Goal: Communication & Community: Answer question/provide support

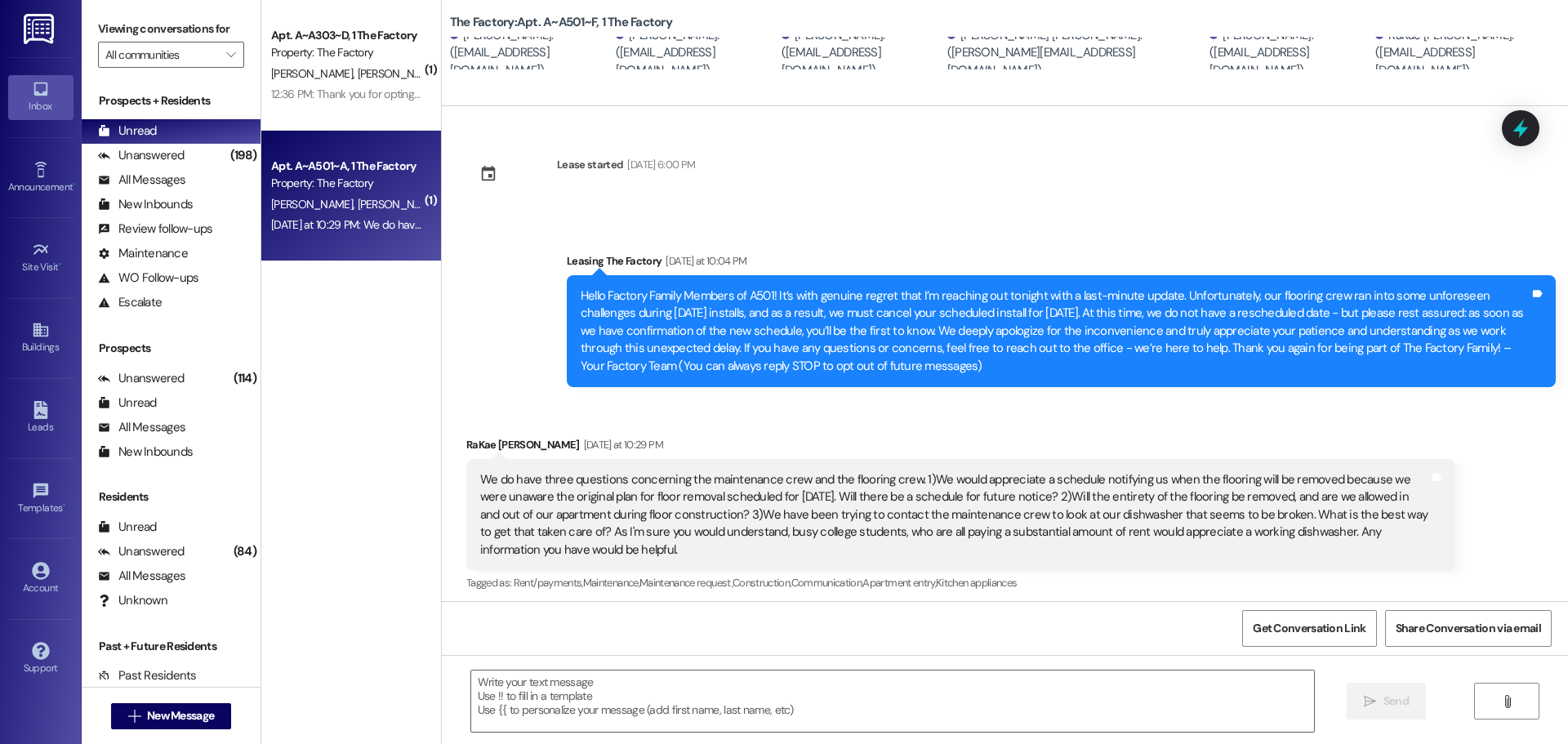
scroll to position [173, 0]
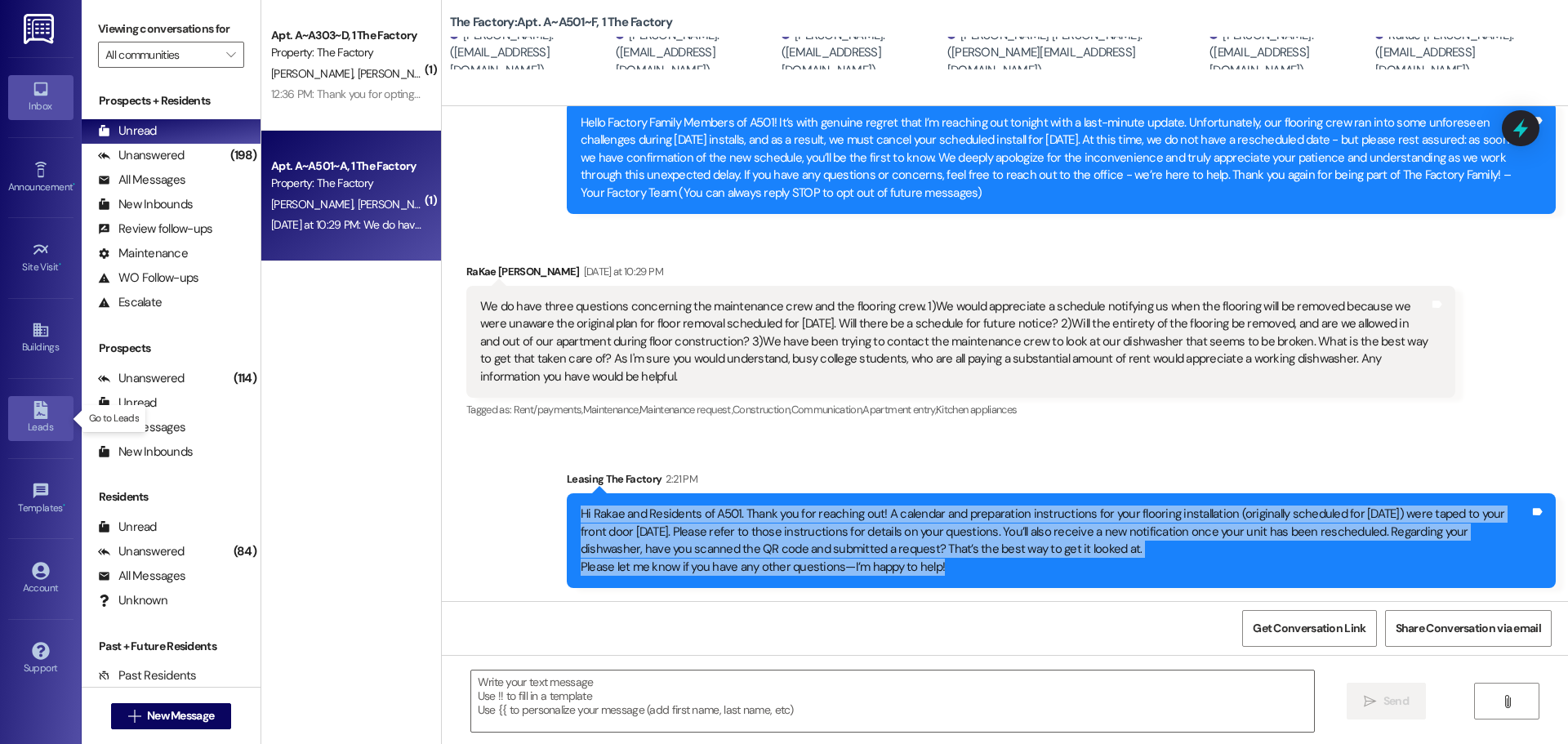
click at [39, 420] on div "Leads" at bounding box center [41, 428] width 81 height 17
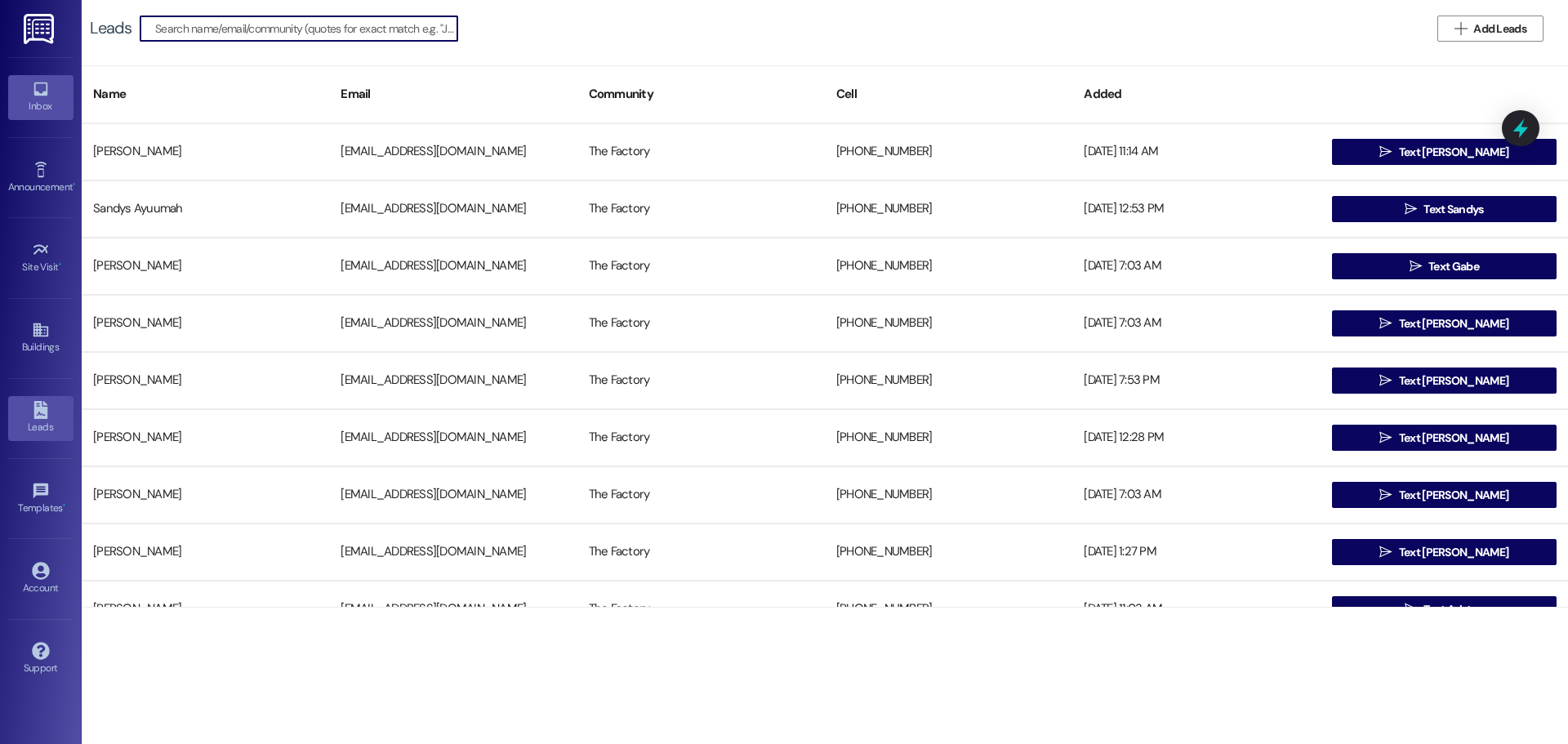
click at [50, 92] on link "Inbox" at bounding box center [41, 97] width 66 height 44
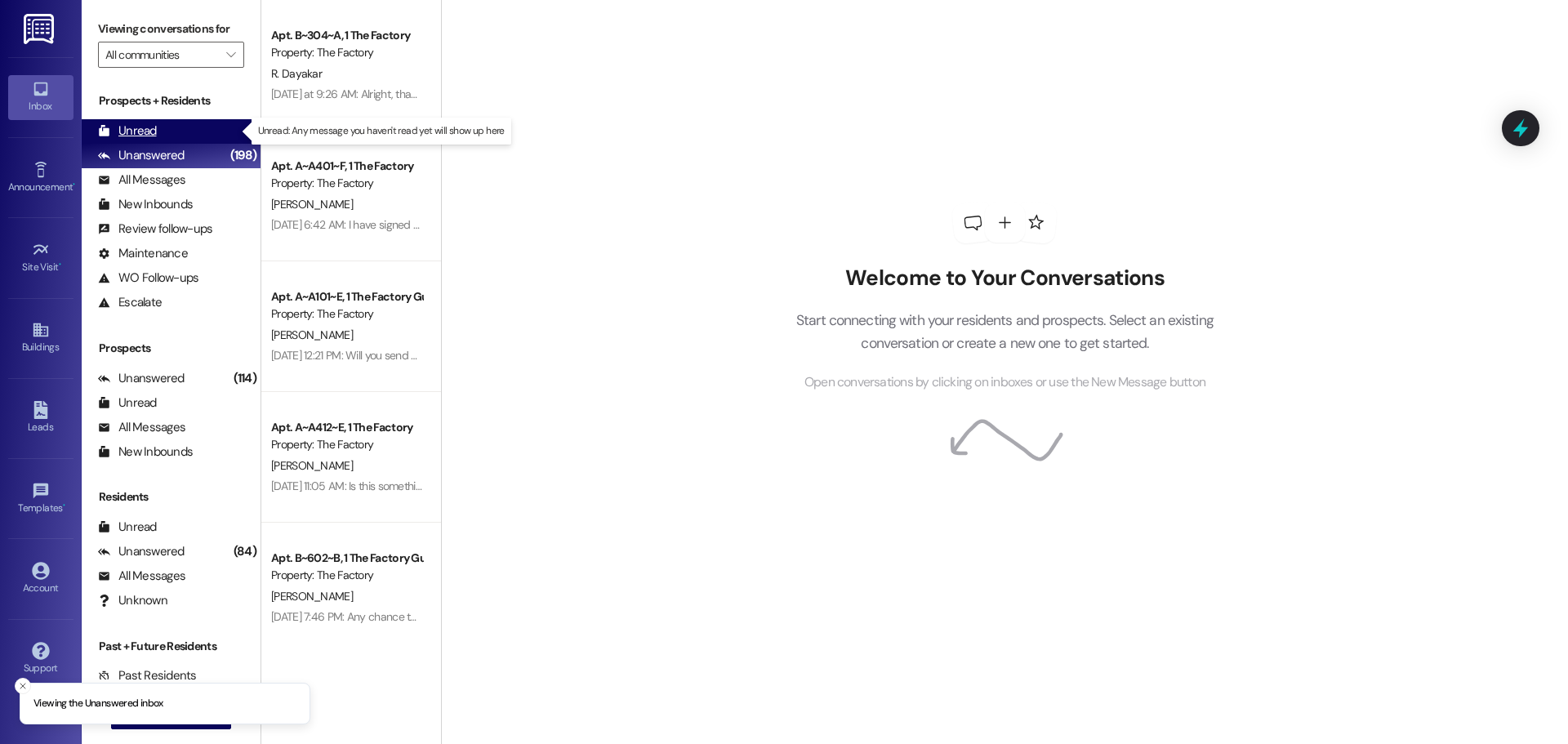
click at [156, 131] on div "Unread (0)" at bounding box center [170, 131] width 179 height 24
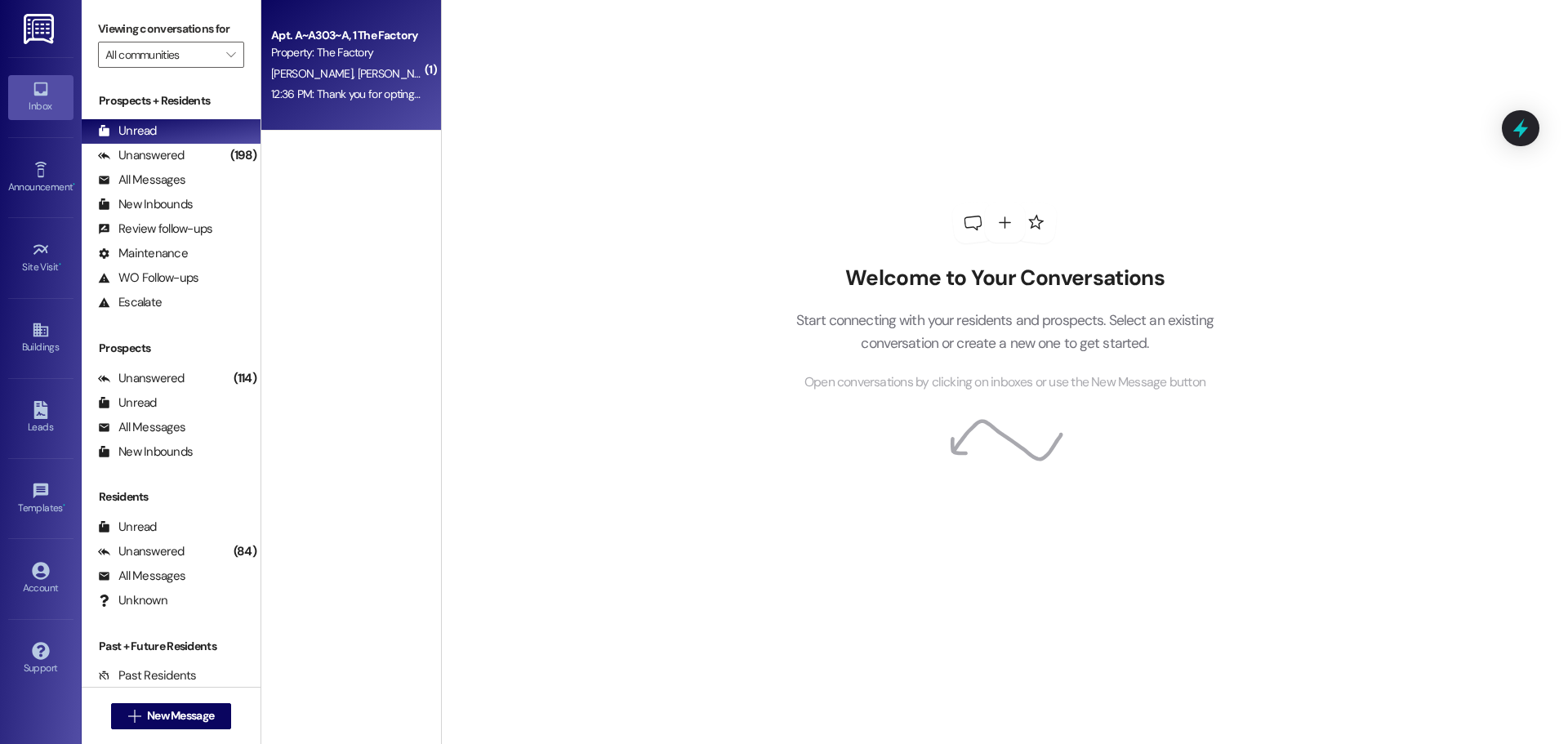
click at [318, 82] on div "H. Corrington D. Balderas A. Giles W. waller D. Jensen" at bounding box center [346, 74] width 154 height 20
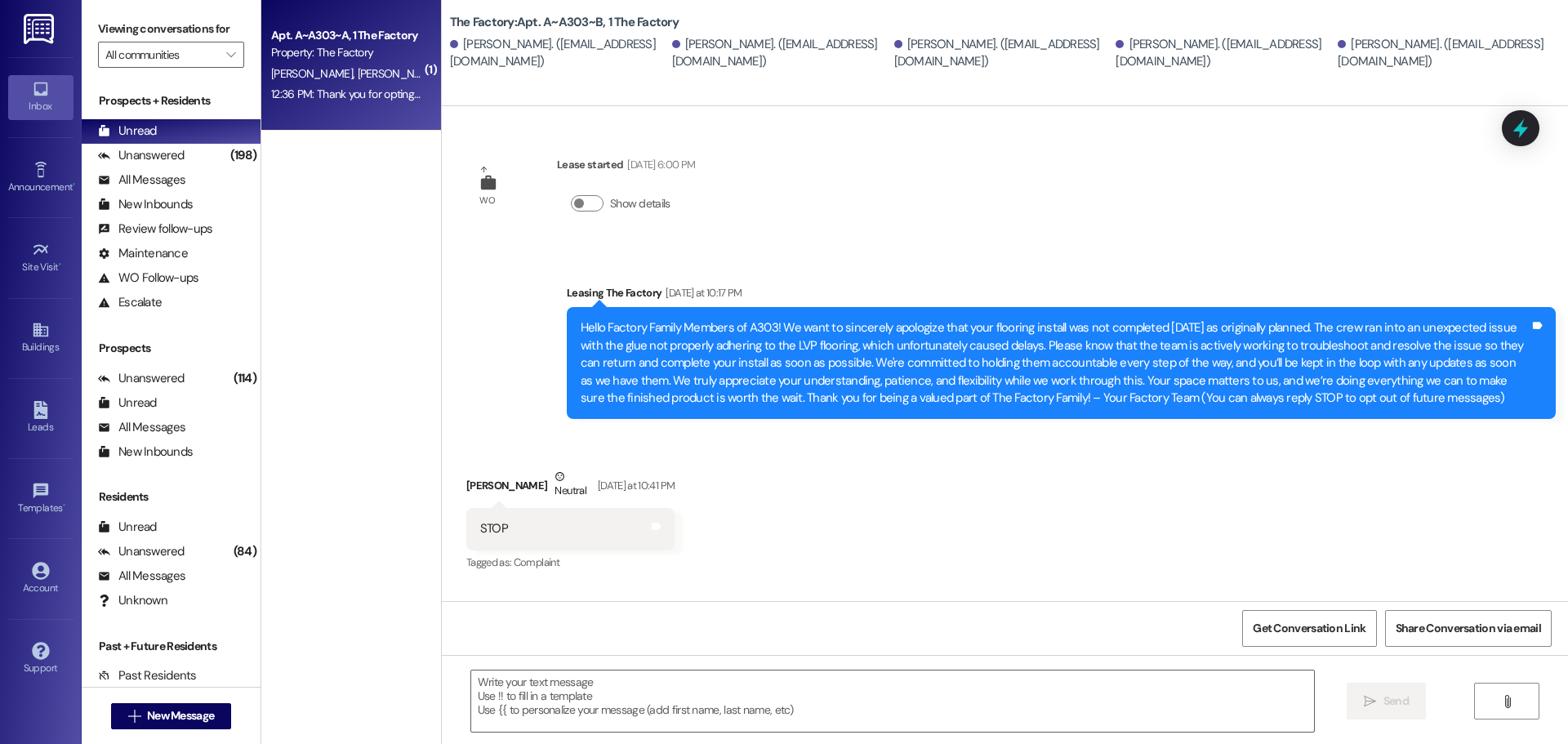
scroll to position [213, 0]
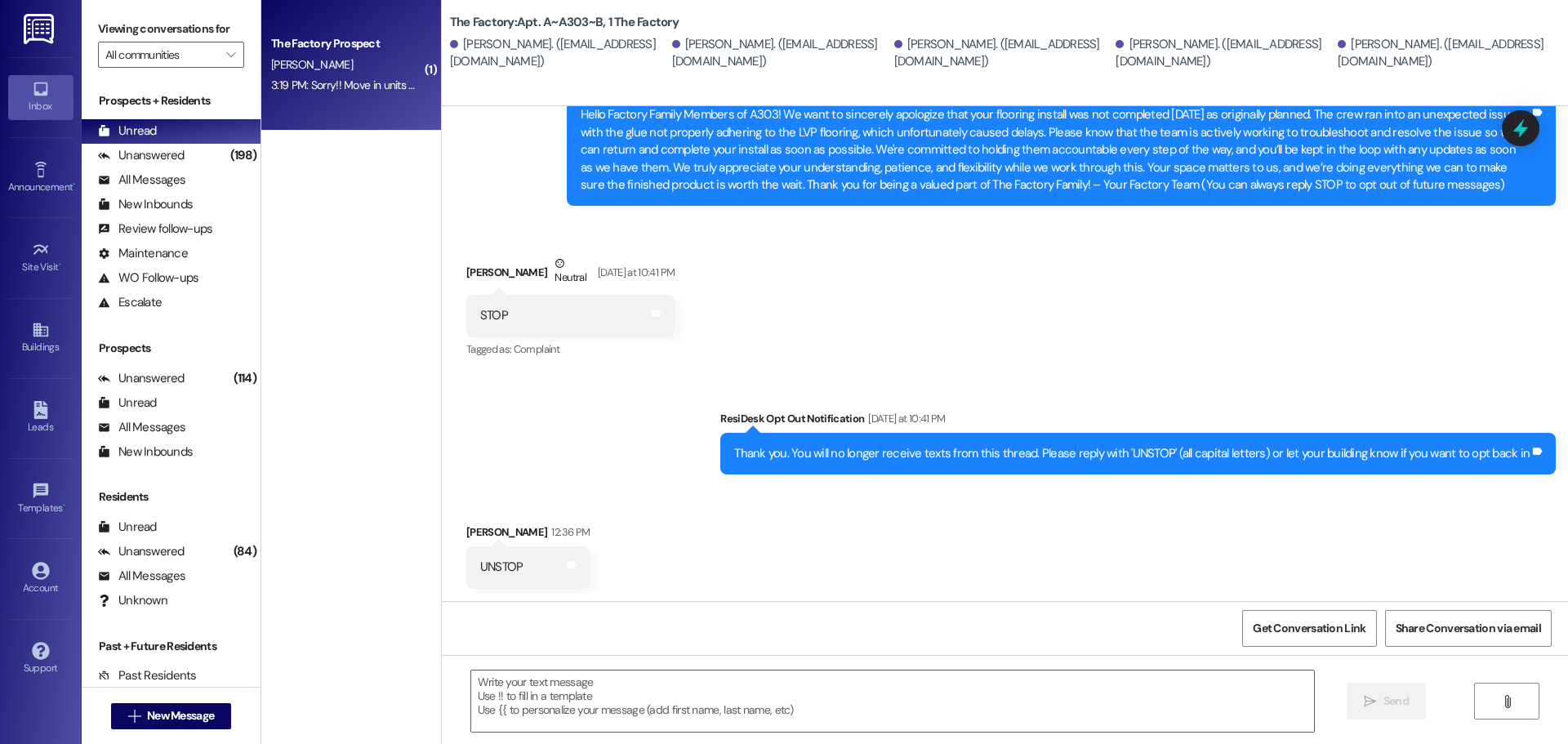
click at [339, 68] on div "[PERSON_NAME]" at bounding box center [346, 65] width 154 height 20
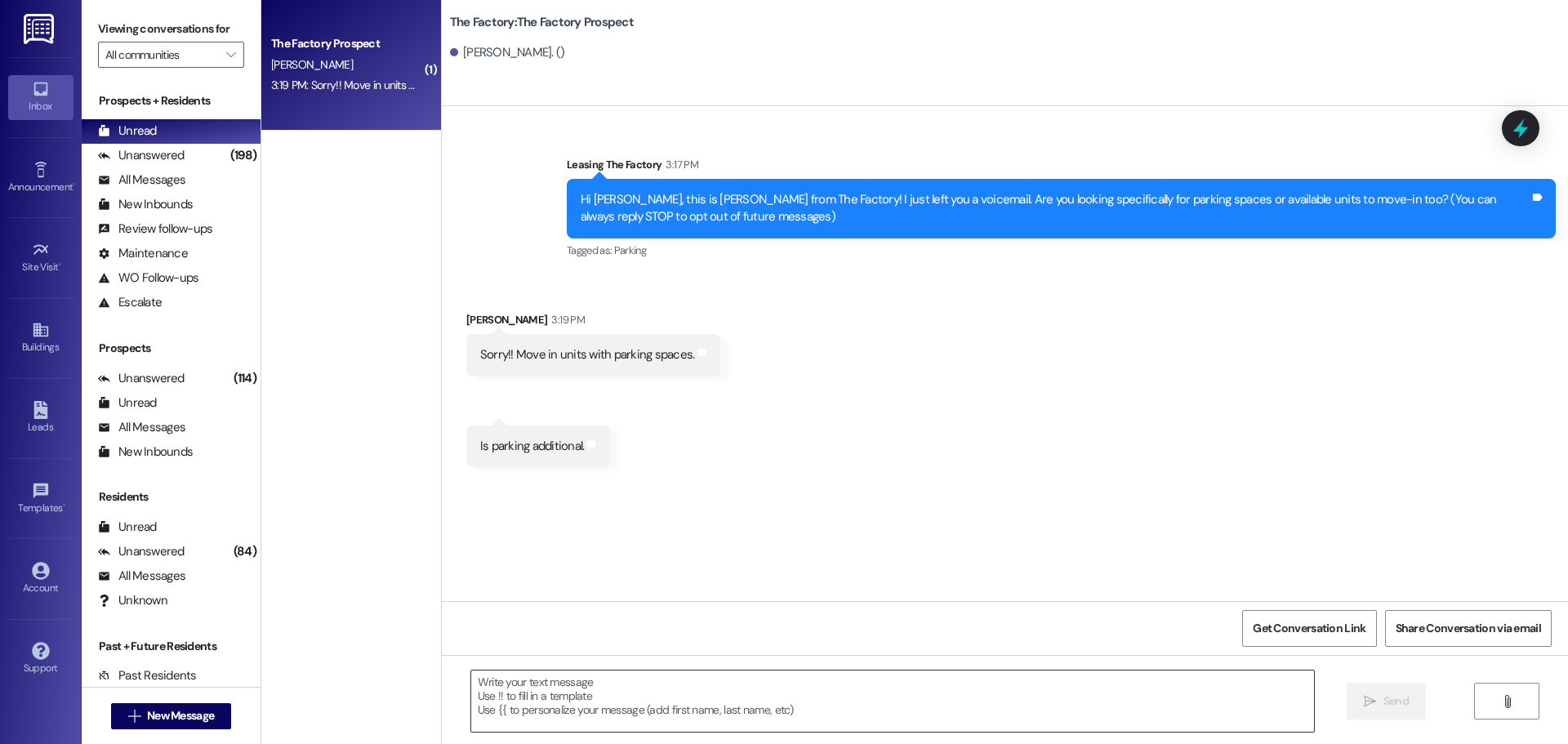
click at [525, 688] on textarea at bounding box center [892, 701] width 843 height 61
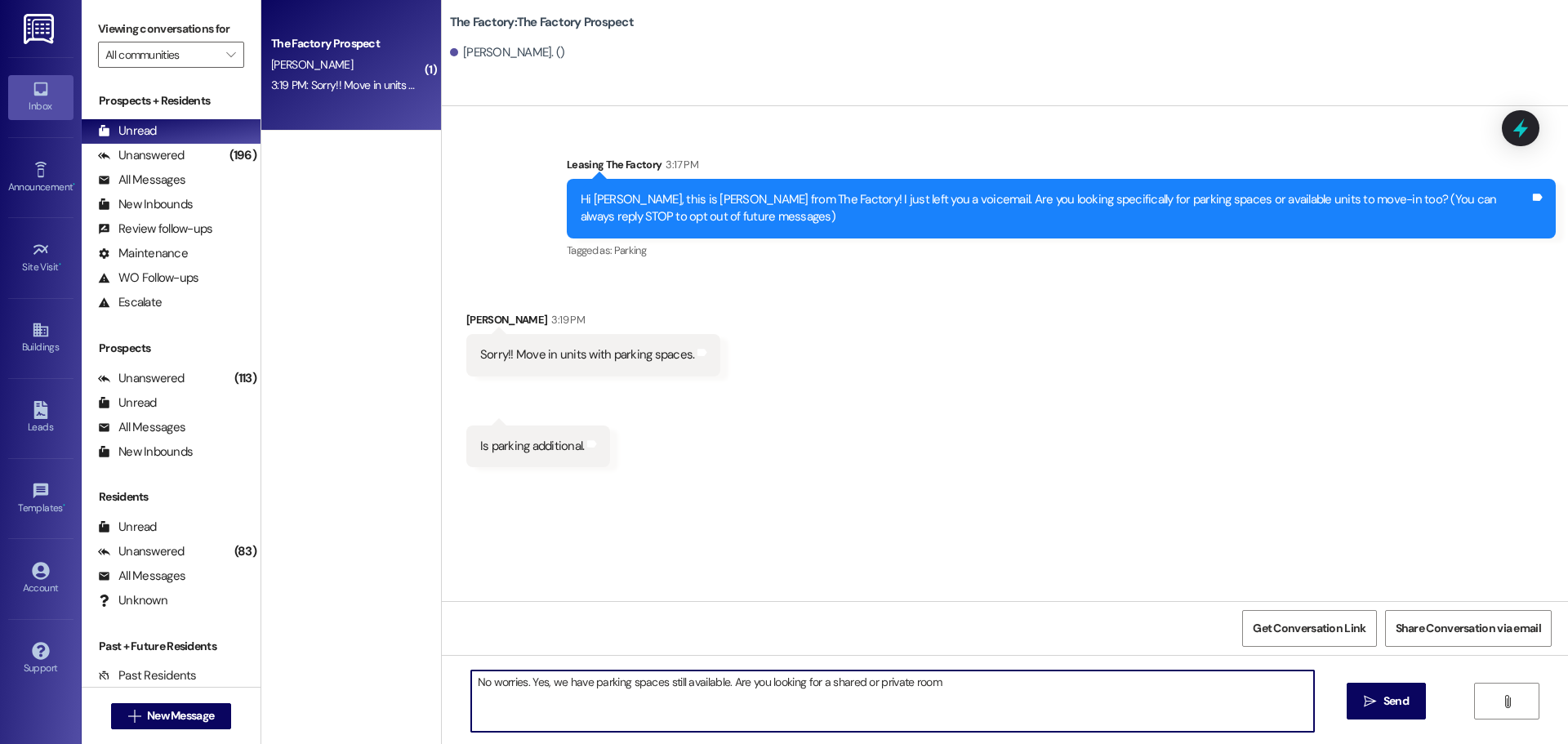
type textarea "No worries. Yes, we have parking spaces still available. Are you looking for a …"
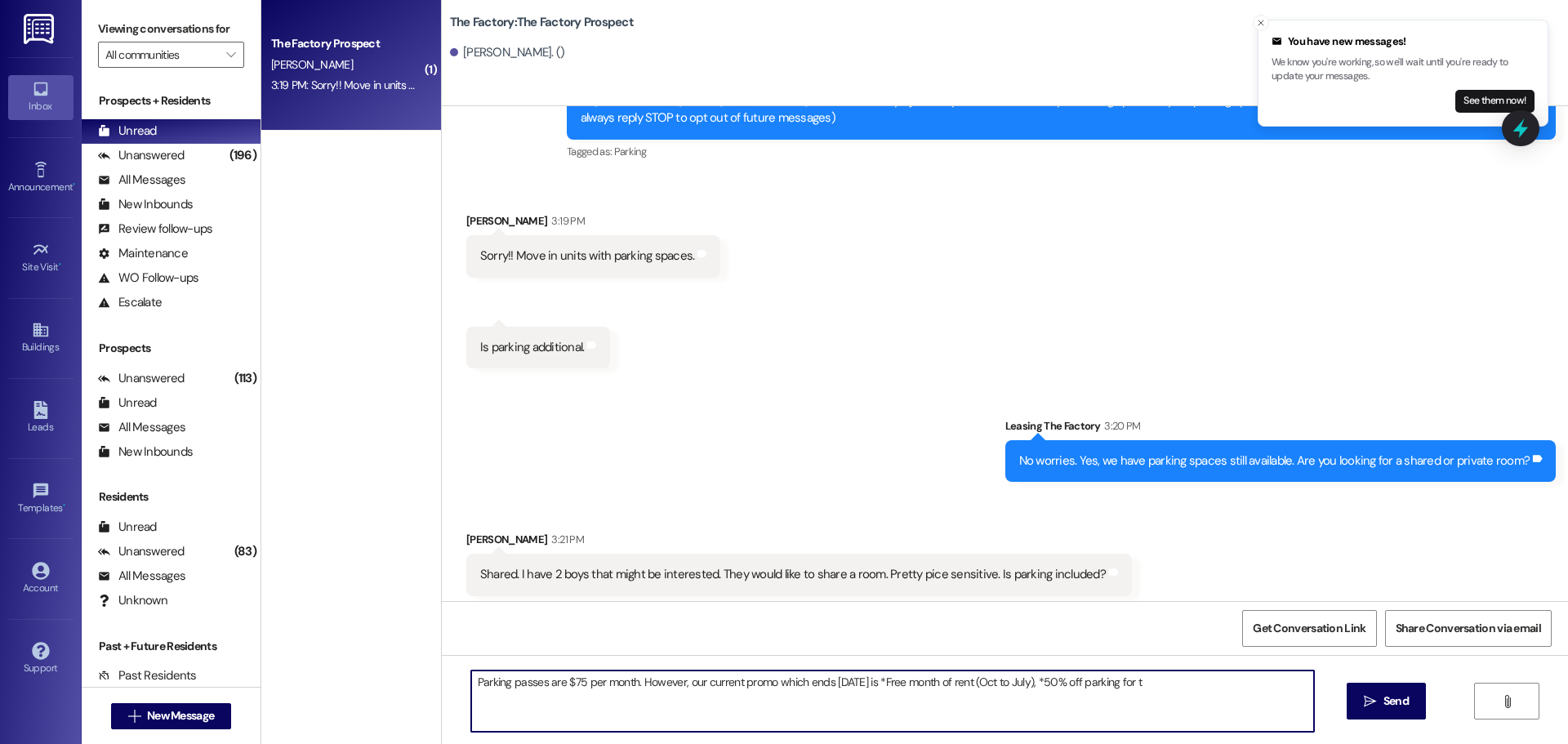
scroll to position [106, 0]
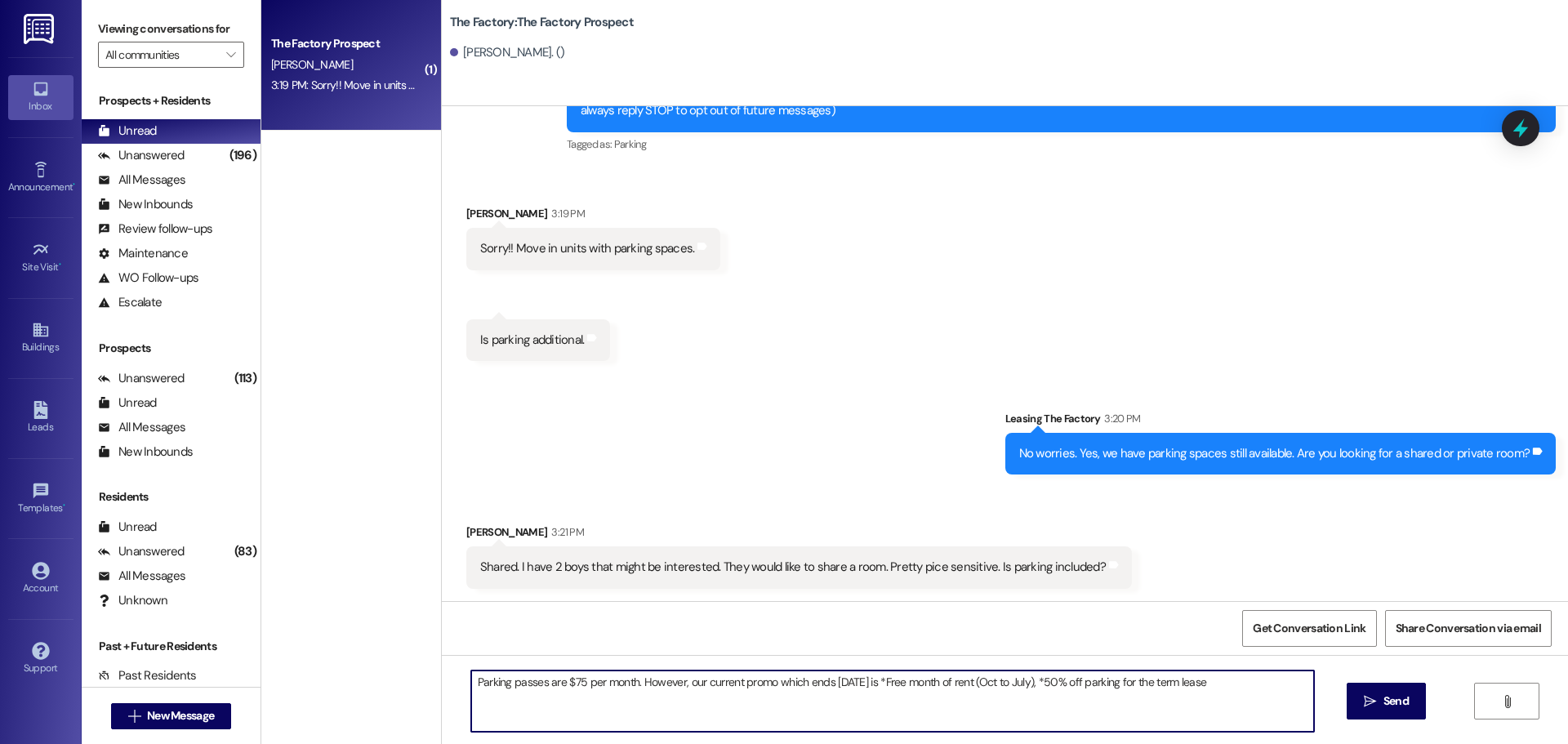
drag, startPoint x: 1154, startPoint y: 682, endPoint x: 1209, endPoint y: 685, distance: 55.1
click at [1209, 685] on textarea "Parking passes are $75 per month. However, our current promo which ends tomorro…" at bounding box center [892, 701] width 843 height 61
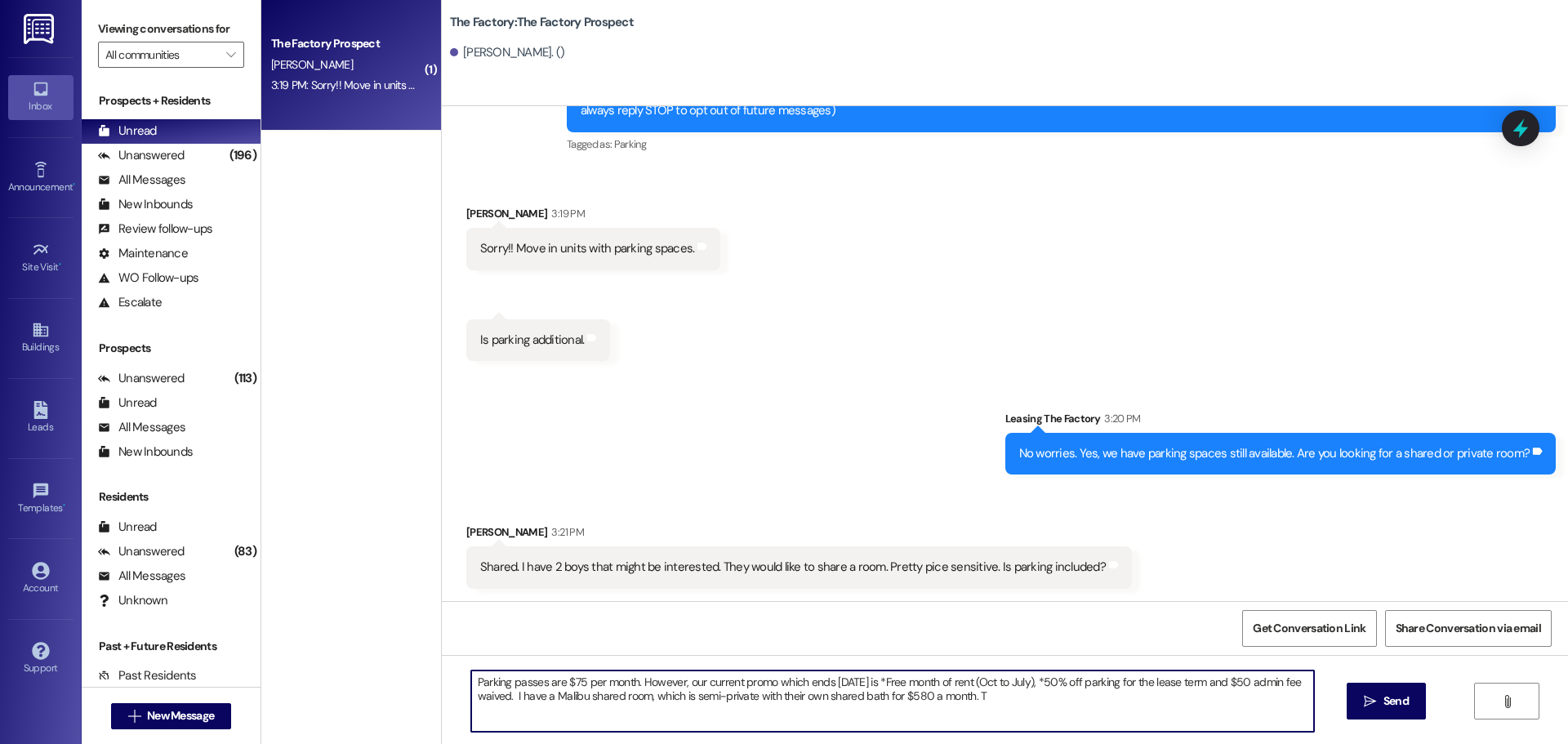
type textarea "Parking passes are $75 per month. However, our current promo which ends [DATE] …"
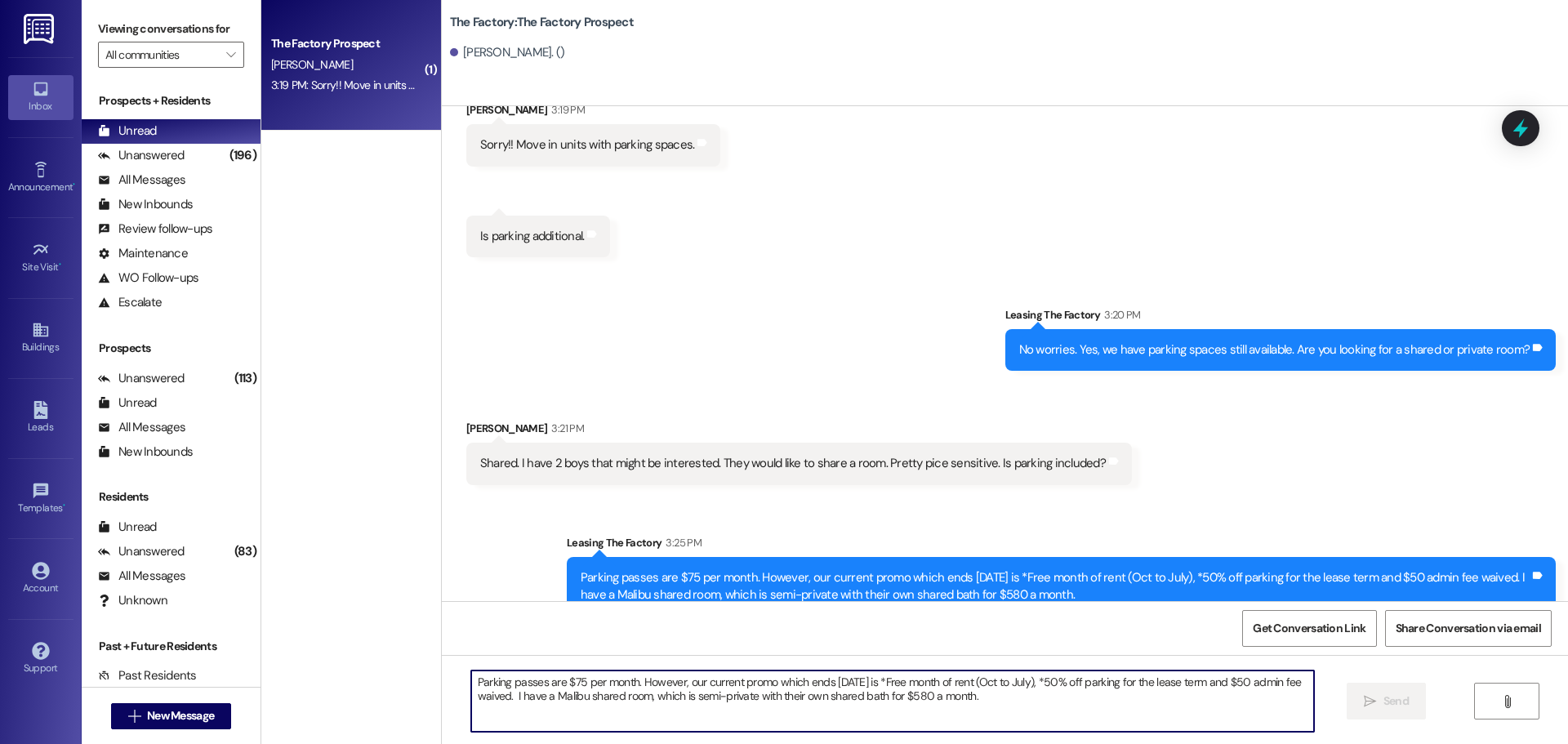
scroll to position [238, 0]
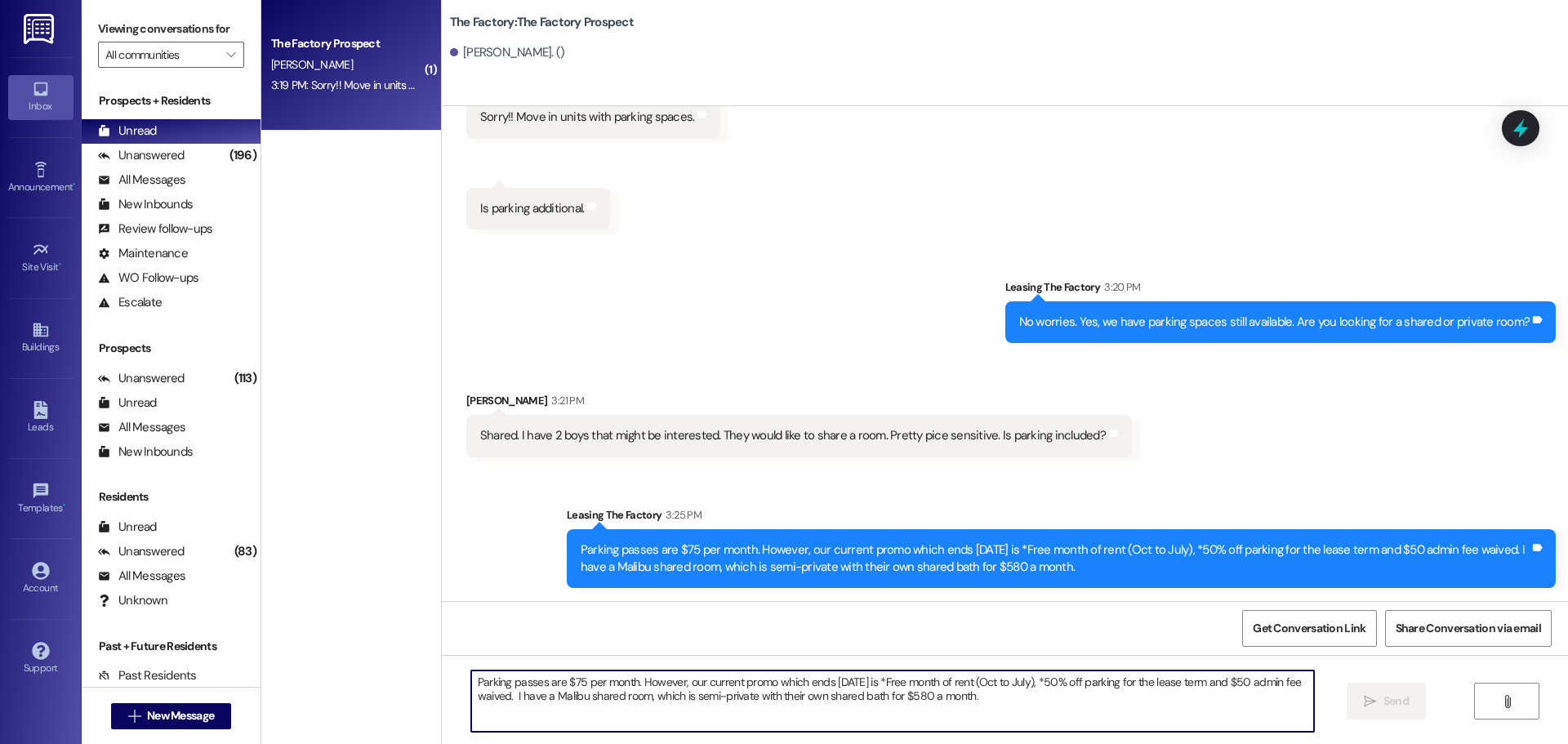
click at [498, 691] on textarea "Parking passes are $75 per month. However, our current promo which ends [DATE] …" at bounding box center [892, 701] width 843 height 61
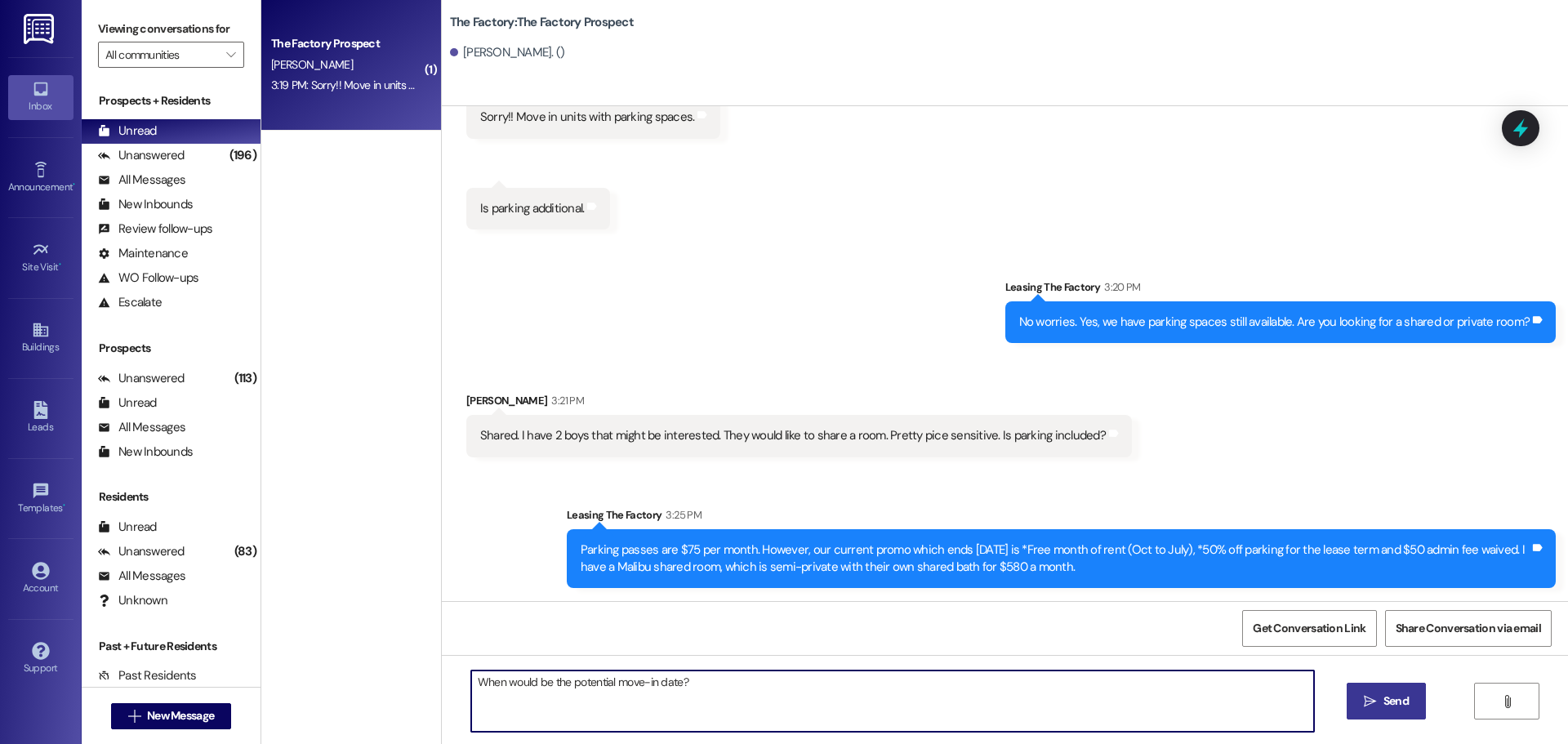
type textarea "When would be the potential move-in date?"
click at [1376, 707] on span " Send" at bounding box center [1387, 701] width 52 height 18
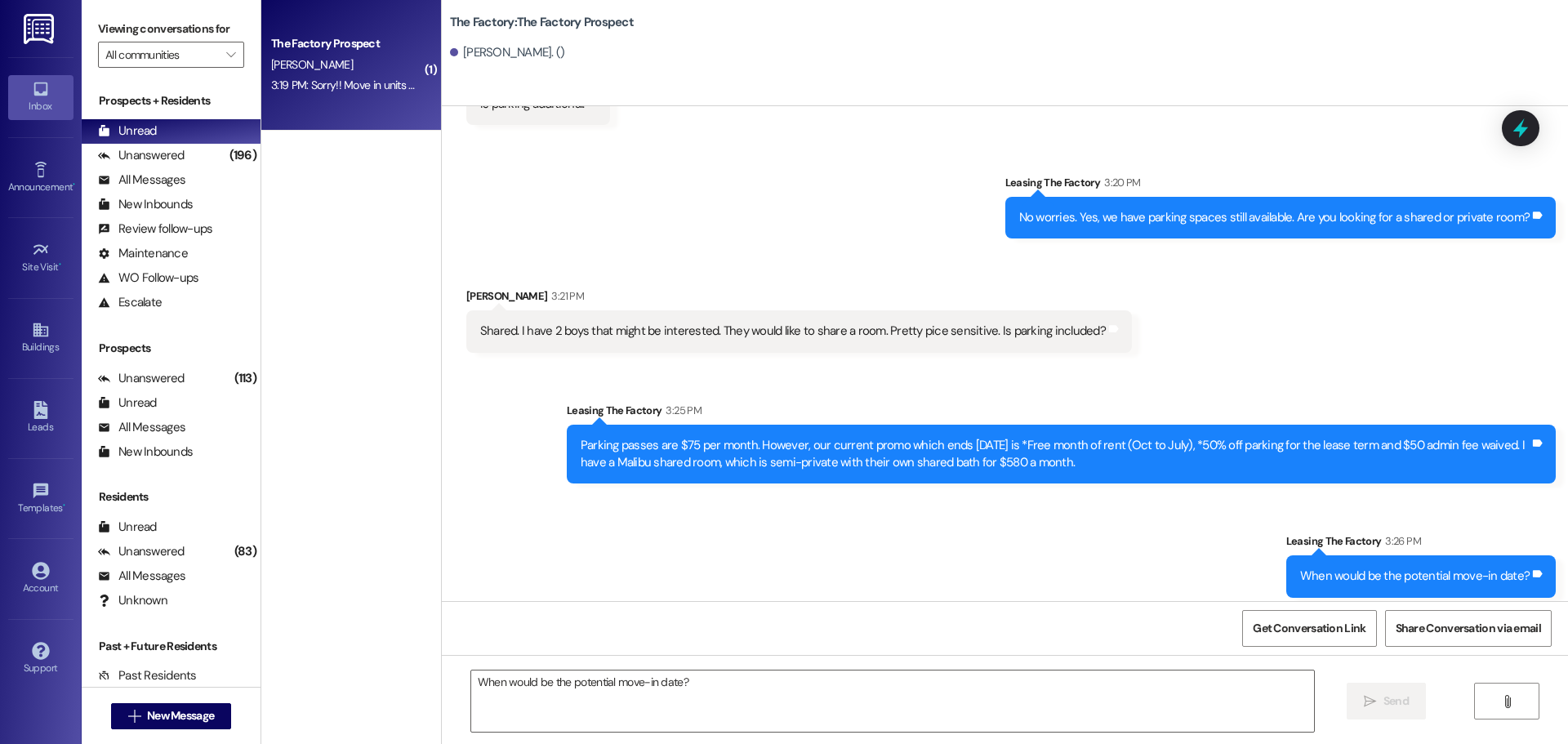
scroll to position [352, 0]
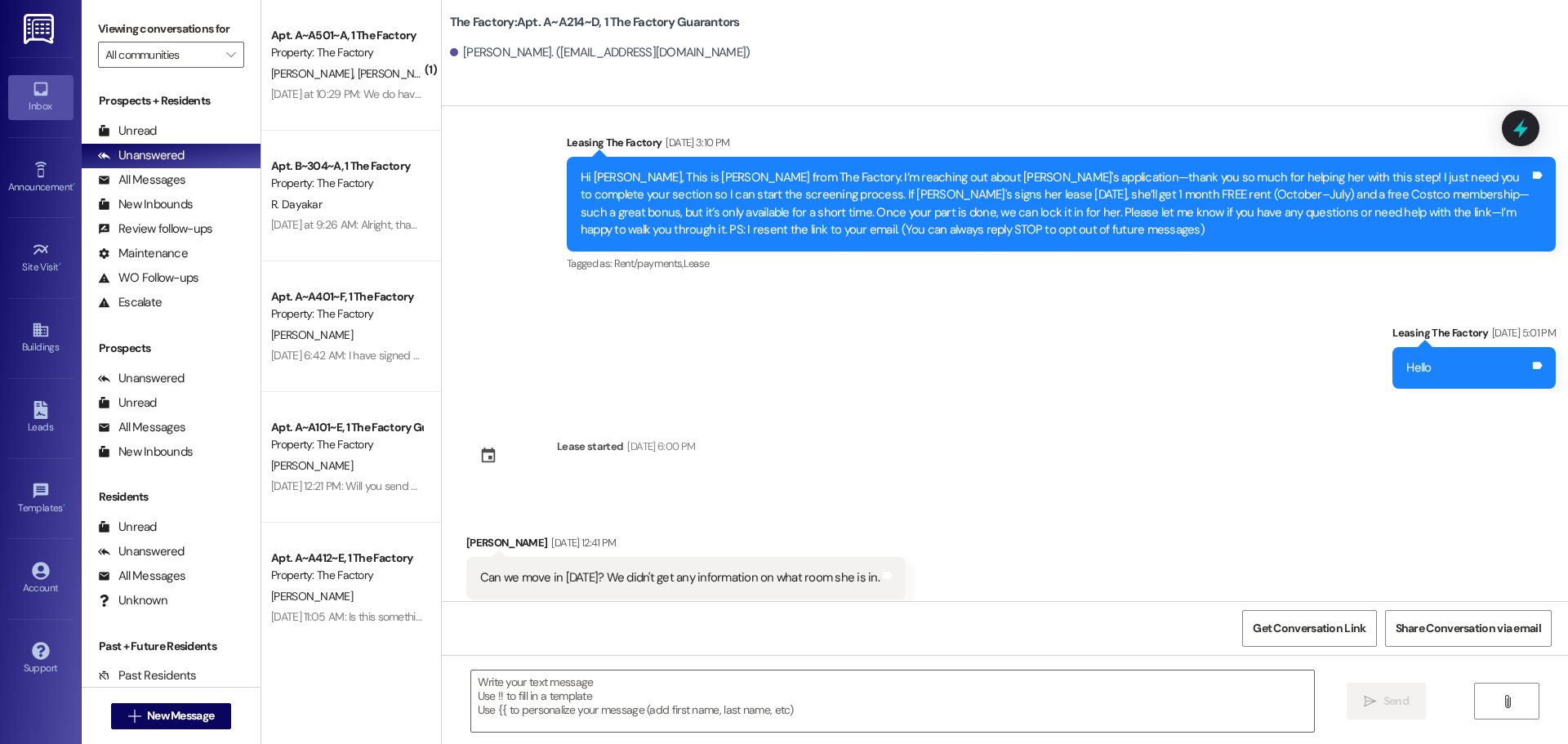
scroll to position [33, 0]
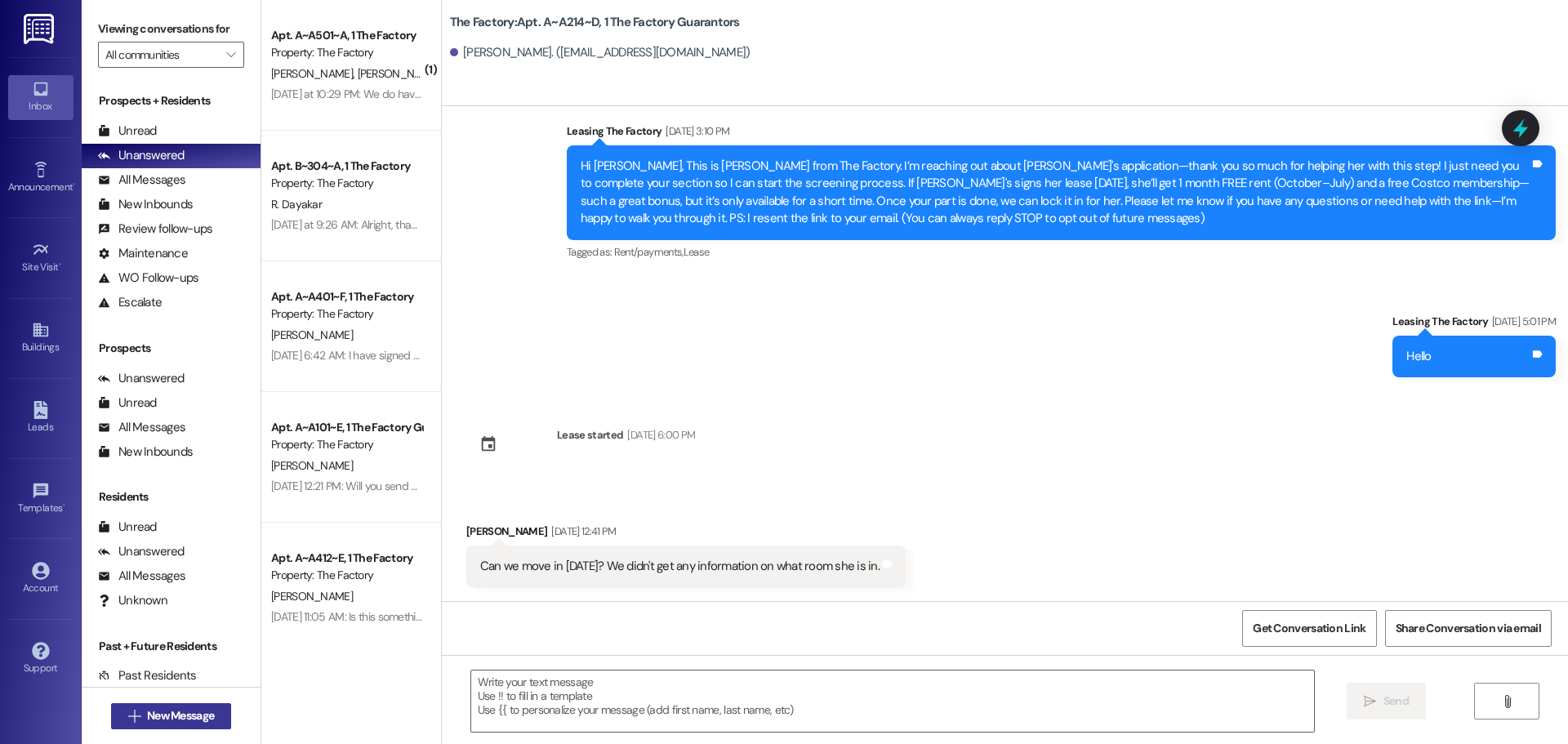
click at [199, 719] on span "New Message" at bounding box center [180, 715] width 67 height 18
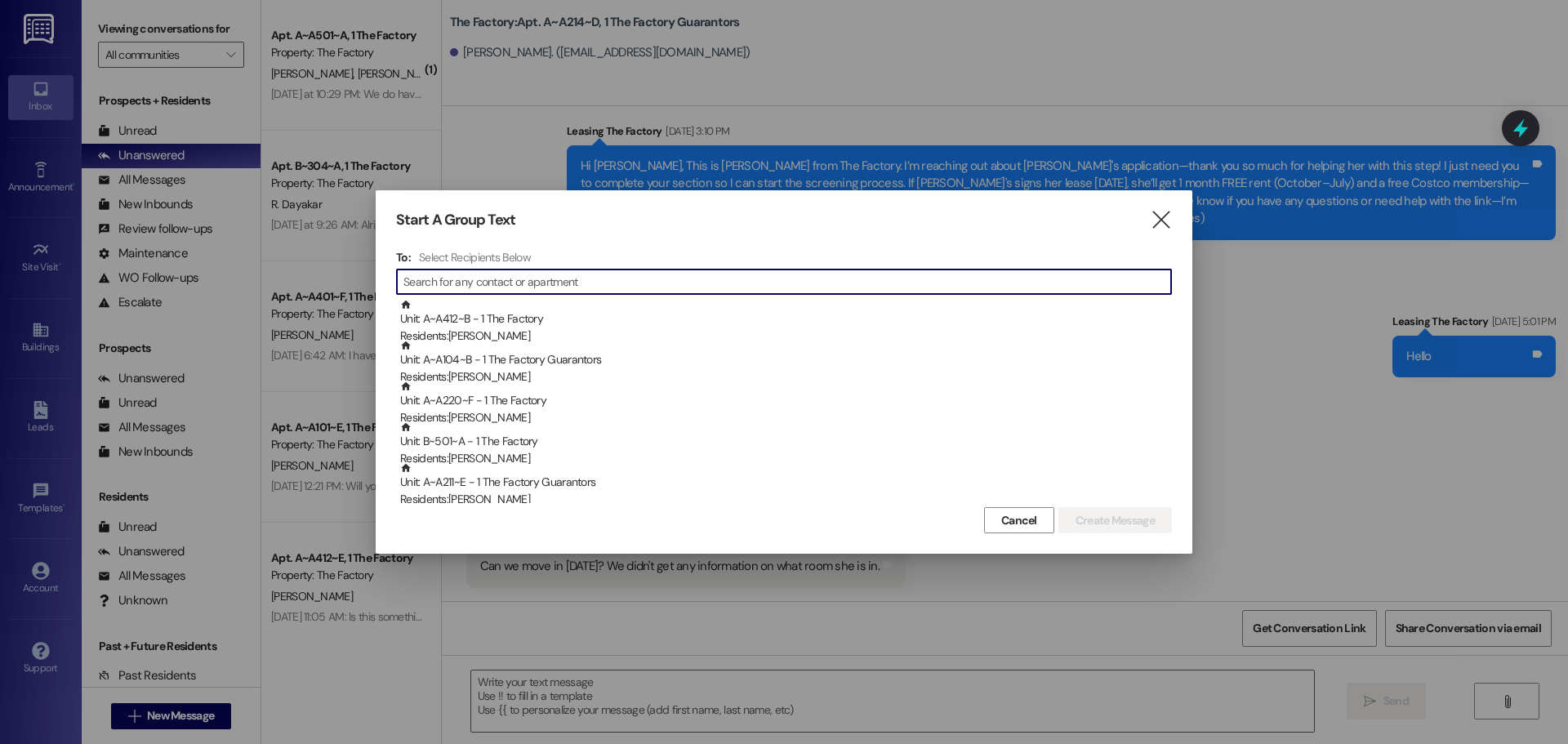
click at [477, 282] on input at bounding box center [787, 281] width 768 height 23
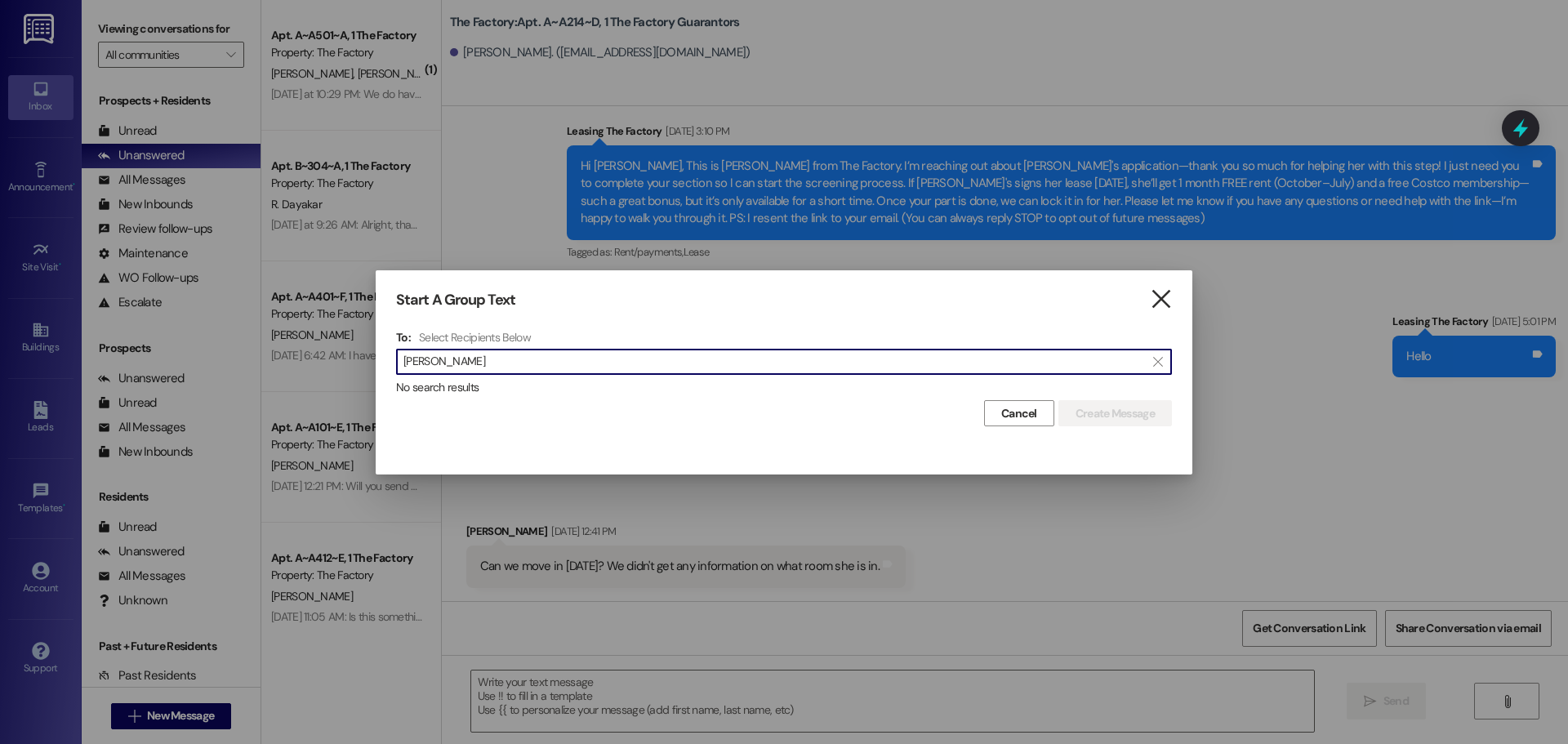
type input "[PERSON_NAME]"
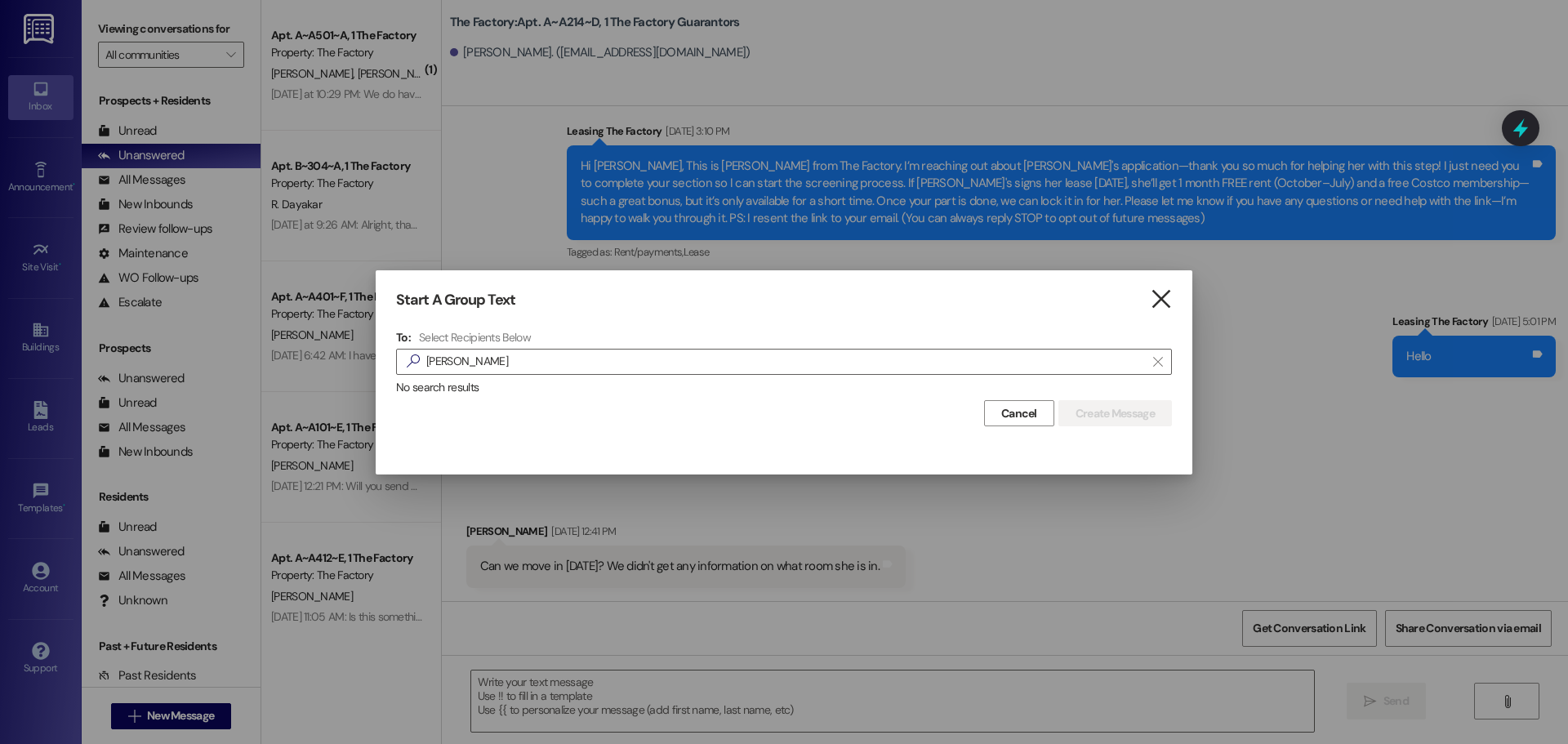
click at [1161, 302] on icon "" at bounding box center [1161, 299] width 22 height 18
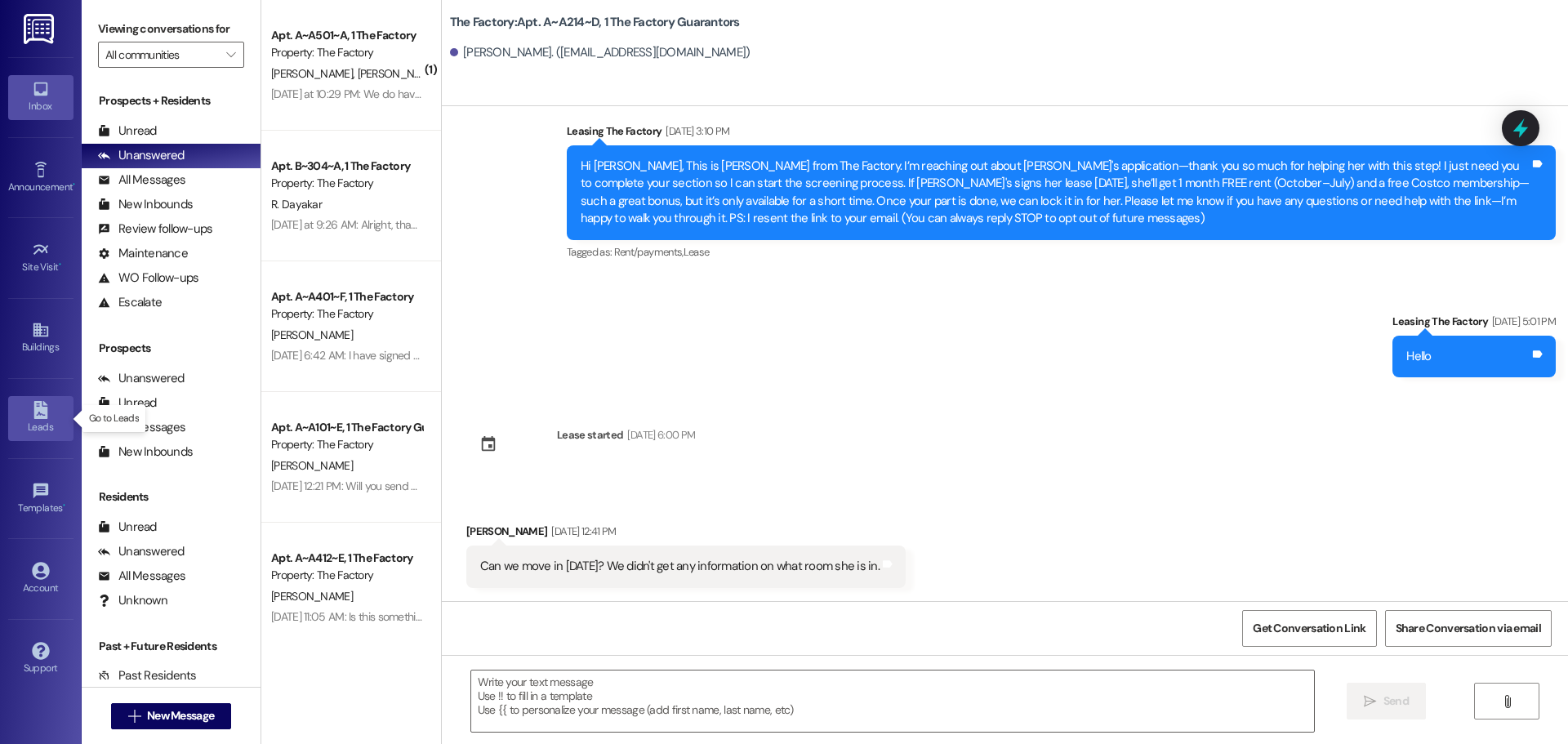
click at [40, 423] on div "Leads" at bounding box center [41, 428] width 81 height 17
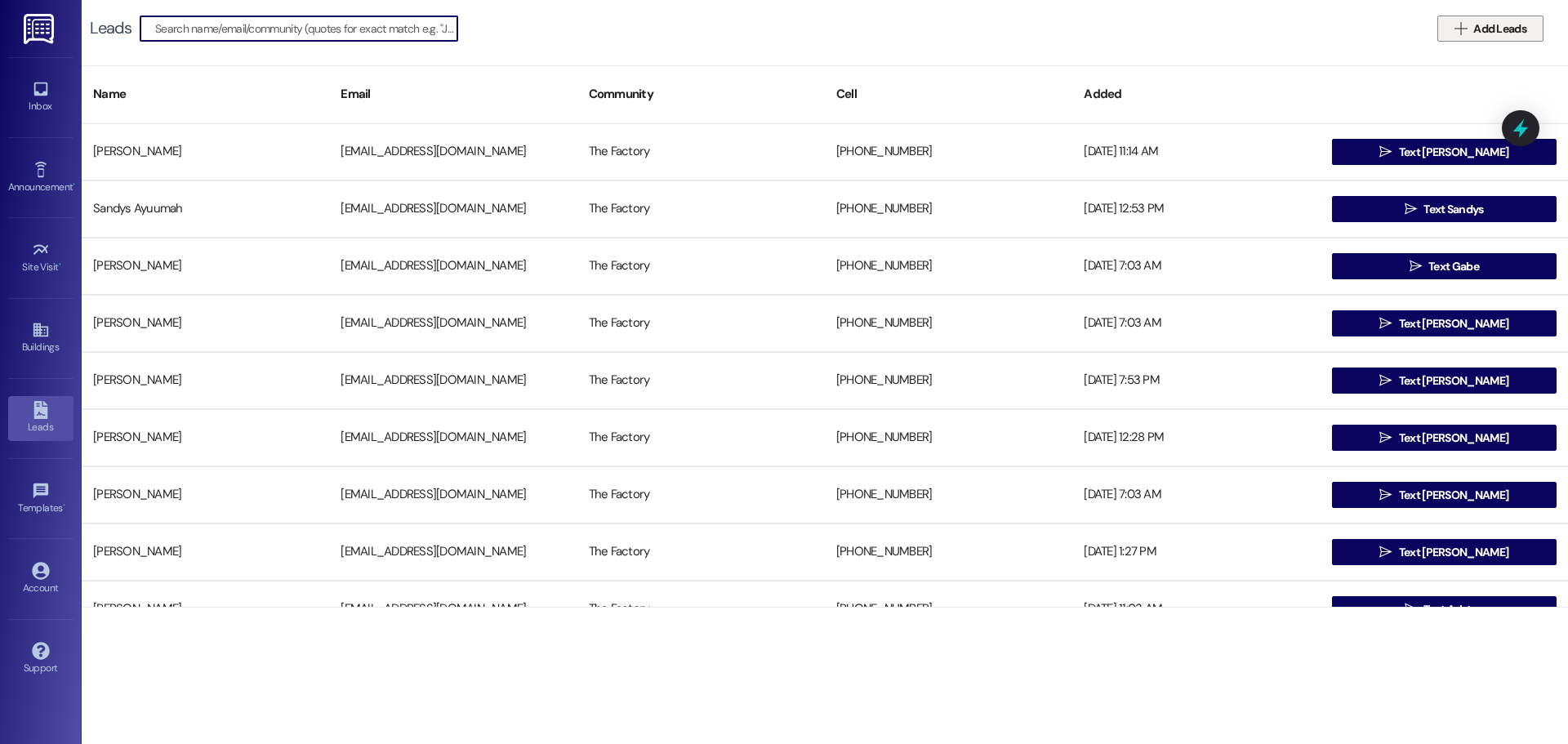
click at [1516, 31] on span "Add Leads" at bounding box center [1499, 29] width 53 height 18
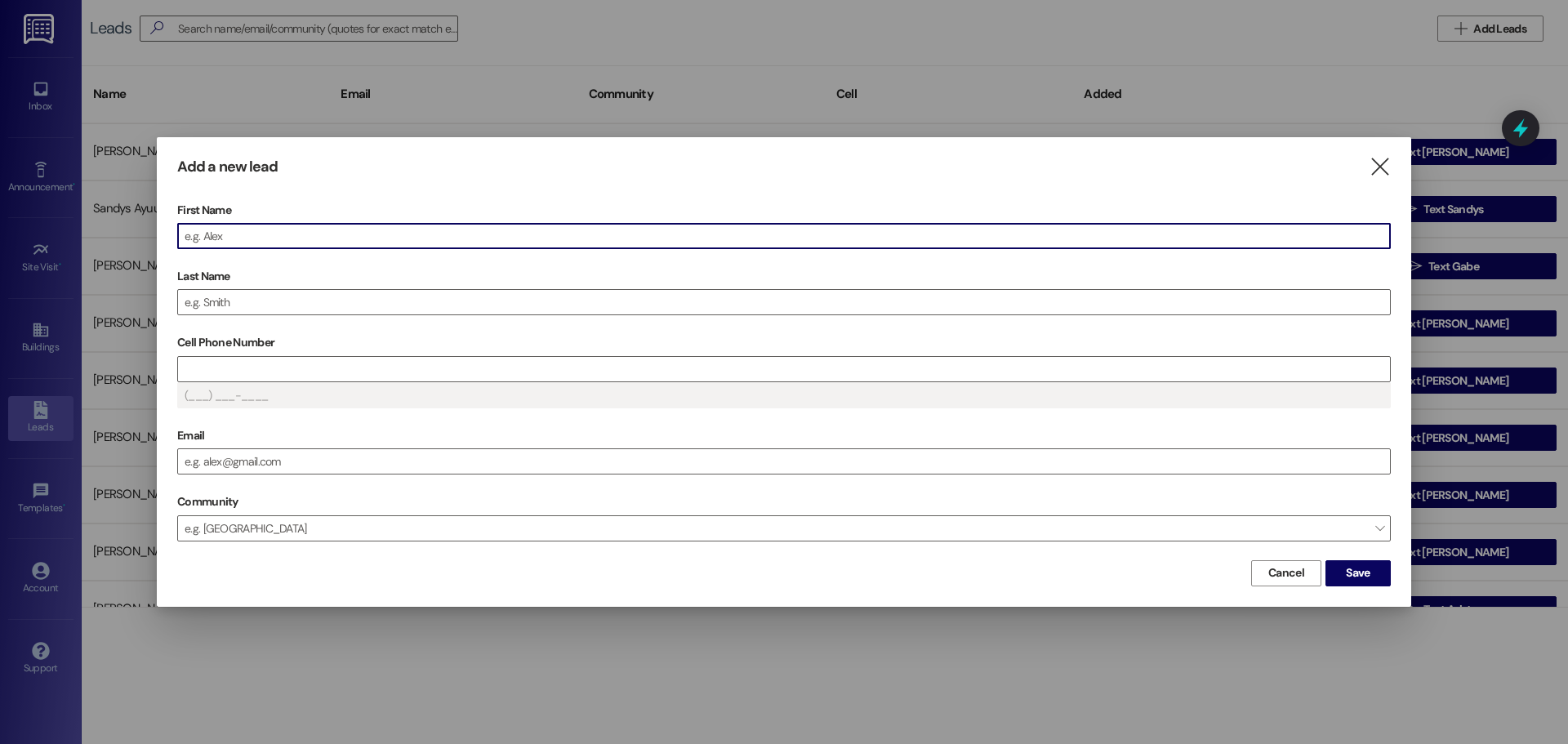
click at [260, 242] on input "First Name" at bounding box center [784, 236] width 1212 height 24
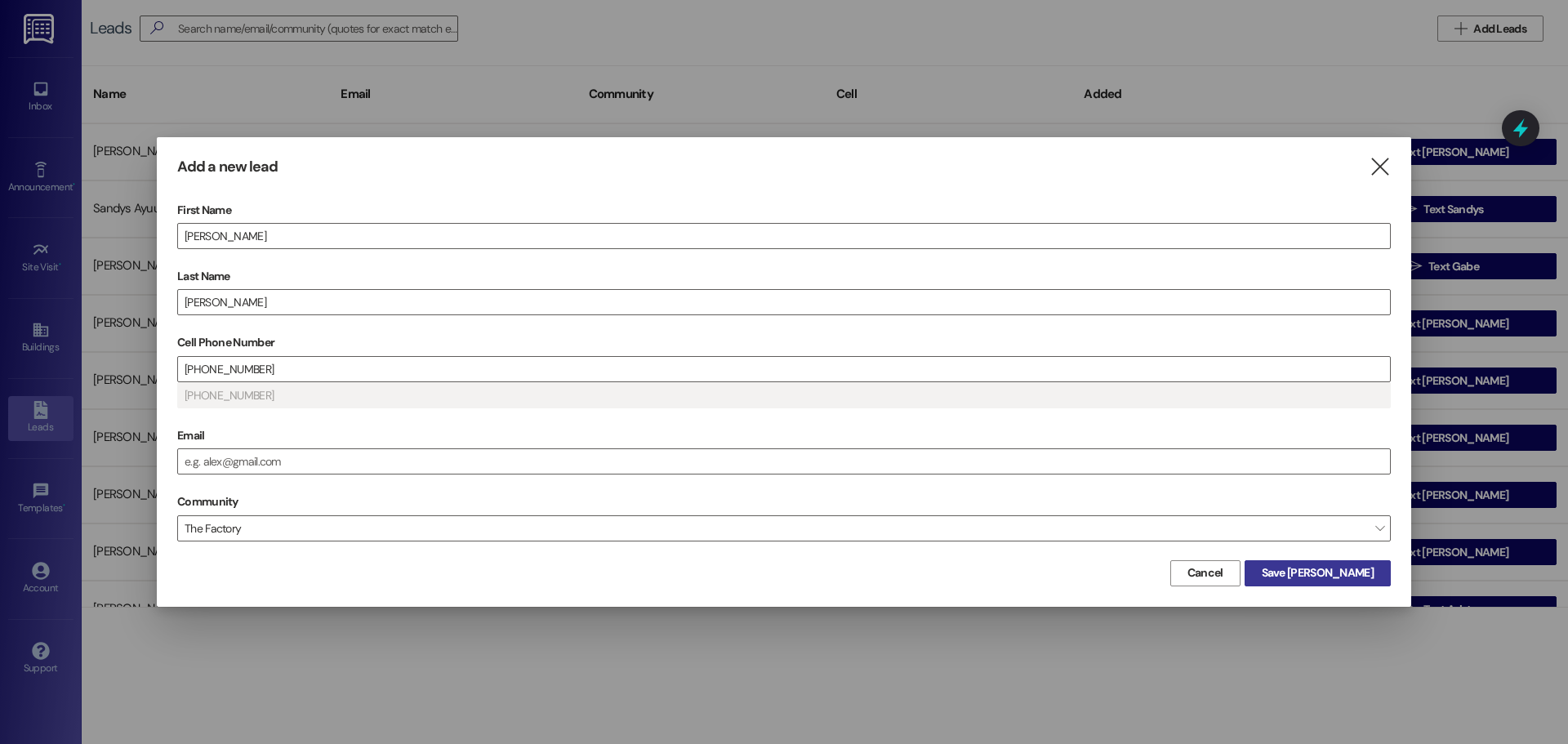
click at [1362, 568] on span "Save [PERSON_NAME]" at bounding box center [1317, 573] width 112 height 18
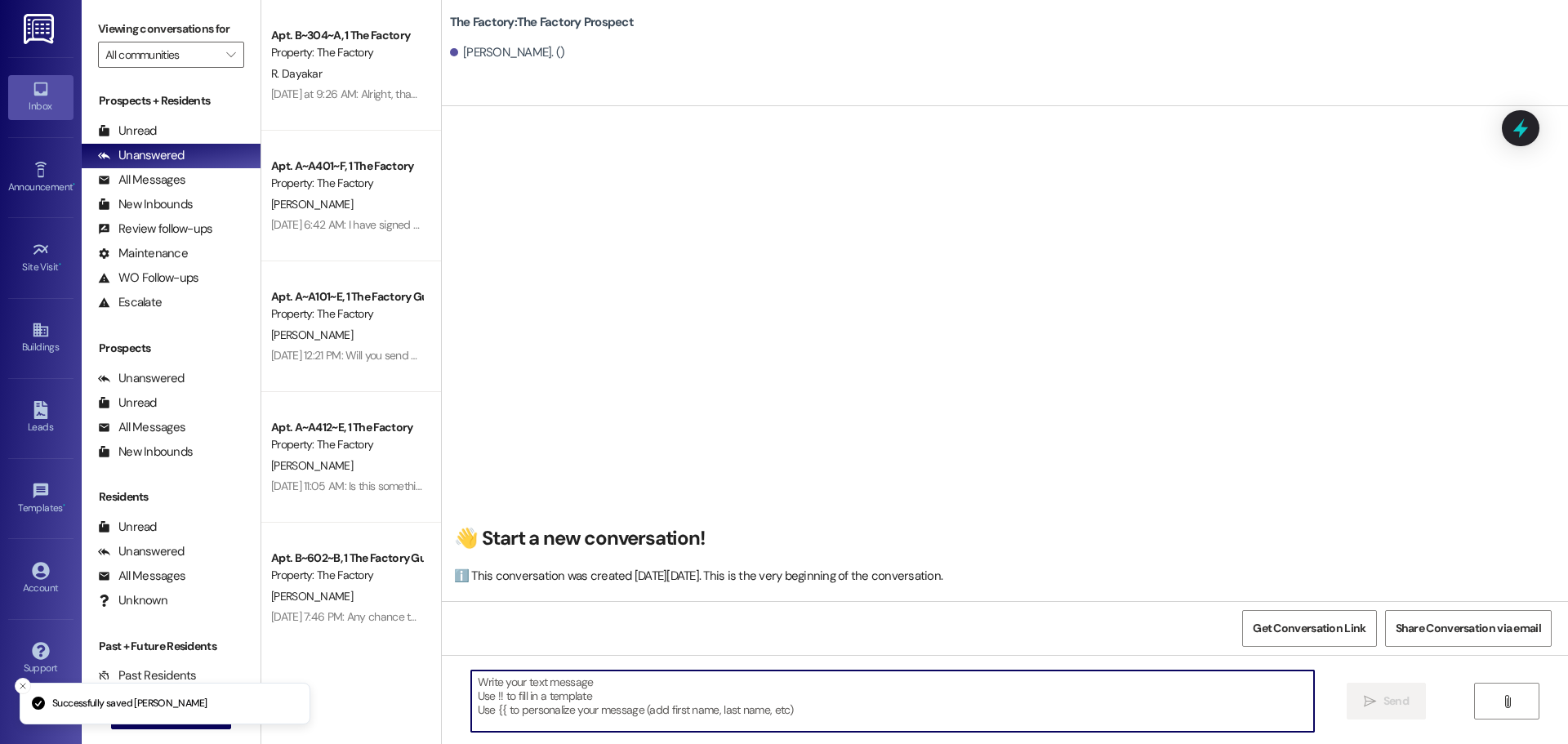
click at [493, 684] on textarea at bounding box center [892, 701] width 843 height 61
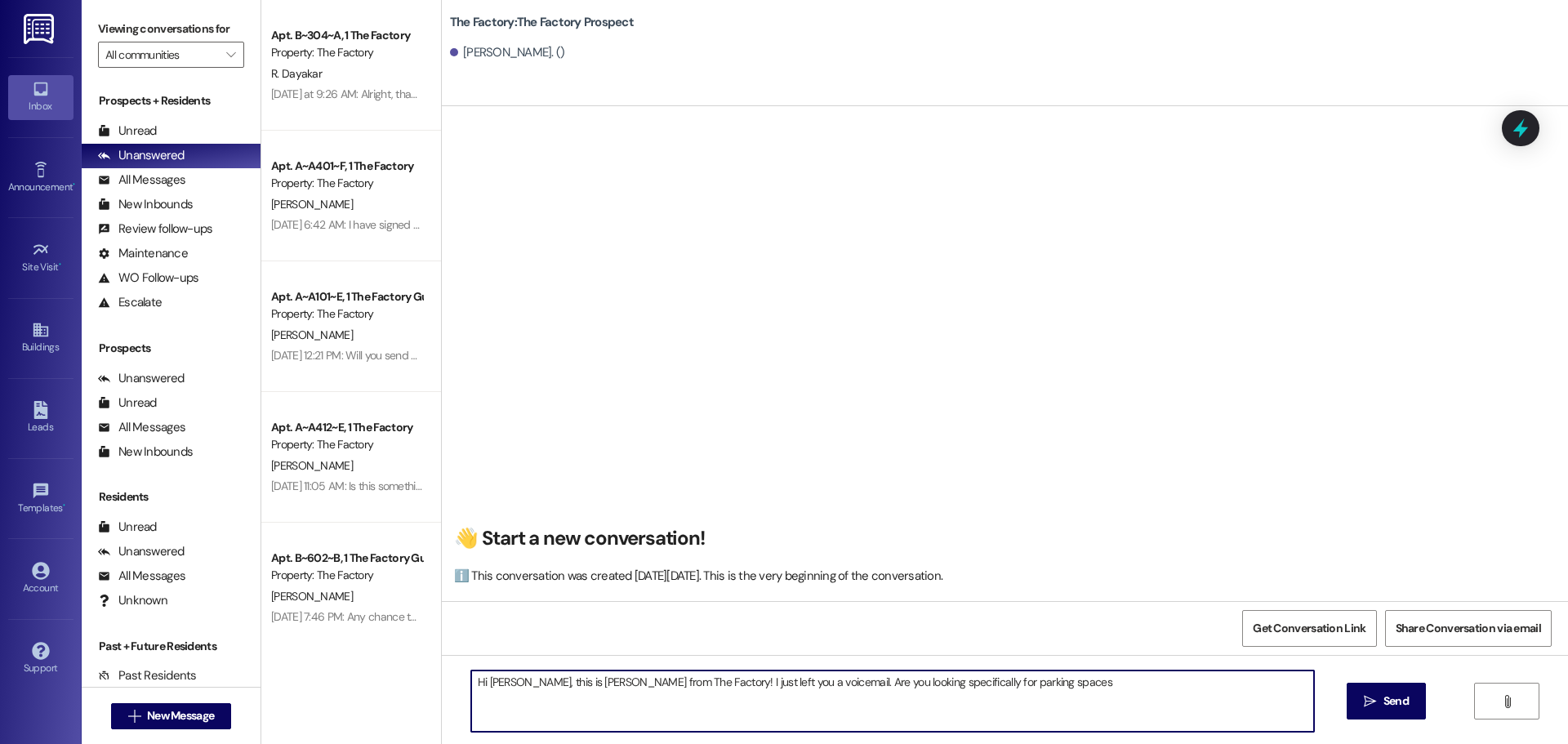
click at [1006, 688] on textarea "Hi Lacy, this is Tawnya from The Factory! I just left you a voicemail. Are you …" at bounding box center [892, 701] width 843 height 61
click at [1095, 694] on textarea "Hi Lacy, this is Tawnya from The Factory! I just left you a voicemail. Are you …" at bounding box center [892, 701] width 843 height 61
type textarea "Hi Lacy, this is Tawnya from The Factory! I just left you a voicemail. Are you …"
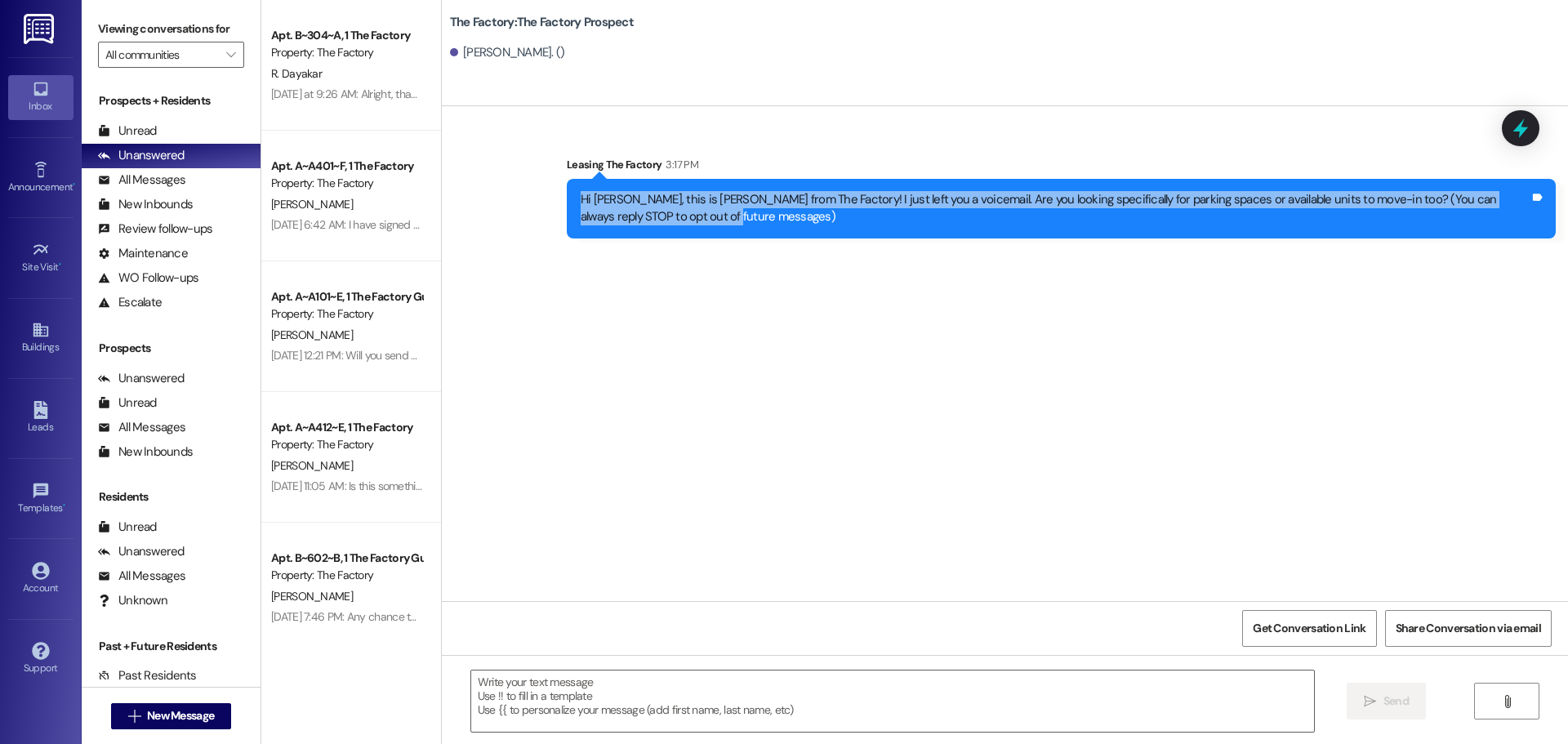
drag, startPoint x: 573, startPoint y: 198, endPoint x: 681, endPoint y: 215, distance: 109.3
click at [681, 215] on div "Hi [PERSON_NAME], this is [PERSON_NAME] from The Factory! I just left you a voi…" at bounding box center [1056, 209] width 949 height 35
copy div "Hi [PERSON_NAME], this is [PERSON_NAME] from The Factory! I just left you a voi…"
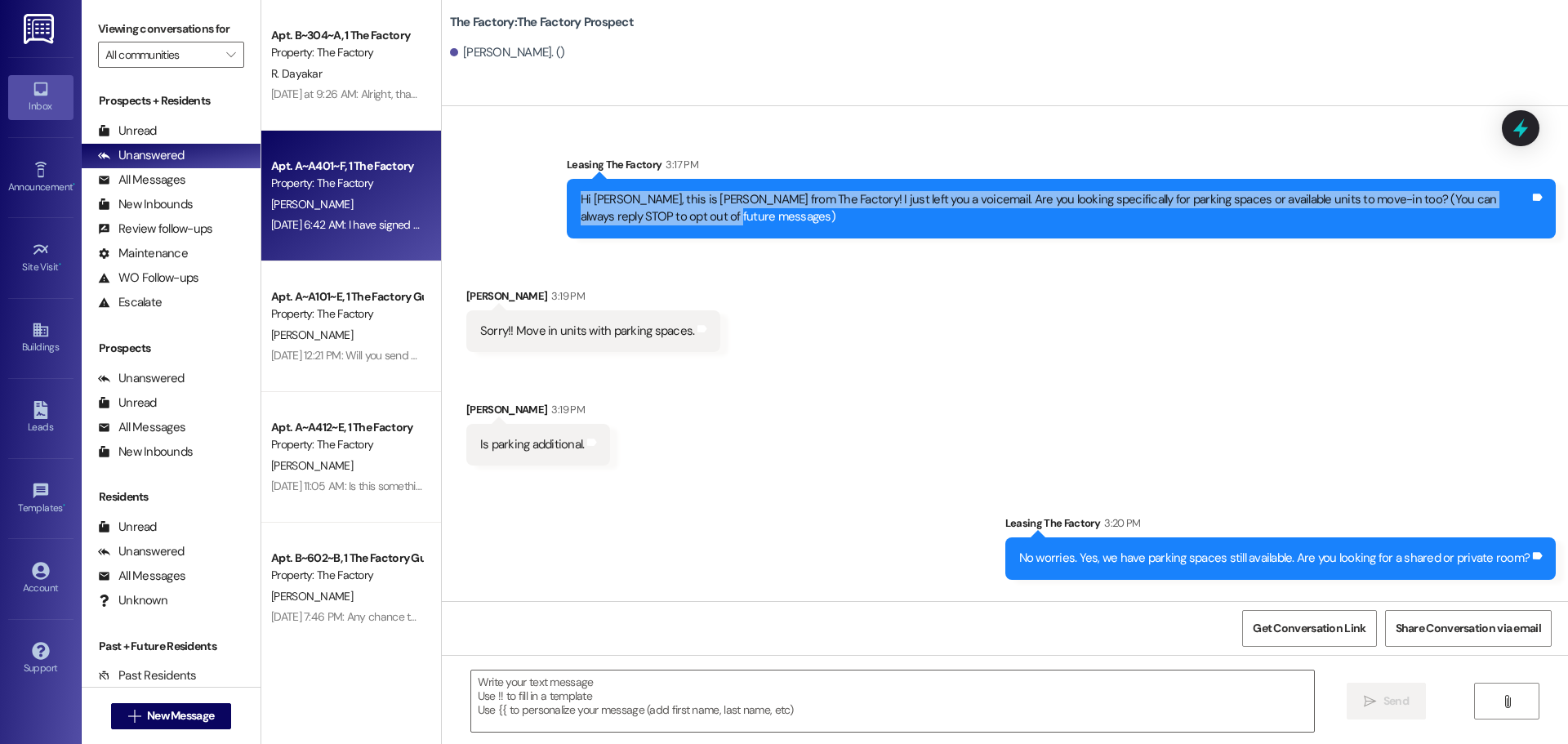
scroll to position [464, 0]
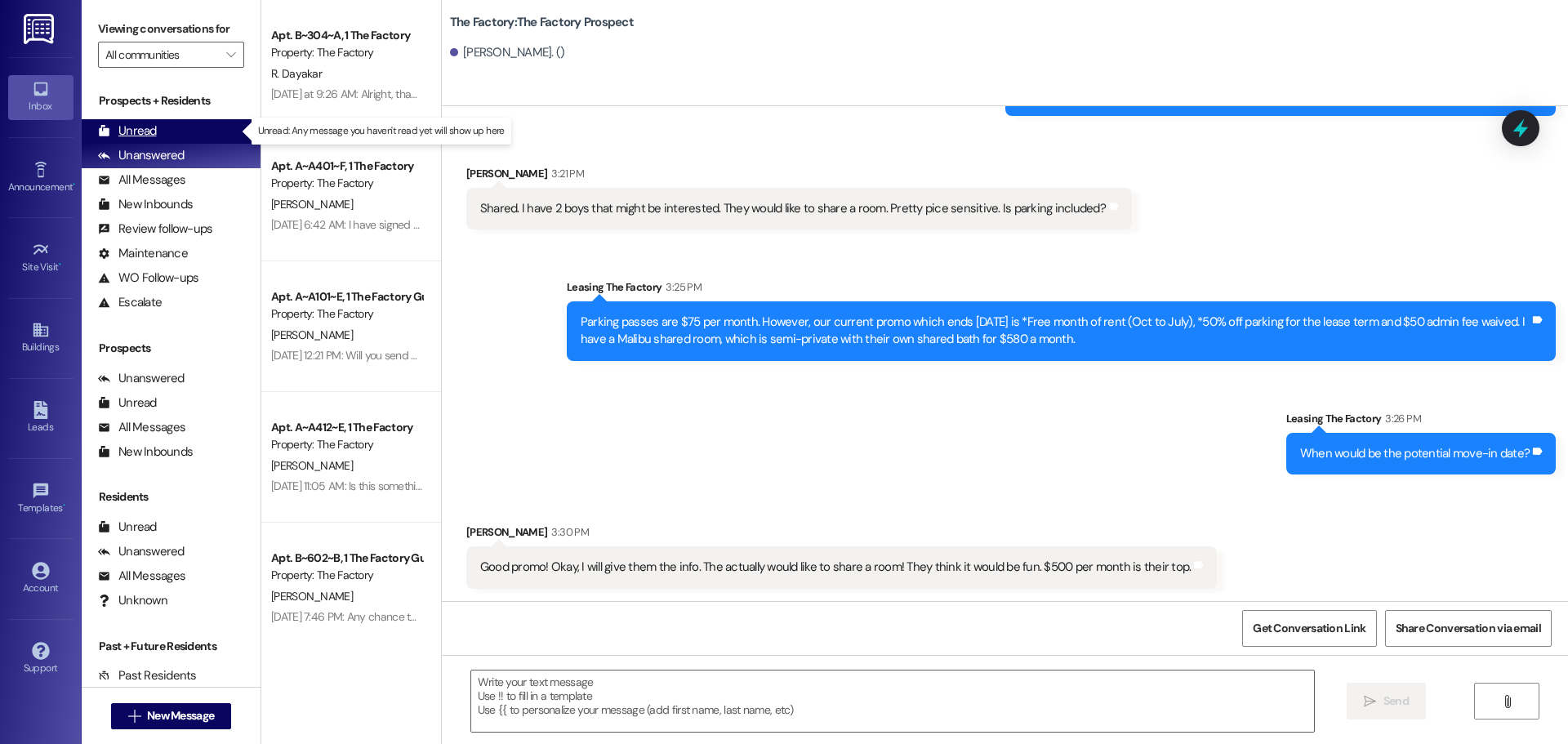
click at [163, 130] on div "Unread (0)" at bounding box center [170, 131] width 179 height 24
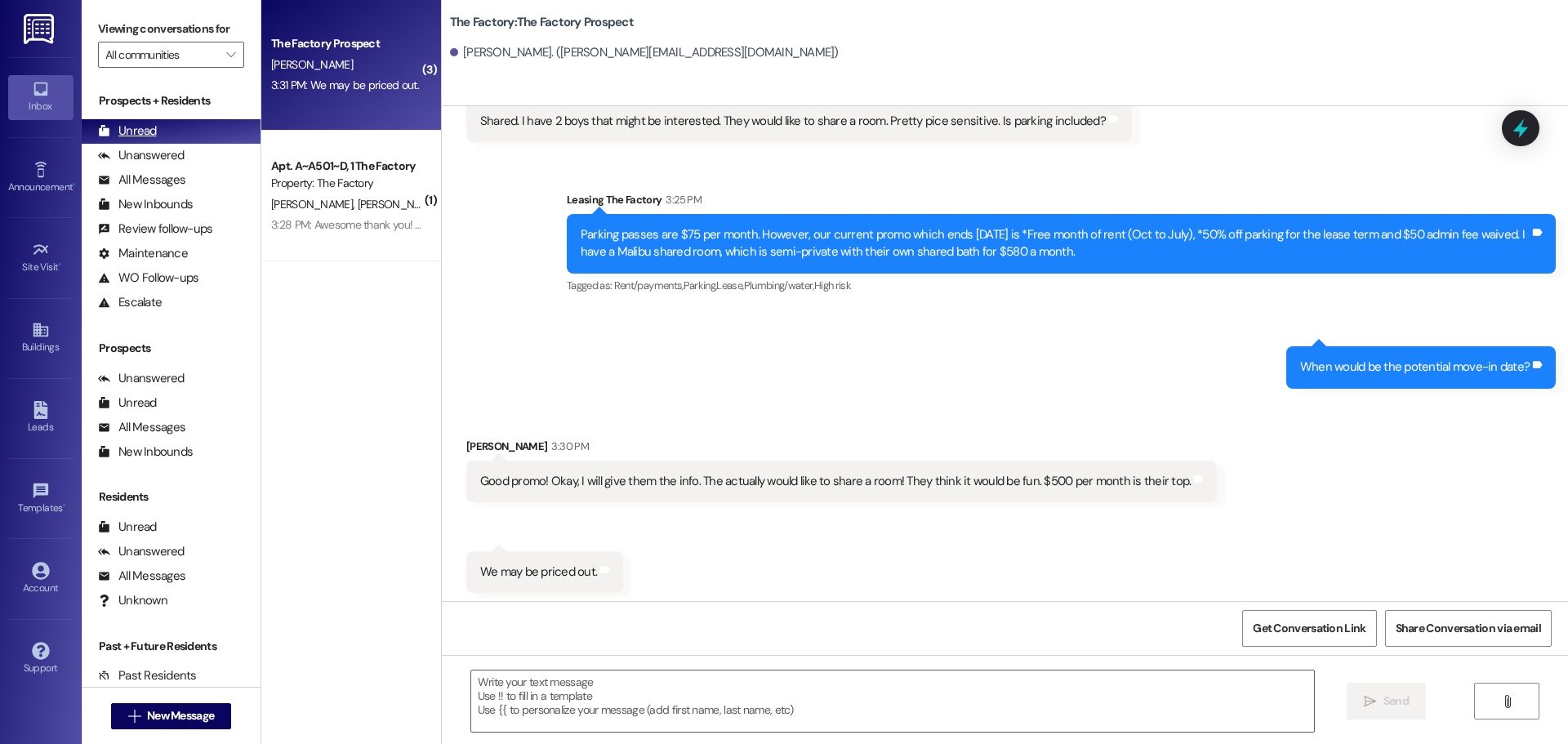
scroll to position [581, 0]
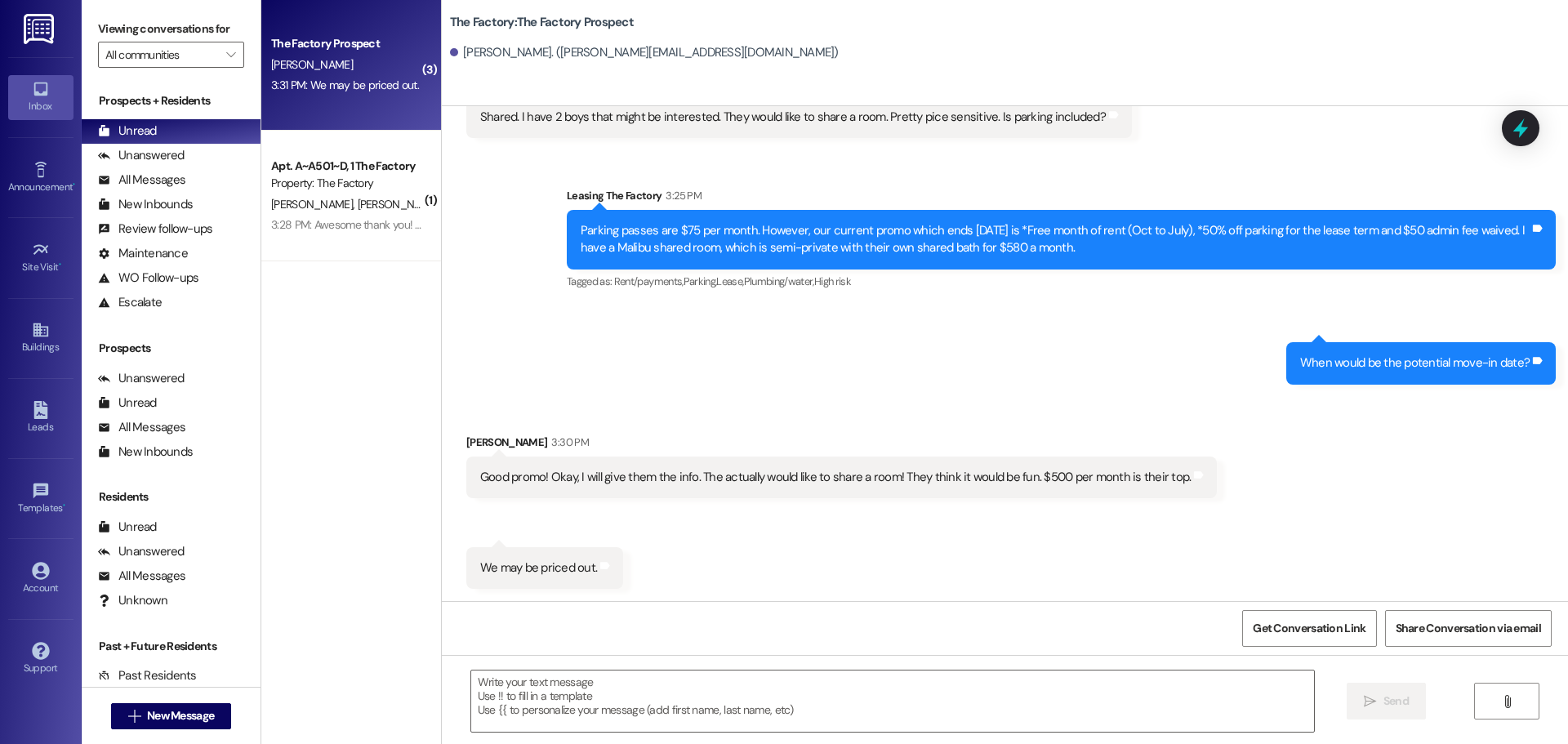
click at [380, 100] on div "The Factory Prospect [PERSON_NAME] 3:31 PM: We may be priced out. 3:31 PM: We m…" at bounding box center [351, 65] width 179 height 130
click at [479, 695] on textarea at bounding box center [892, 701] width 843 height 61
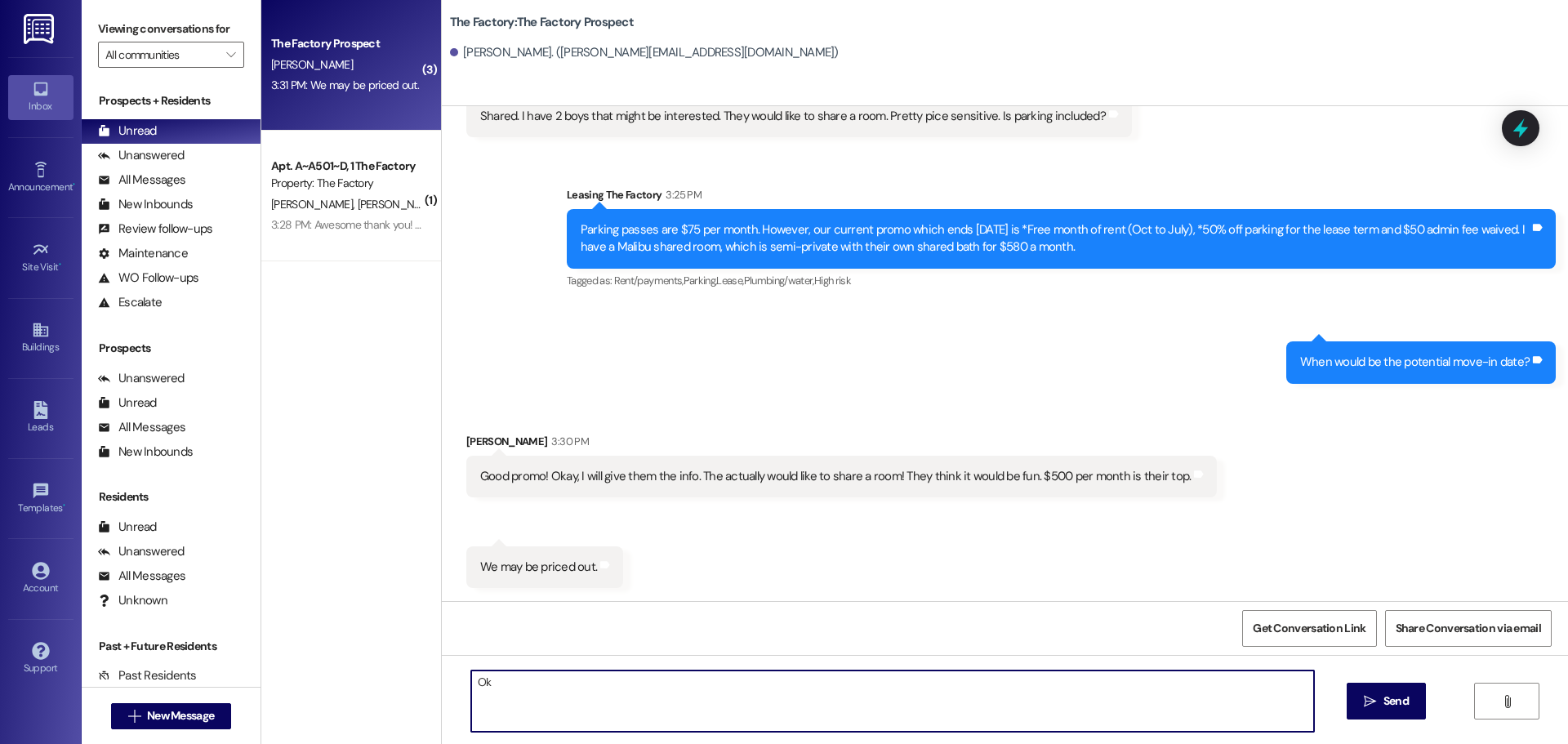
type textarea "O"
click at [1027, 679] on textarea "Yes, they would enjoy sharing a room for sure. Please let me know if they do ch…" at bounding box center [892, 701] width 843 height 61
click at [1027, 681] on textarea "Yes, they would enjoy sharing a room for sure. Please let me know if they do ch…" at bounding box center [892, 701] width 843 height 61
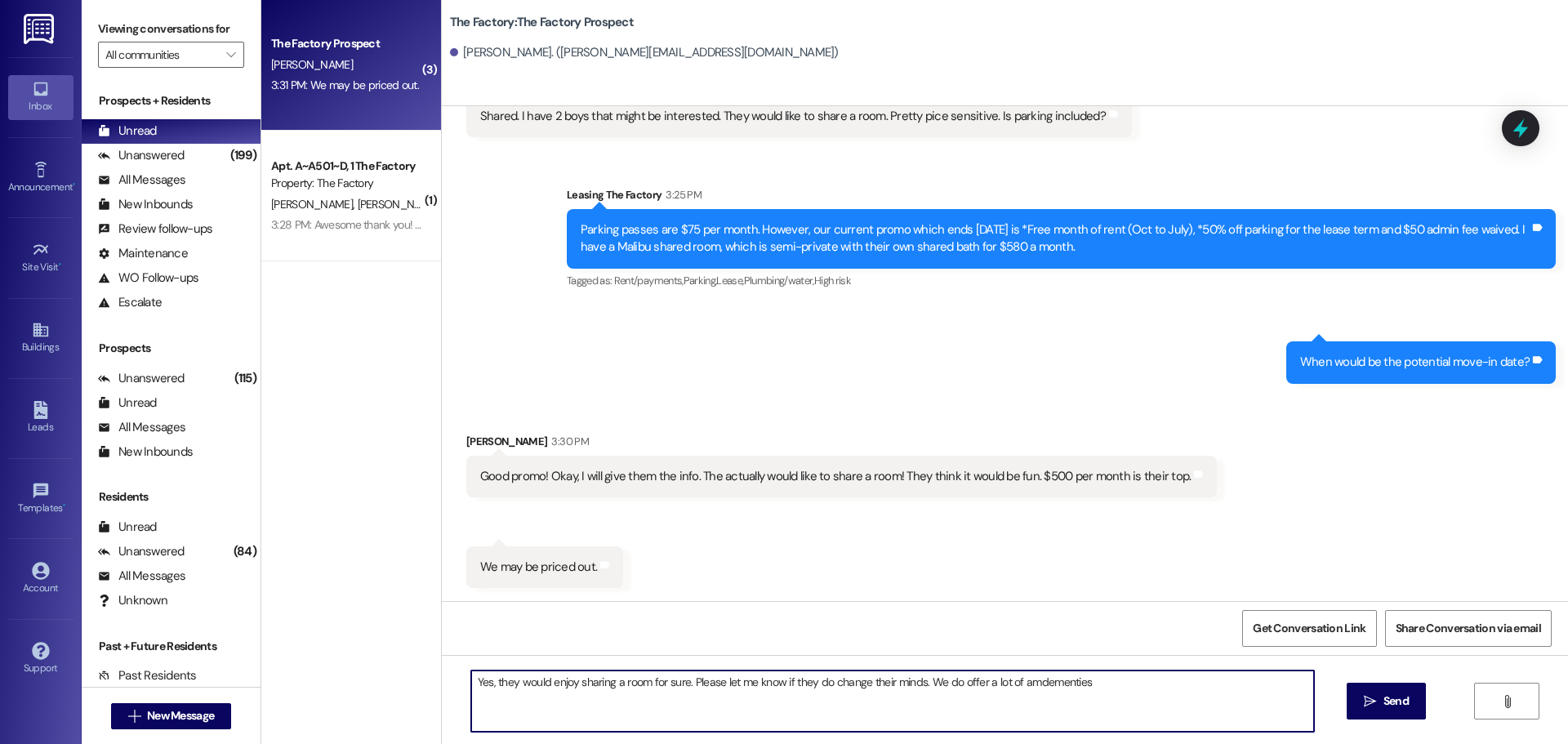
click at [1117, 714] on textarea "Yes, they would enjoy sharing a room for sure. Please let me know if they do ch…" at bounding box center [892, 701] width 843 height 61
drag, startPoint x: 463, startPoint y: 682, endPoint x: 659, endPoint y: 702, distance: 197.0
click at [659, 702] on textarea "Yes, they would enjoy sharing a room for sure. Please let me know if they do ch…" at bounding box center [892, 701] width 843 height 61
type textarea "Yes, they would enjoy sharing a room for sure. Please let me know if they do ch…"
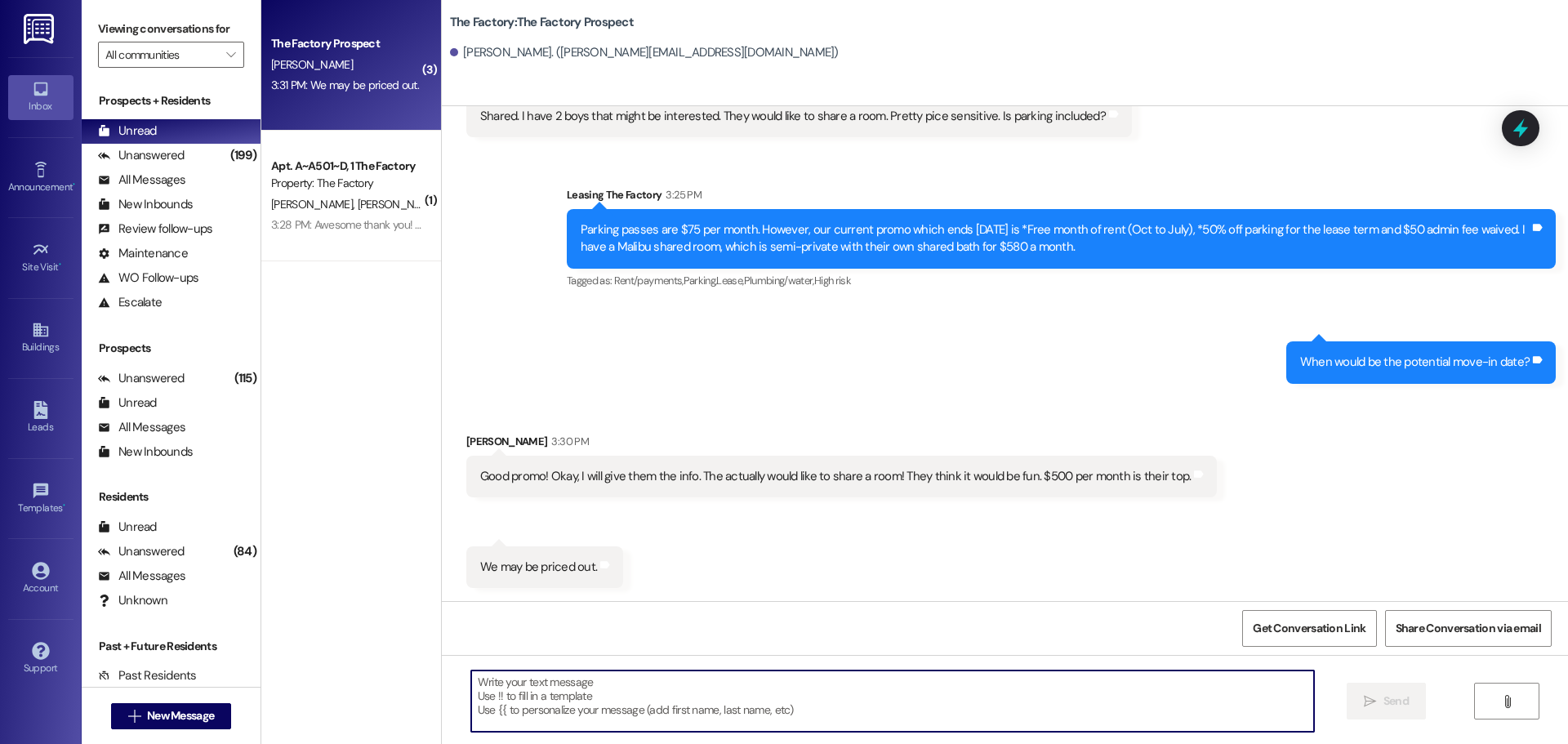
paste textarea "Yes, they would definitely enjoy sharing a room. Please let me know if they hap…"
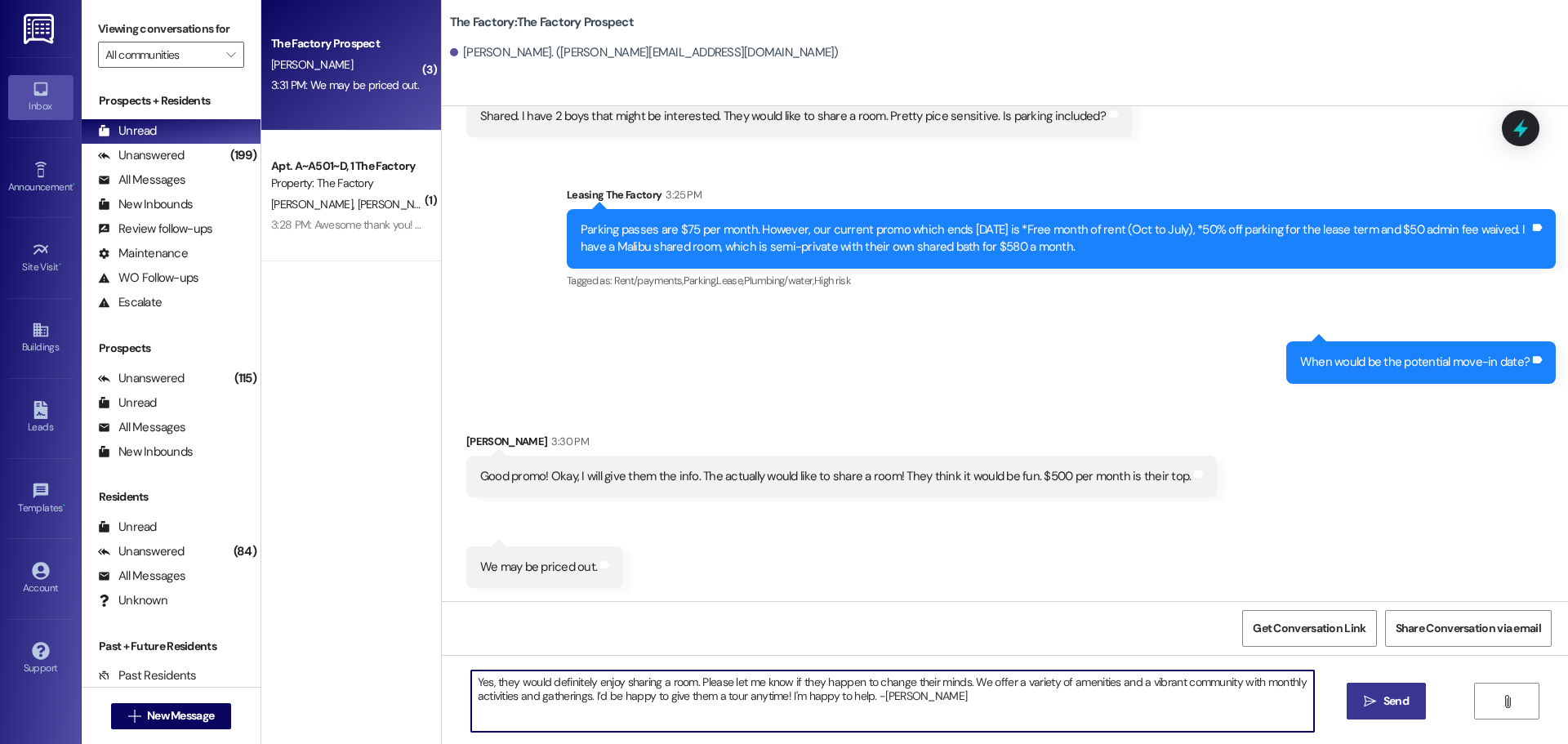
type textarea "Yes, they would definitely enjoy sharing a room. Please let me know if they hap…"
click at [1401, 703] on span "Send" at bounding box center [1395, 701] width 25 height 18
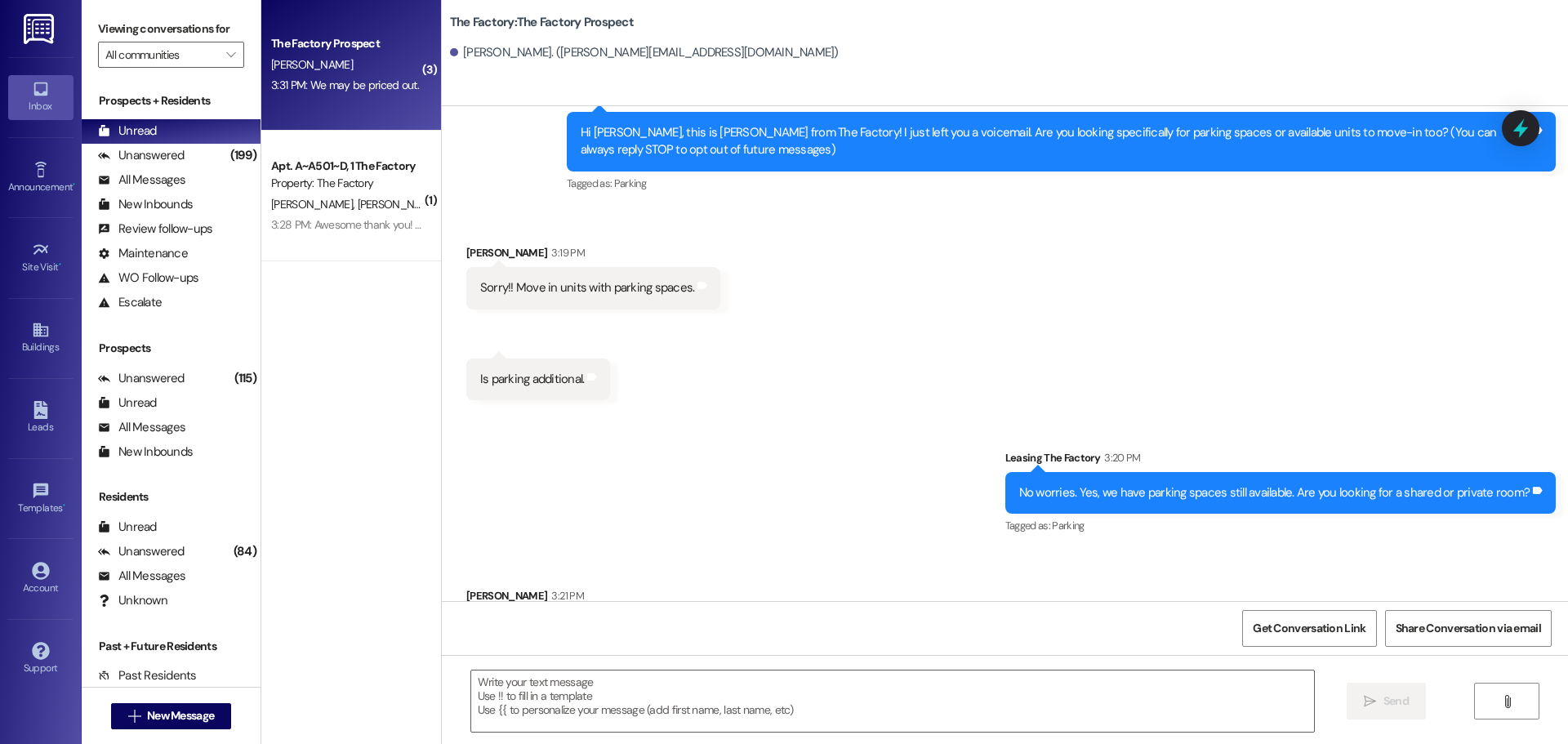
scroll to position [164, 0]
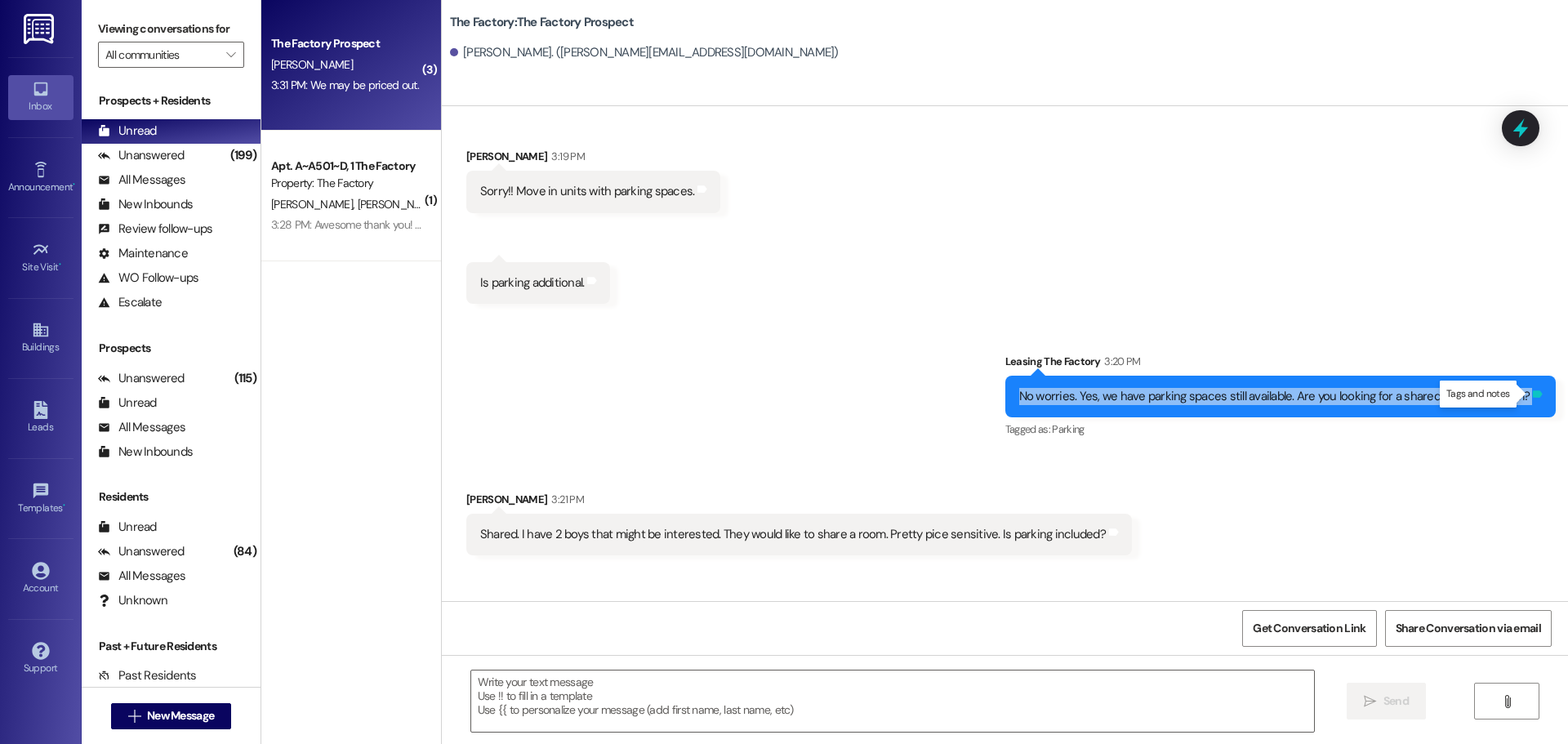
drag, startPoint x: 1029, startPoint y: 396, endPoint x: 1527, endPoint y: 399, distance: 498.0
click at [1527, 399] on div "No worries. Yes, we have parking spaces still available. Are you looking for a …" at bounding box center [1281, 396] width 551 height 42
copy div "No worries. Yes, we have parking spaces still available. Are you looking for a …"
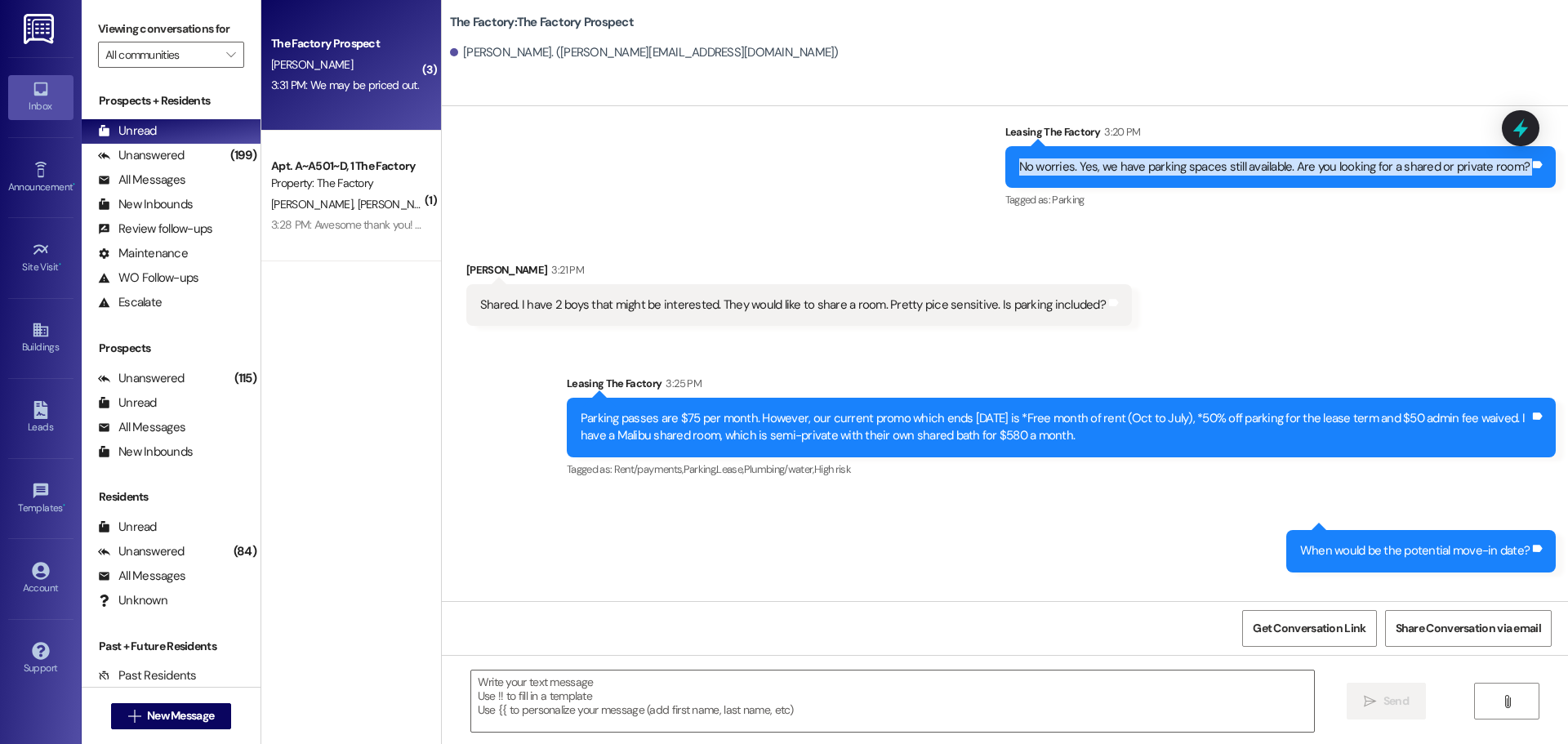
scroll to position [408, 0]
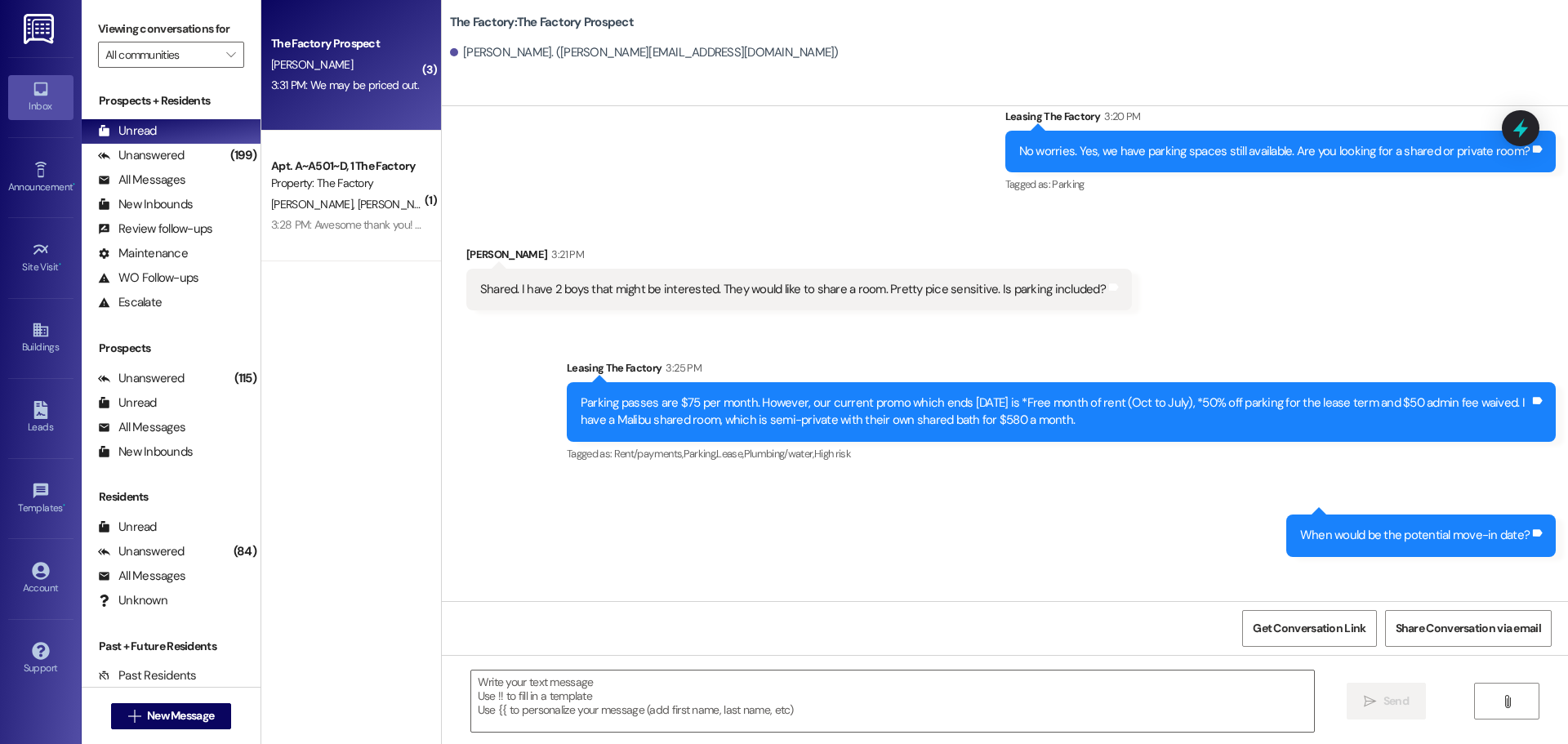
click at [548, 484] on div "Sent via SMS Leasing The Factory 3:25 PM Parking passes are $75 per month. Howe…" at bounding box center [1005, 446] width 1126 height 247
drag, startPoint x: 571, startPoint y: 401, endPoint x: 1073, endPoint y: 417, distance: 502.3
click at [1073, 417] on div "Parking passes are $75 per month. However, our current promo which ends [DATE] …" at bounding box center [1056, 412] width 949 height 35
copy div "Parking passes are $75 per month. However, our current promo which ends [DATE] …"
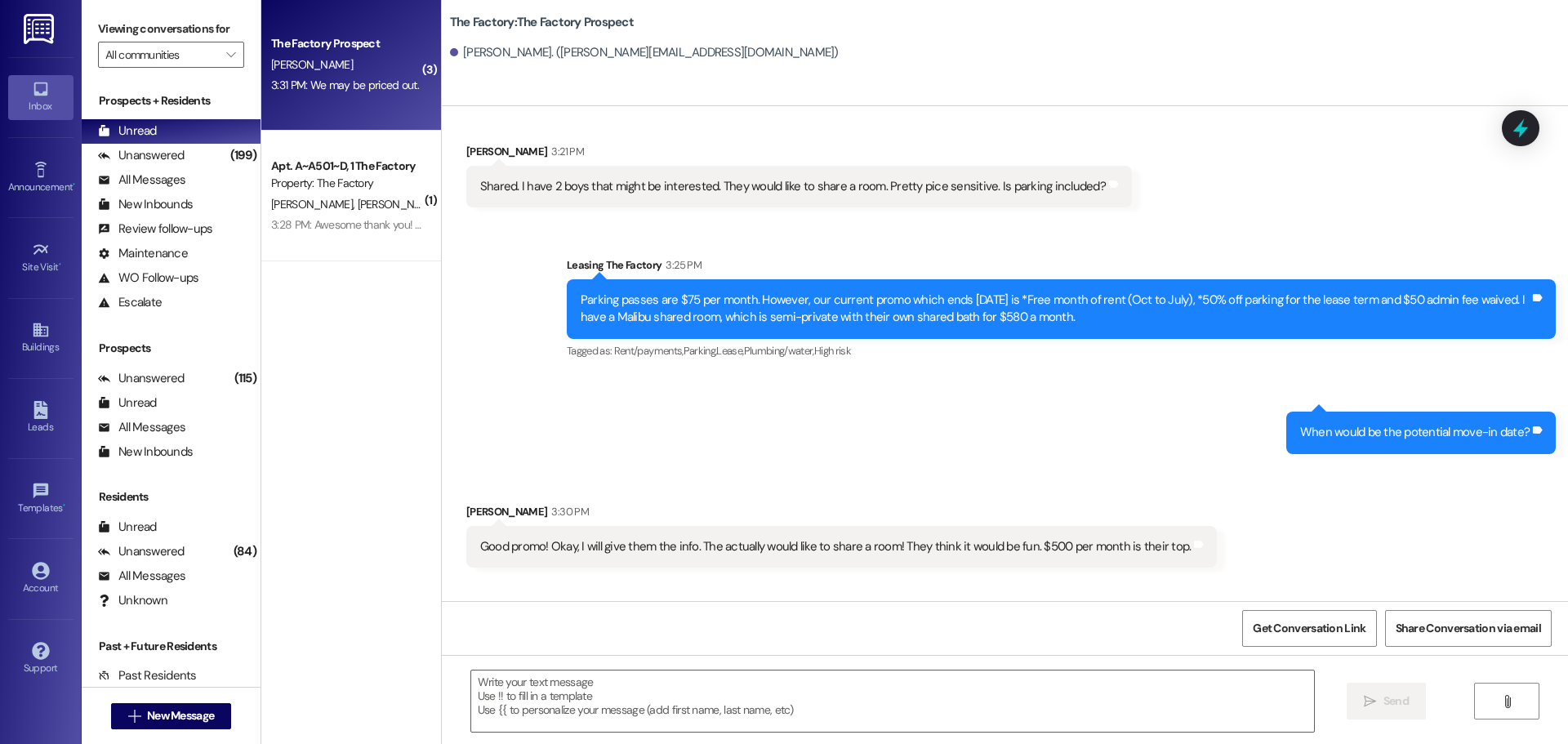
scroll to position [572, 0]
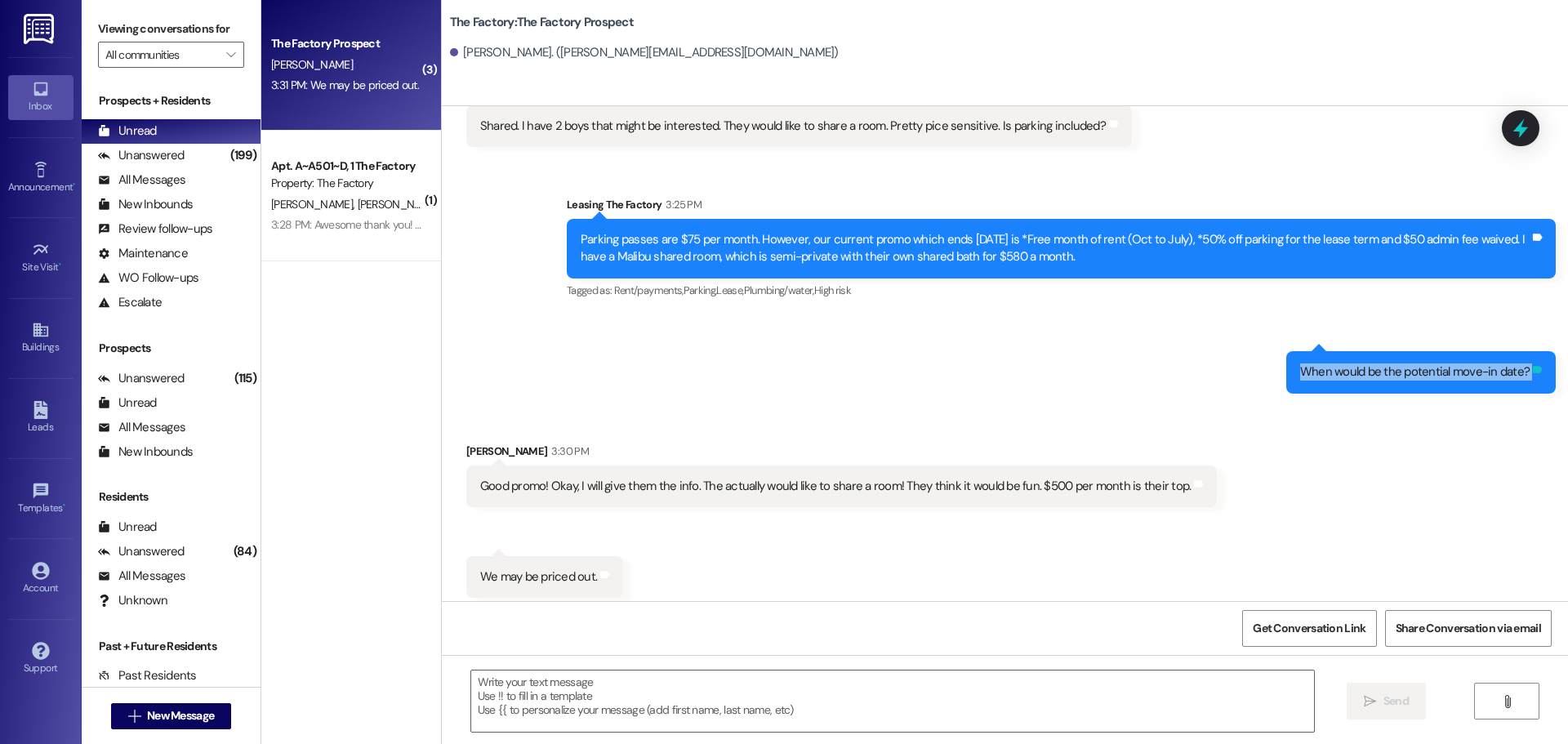
drag, startPoint x: 1303, startPoint y: 371, endPoint x: 1528, endPoint y: 375, distance: 225.0
click at [1528, 375] on div "When would be the potential move-in date? Tags and notes" at bounding box center [1420, 372] width 269 height 42
copy div "When would be the potential move-in date? Tags and notes Received via SMS"
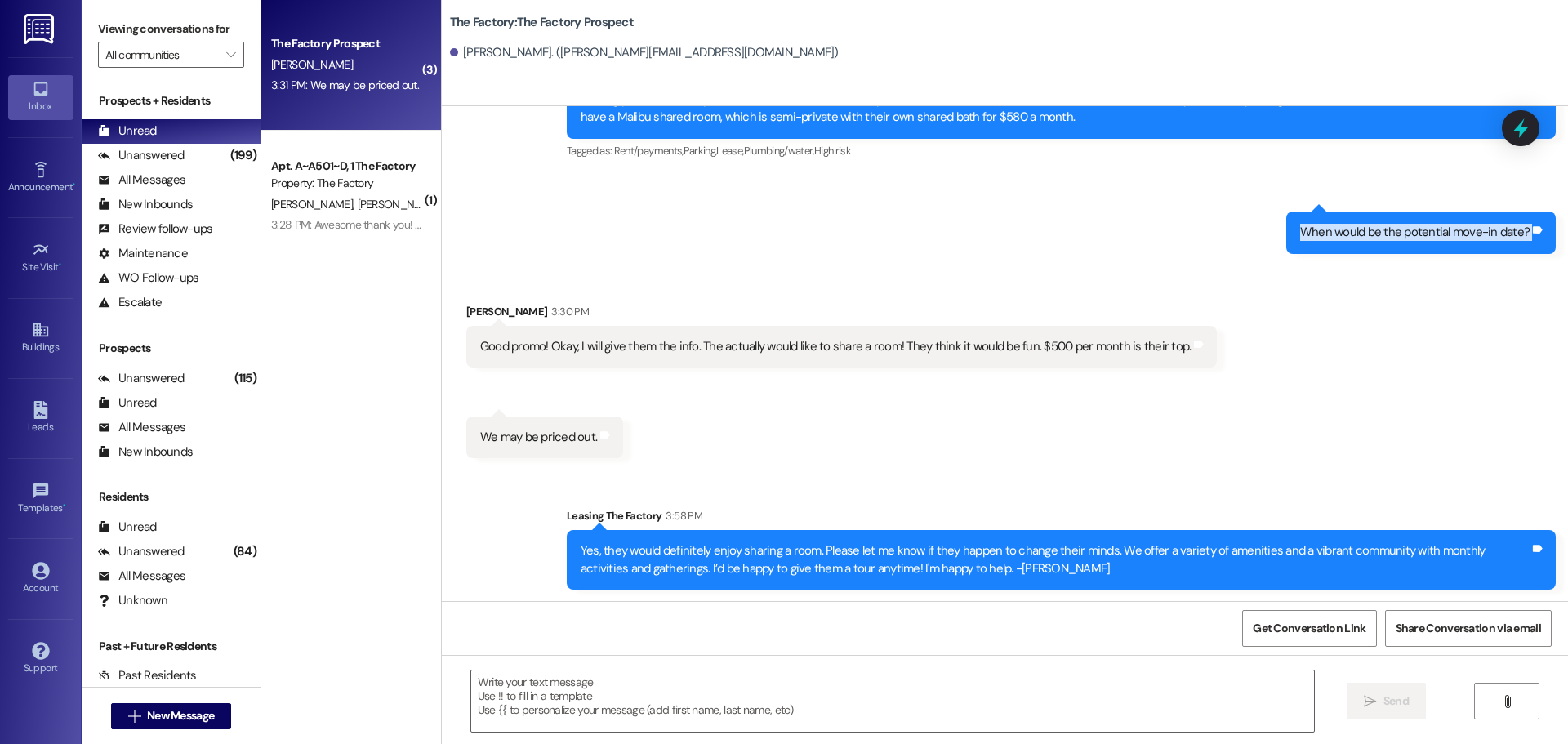
scroll to position [713, 0]
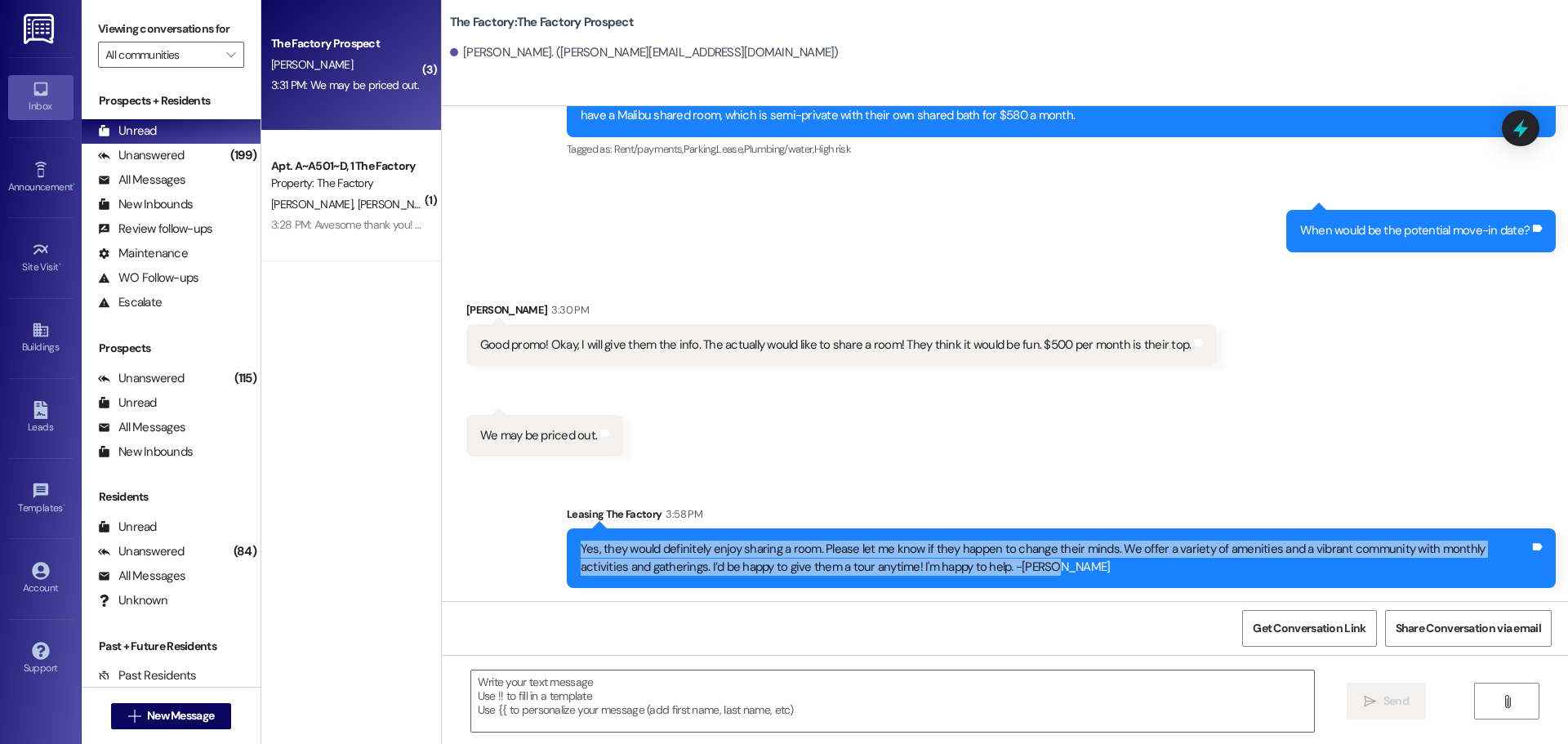
drag, startPoint x: 571, startPoint y: 552, endPoint x: 1049, endPoint y: 562, distance: 478.1
click at [1049, 562] on div "Yes, they would definitely enjoy sharing a room. Please let me know if they hap…" at bounding box center [1056, 558] width 949 height 35
copy div "Yes, they would definitely enjoy sharing a room. Please let me know if they hap…"
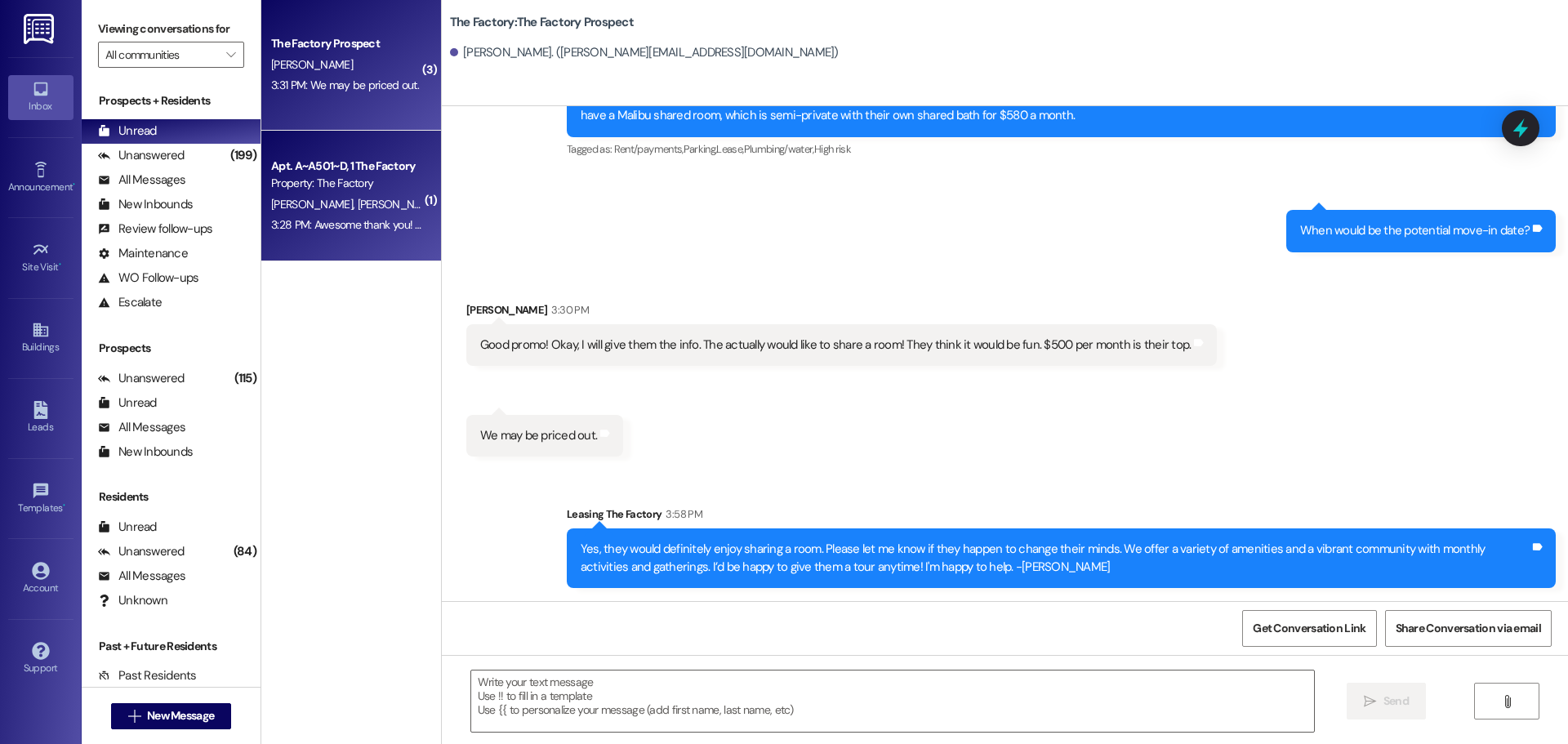
click at [345, 186] on div "Property: The Factory" at bounding box center [346, 183] width 151 height 18
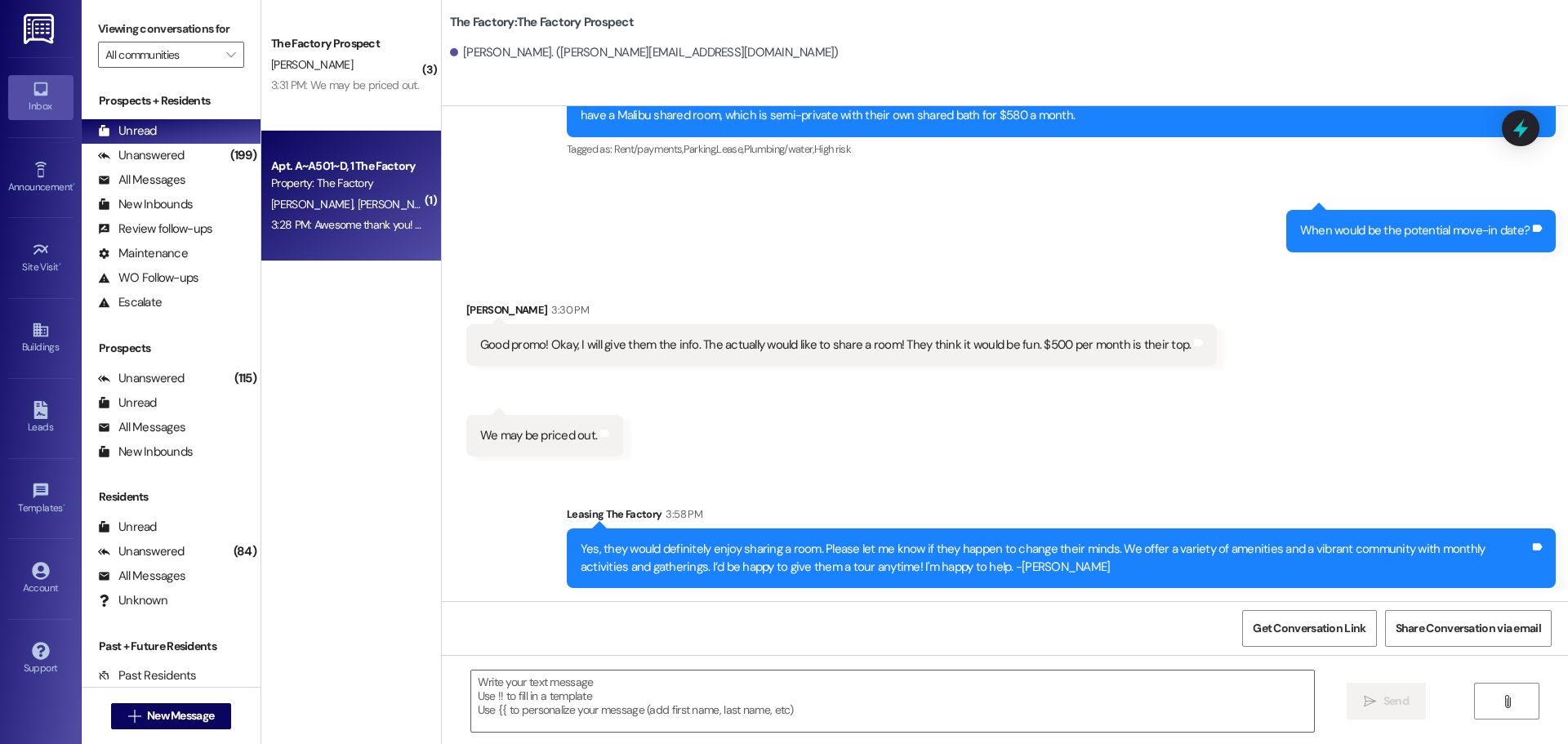
scroll to position [356, 0]
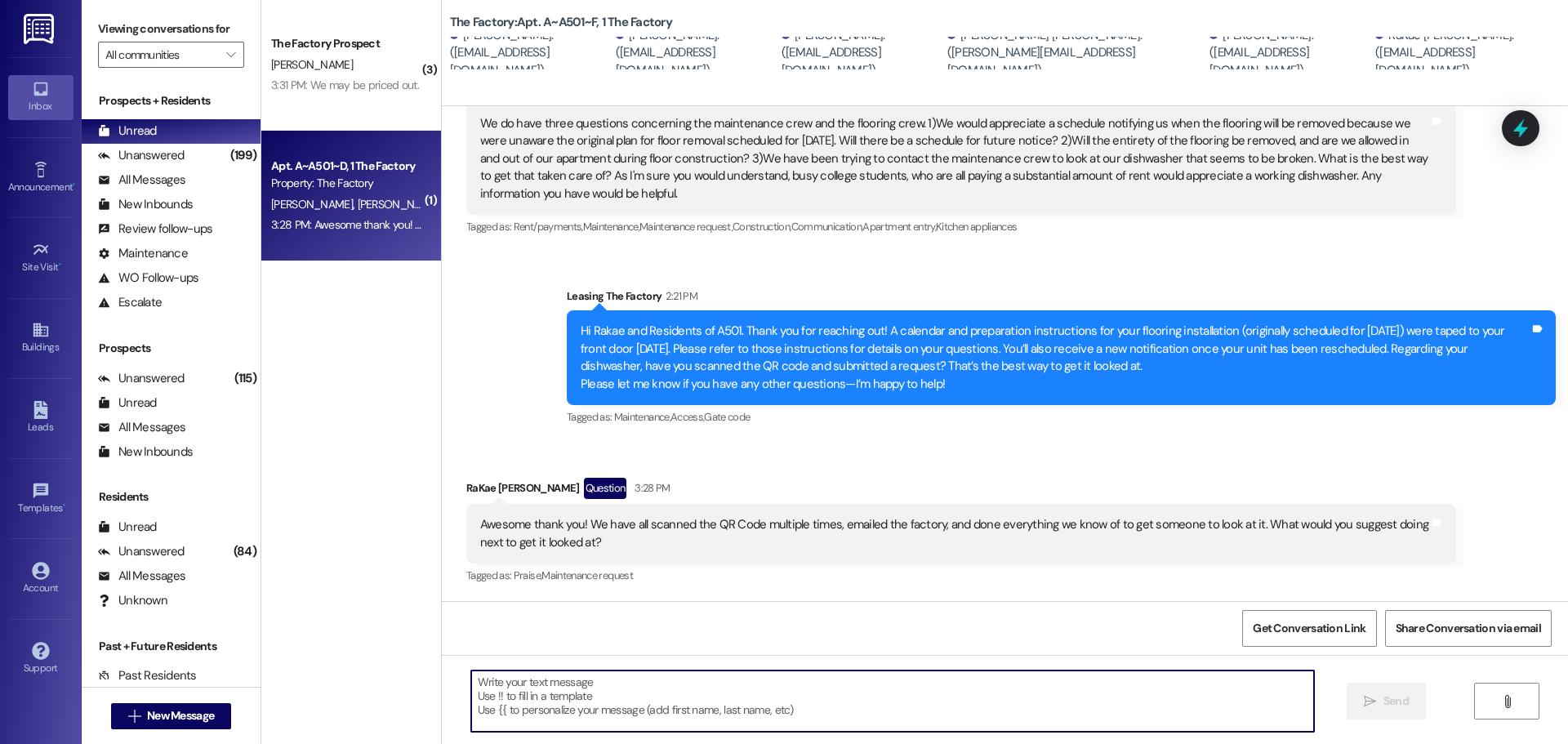
click at [531, 680] on textarea at bounding box center [892, 701] width 843 height 61
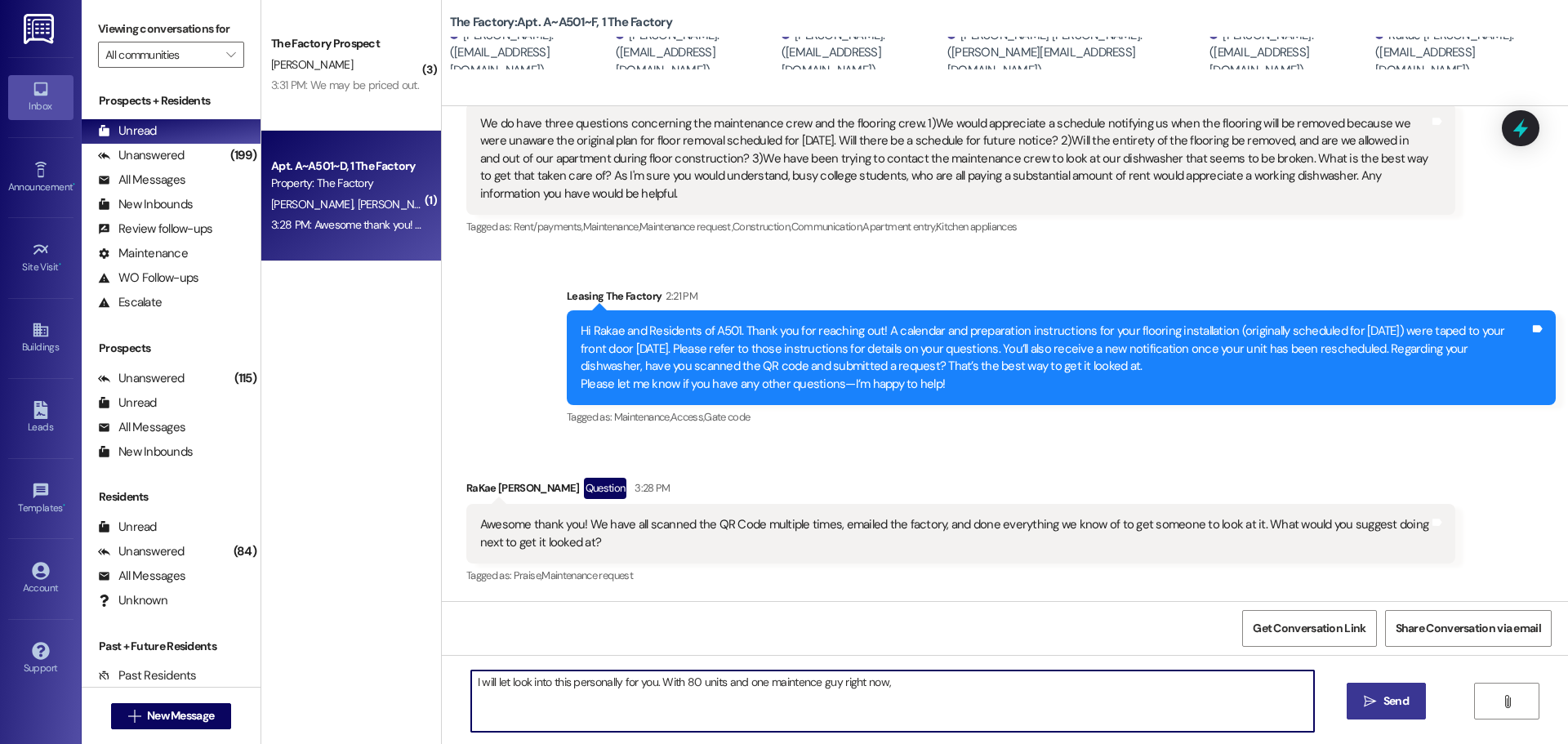
drag, startPoint x: 793, startPoint y: 685, endPoint x: 742, endPoint y: 710, distance: 56.8
click at [742, 710] on textarea "I will let look into this personally for you. With 80 units and one maintence g…" at bounding box center [892, 701] width 843 height 61
click at [832, 684] on textarea "I will let look into this personally for you. With 80 units and one maintence g…" at bounding box center [892, 701] width 843 height 61
click at [932, 682] on textarea "I will let look into this personally for you. With 80 units and one maintence p…" at bounding box center [892, 701] width 843 height 61
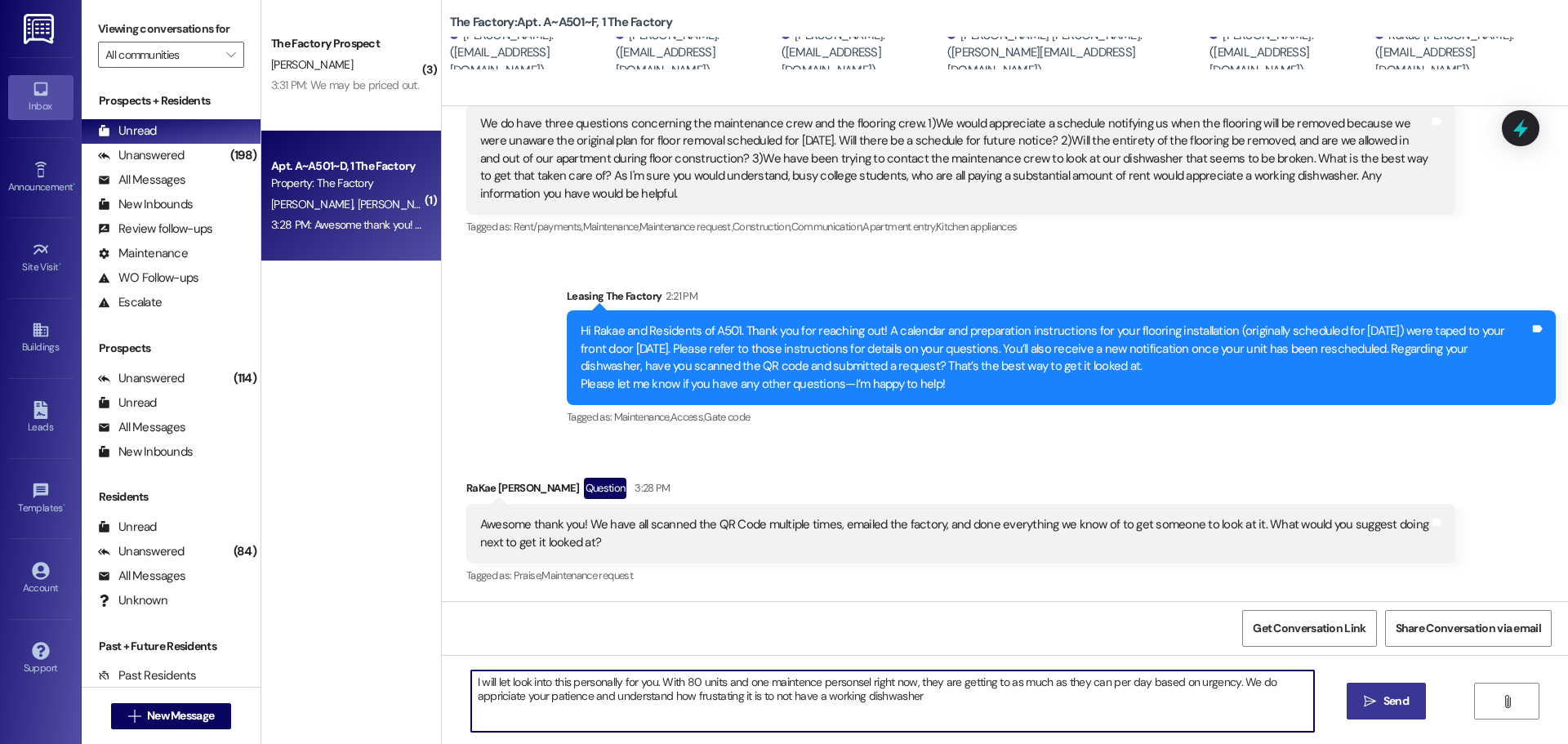
drag, startPoint x: 463, startPoint y: 681, endPoint x: 925, endPoint y: 707, distance: 462.7
click at [925, 707] on textarea "I will let look into this personally for you. With 80 units and one maintence p…" at bounding box center [892, 701] width 843 height 61
type textarea "I will let look into this personally for you. With 80 units and one maintence p…"
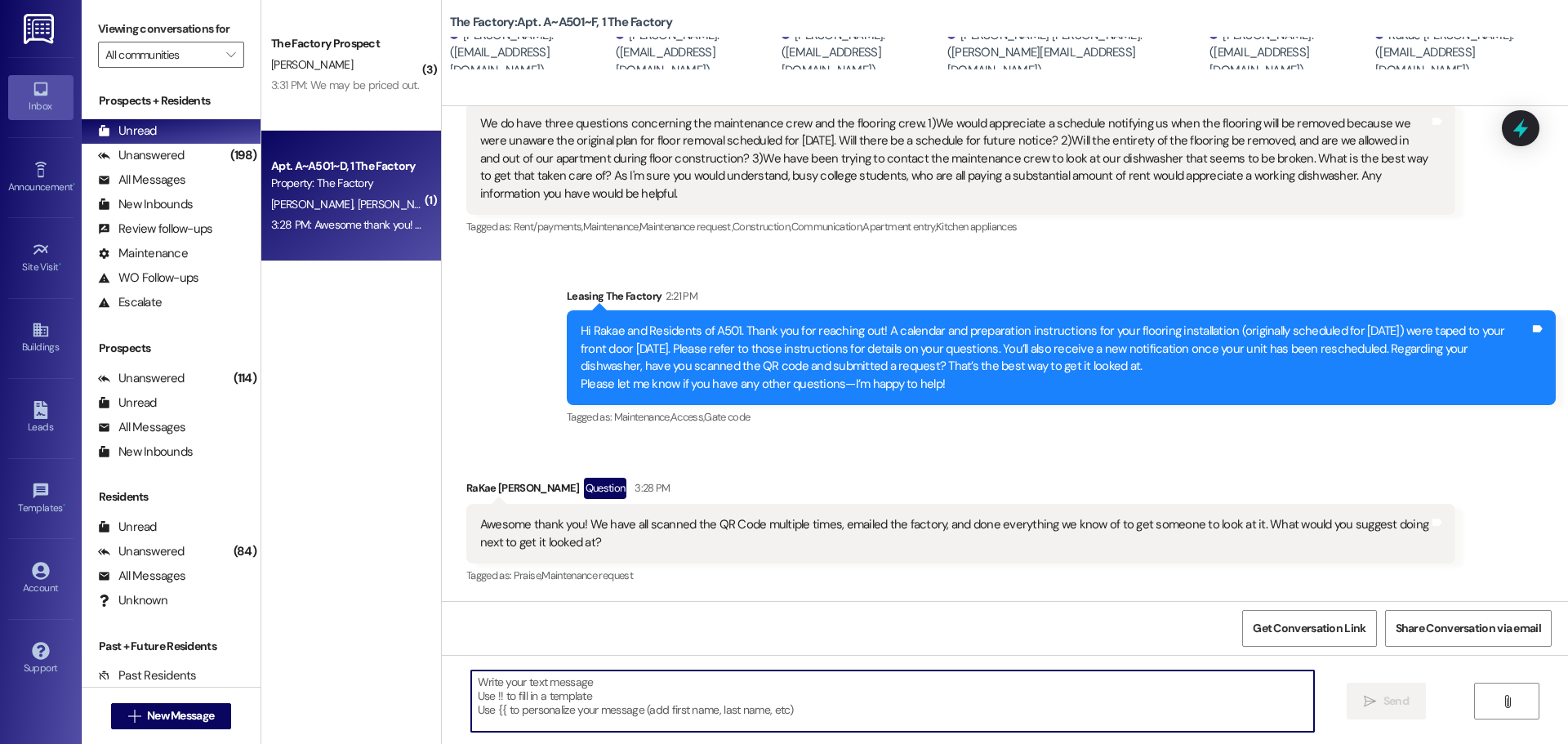
paste textarea "I’ll personally look into this for you. With 80 units and just one maintenance …"
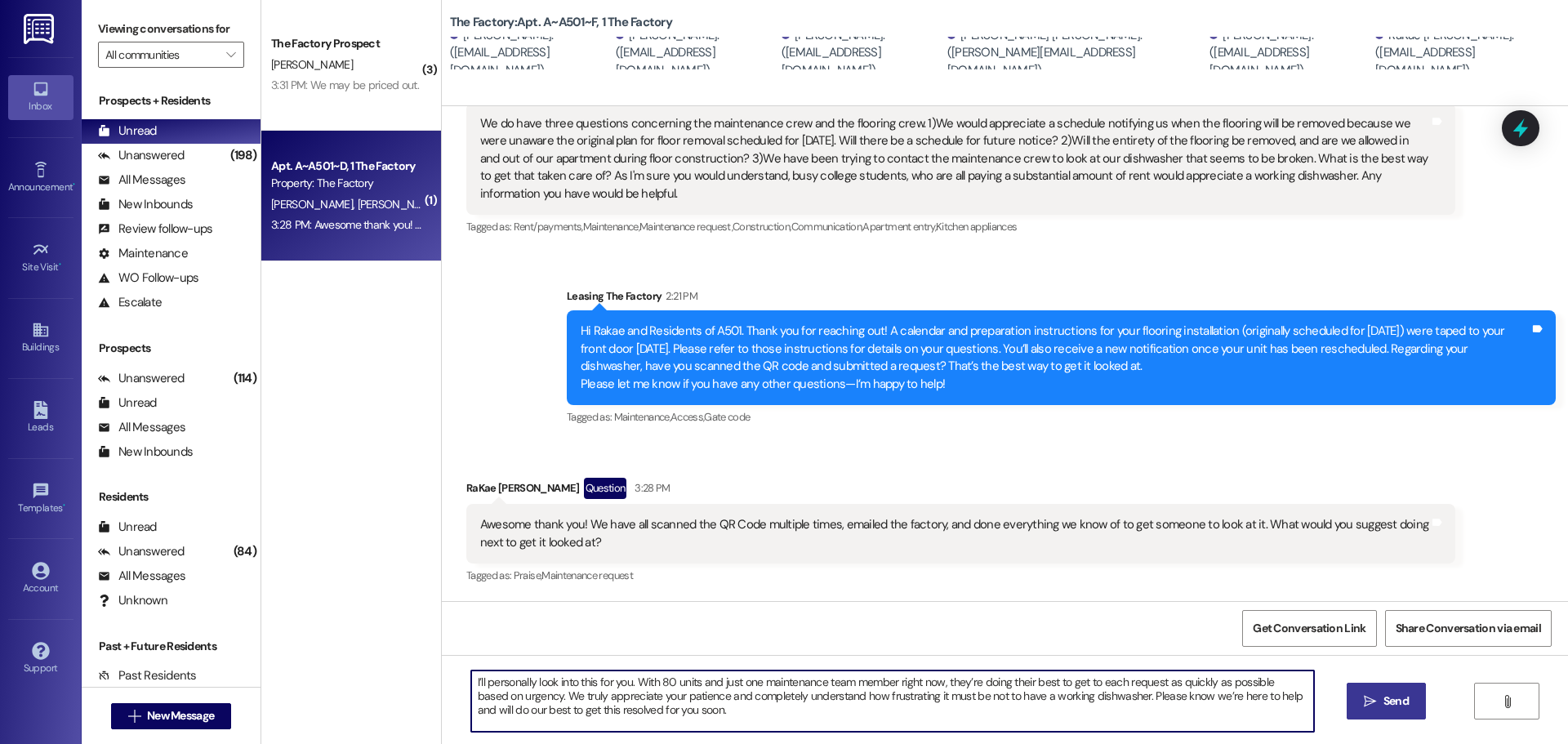
drag, startPoint x: 976, startPoint y: 696, endPoint x: 907, endPoint y: 701, distance: 69.2
click at [907, 701] on textarea "I’ll personally look into this for you. With 80 units and just one maintenance …" at bounding box center [892, 701] width 843 height 61
click at [682, 709] on textarea "I’ll personally look into this for you. With 80 units and just one maintenance …" at bounding box center [892, 701] width 843 height 61
type textarea "I’ll personally look into this for you. With 80 units and just one maintenance …"
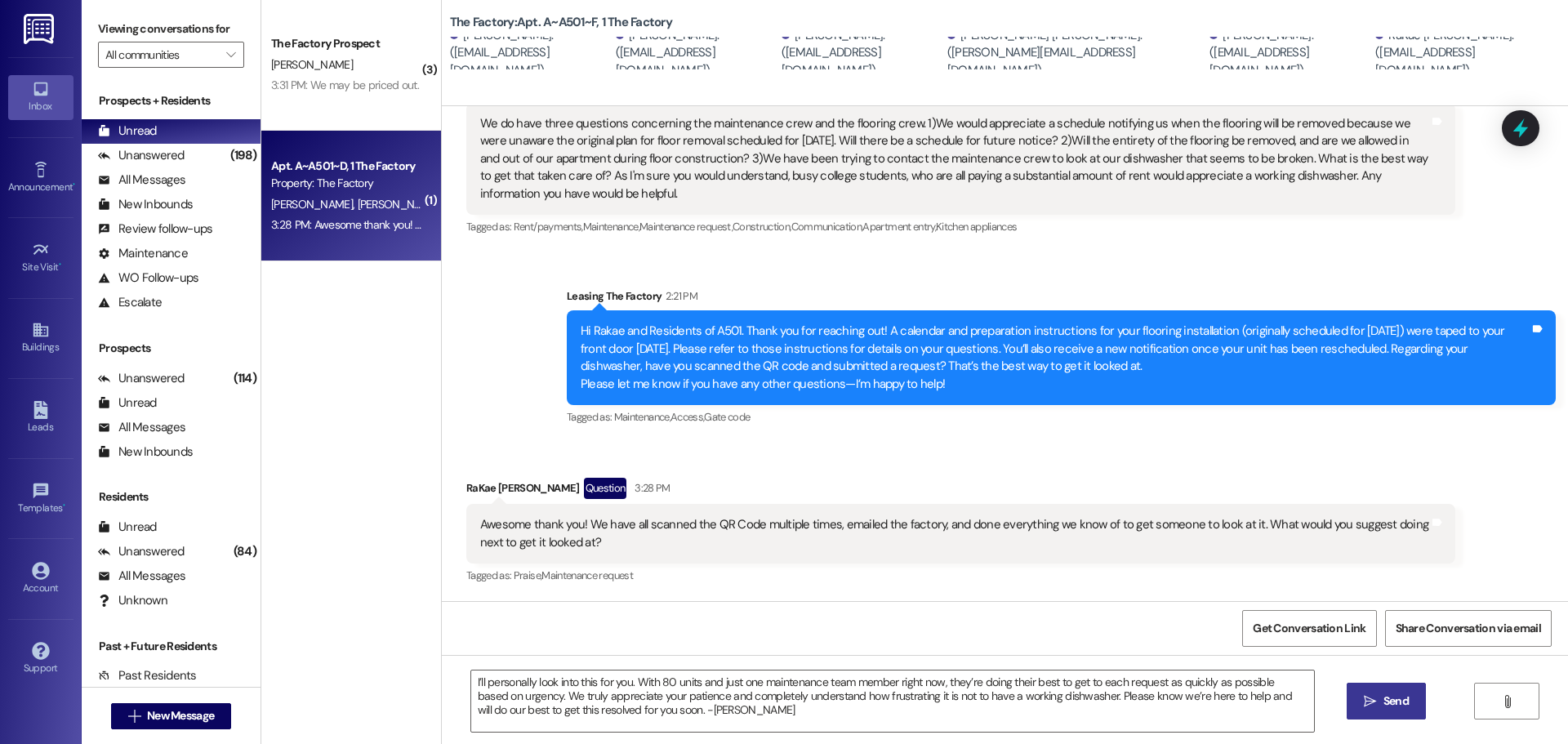
click at [1389, 710] on span "Send" at bounding box center [1395, 701] width 25 height 18
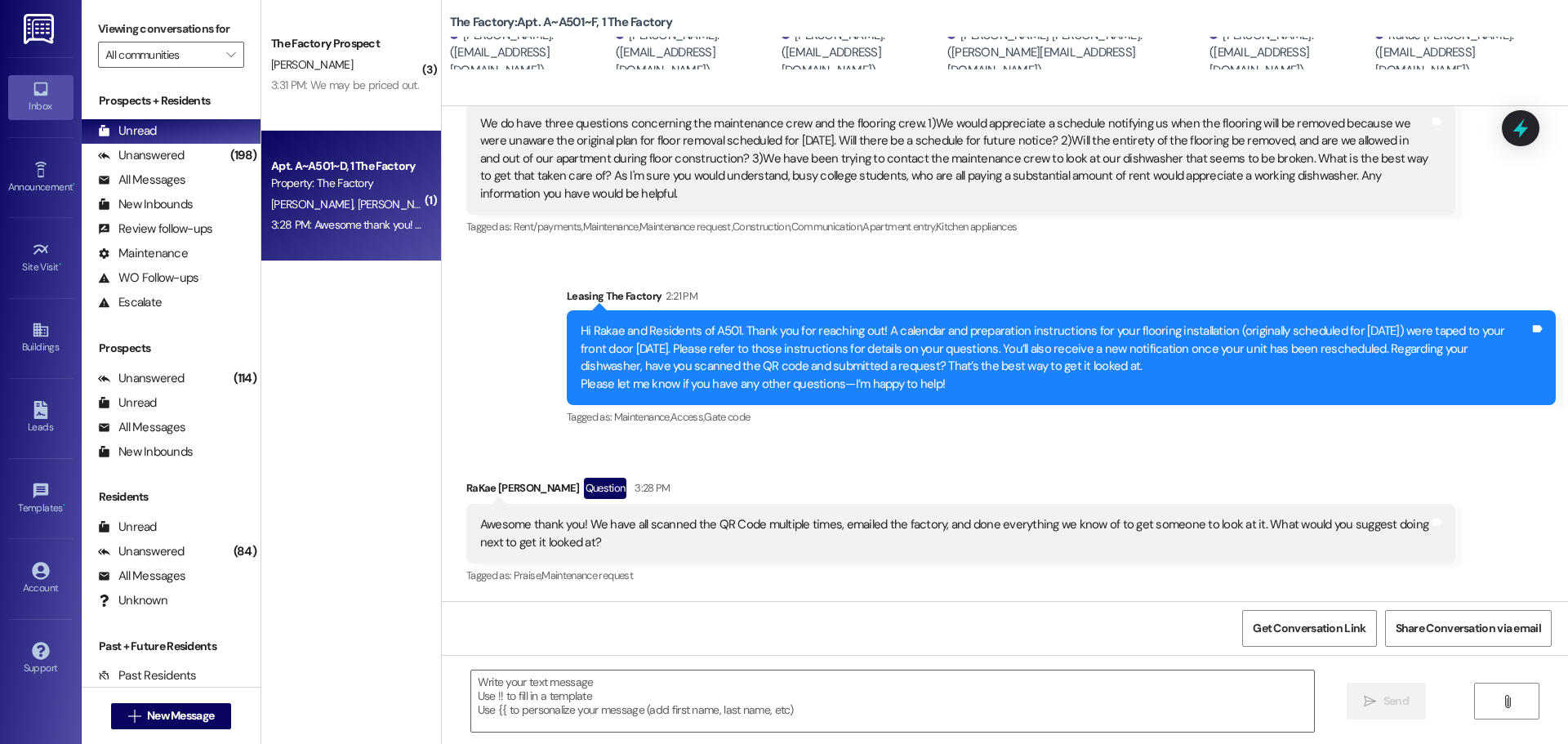
scroll to position [505, 0]
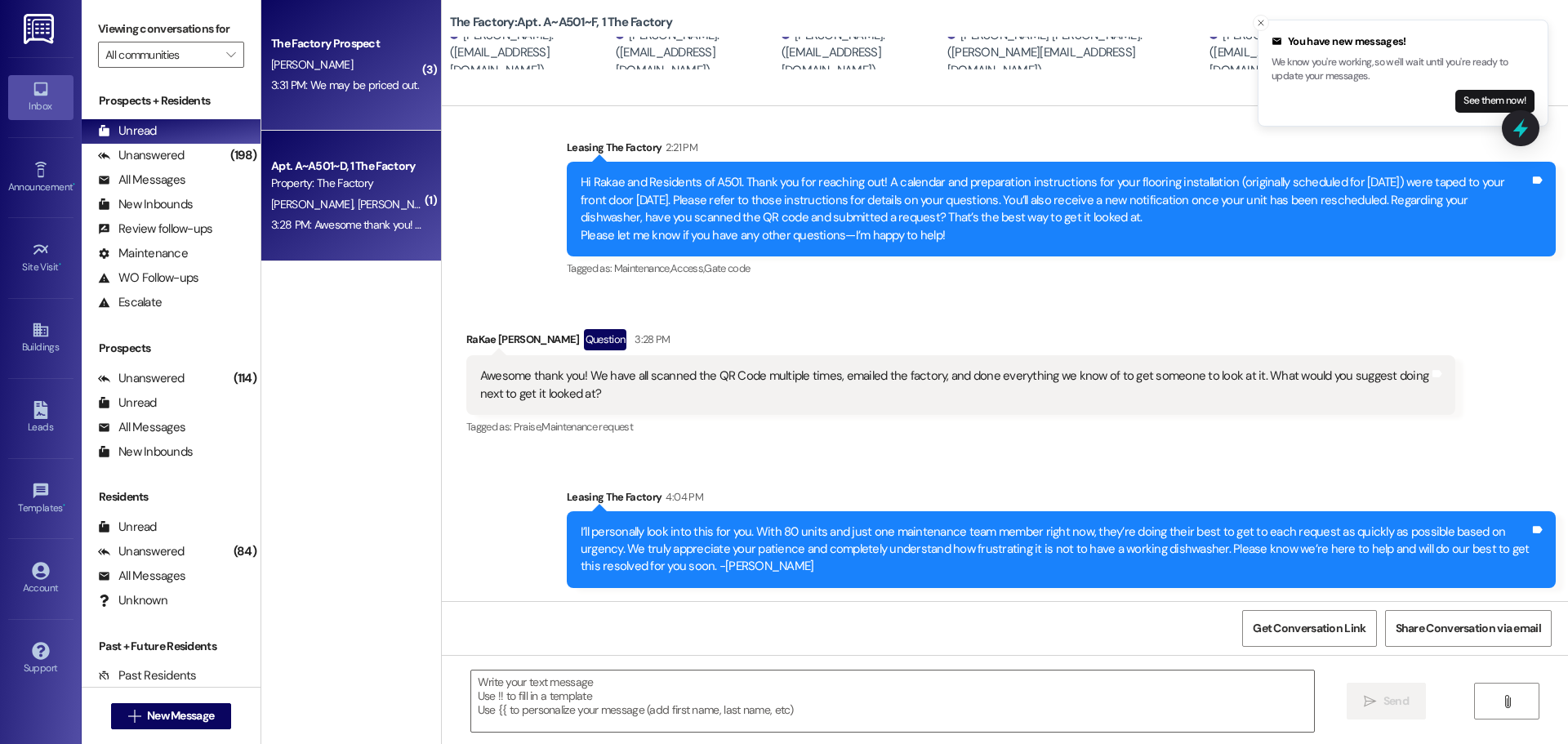
click at [373, 109] on div "The Factory Prospect [PERSON_NAME] 3:31 PM: We may be priced out. 3:31 PM: We m…" at bounding box center [351, 65] width 179 height 130
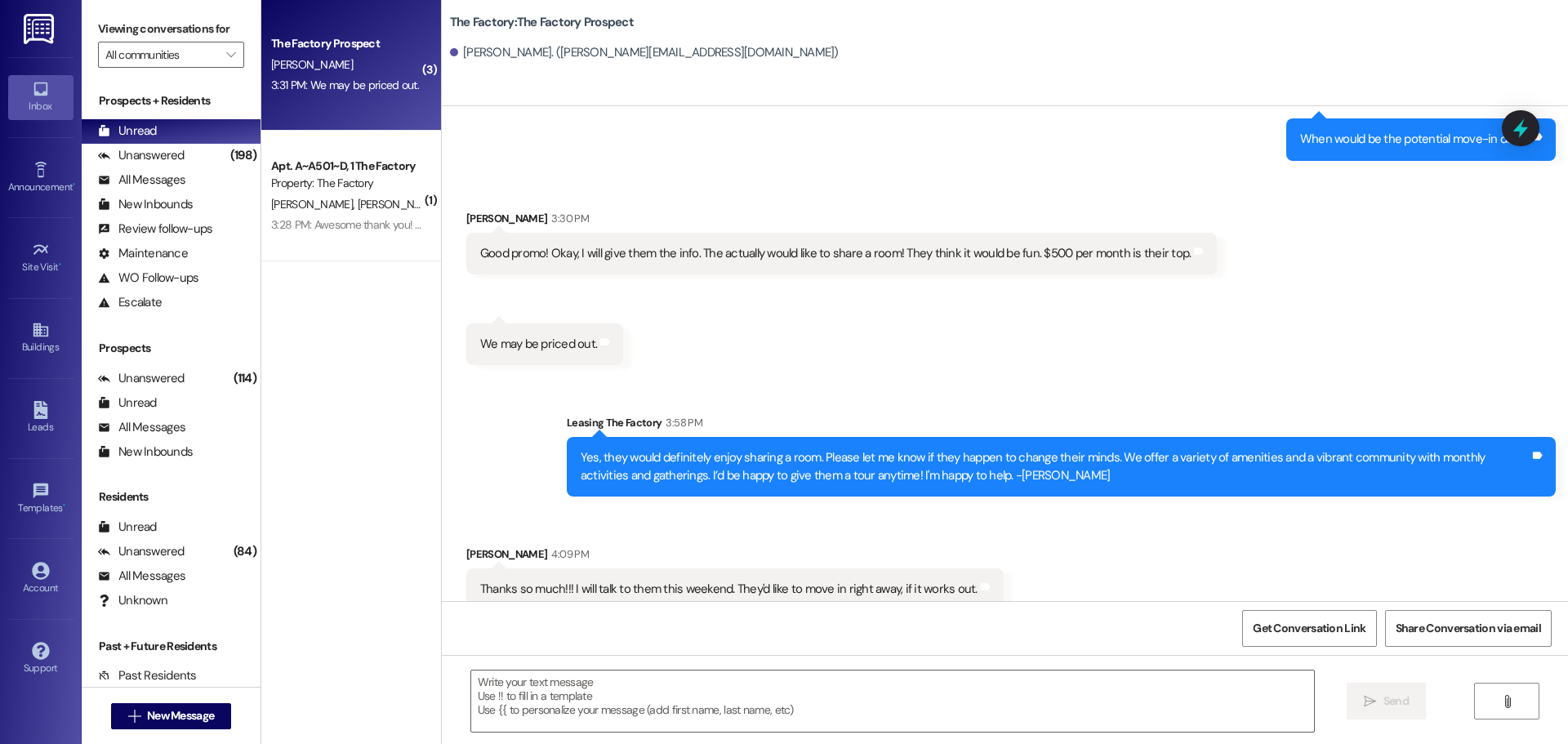
scroll to position [826, 0]
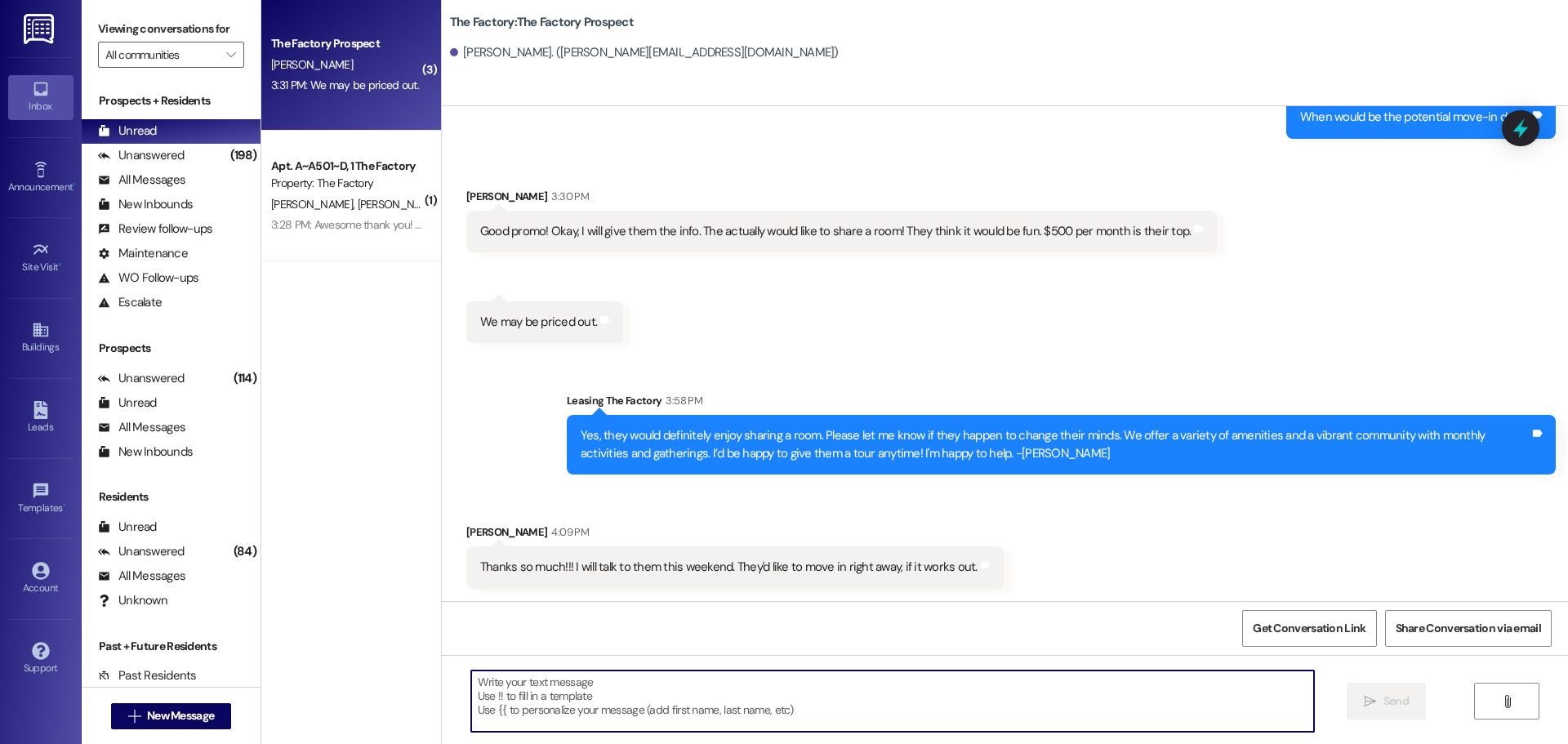
click at [826, 701] on textarea at bounding box center [892, 701] width 843 height 61
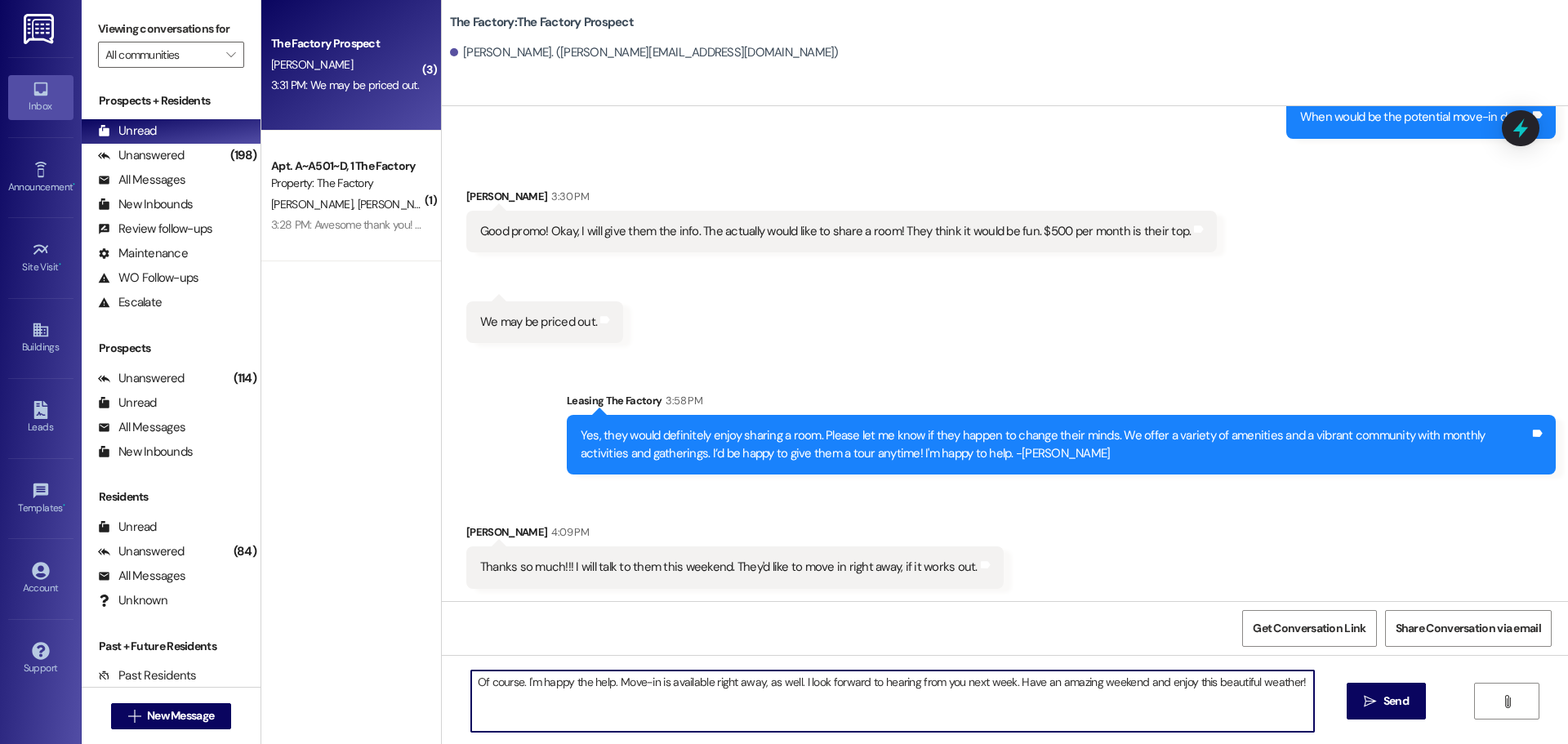
click at [1292, 682] on textarea "Of course. I'm happy the help. Move-in is available right away, as well. I look…" at bounding box center [892, 701] width 843 height 61
type textarea "Of course. I'm happy the help. Move-in is available right away, as well. I look…"
click at [1376, 703] on span " Send" at bounding box center [1387, 701] width 52 height 18
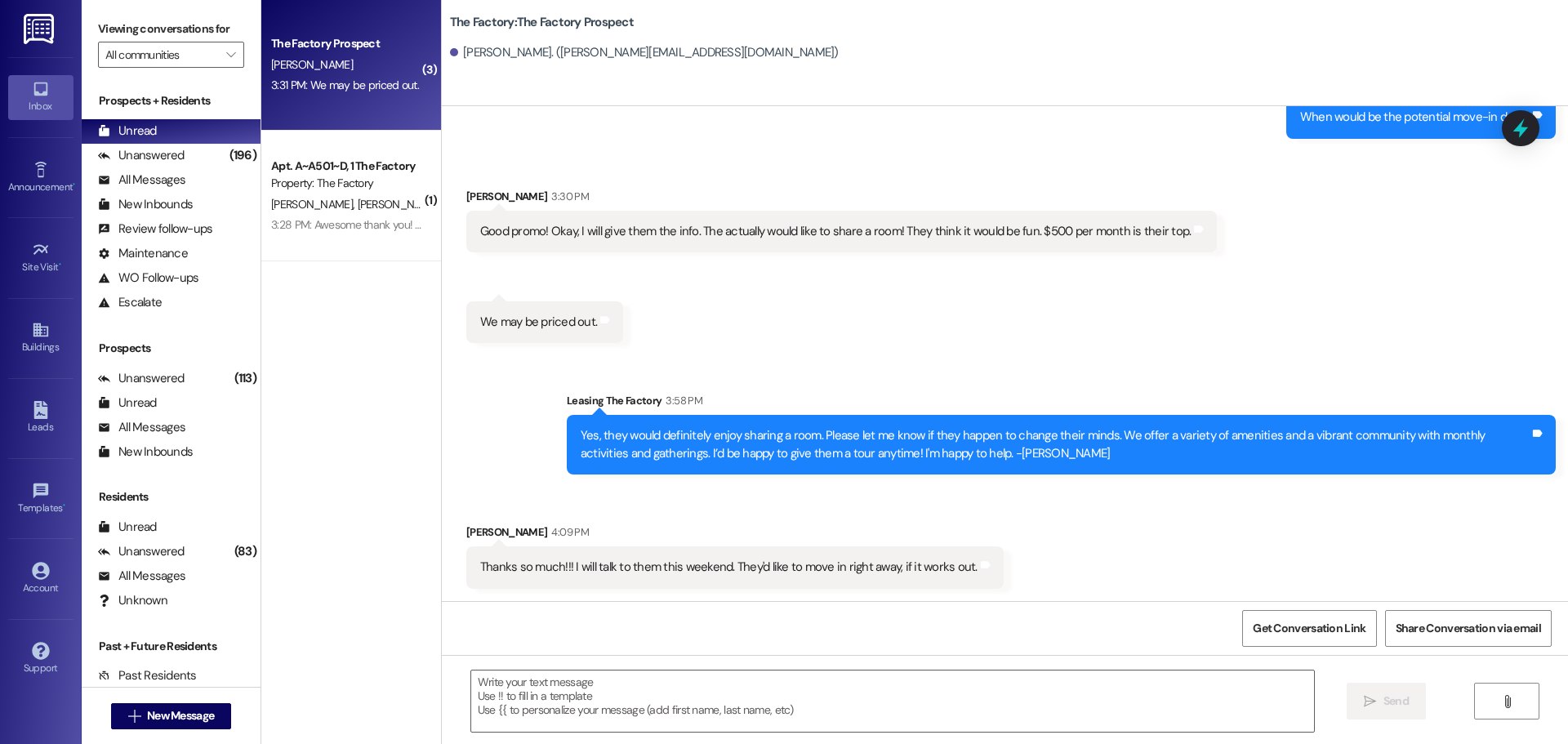
scroll to position [941, 0]
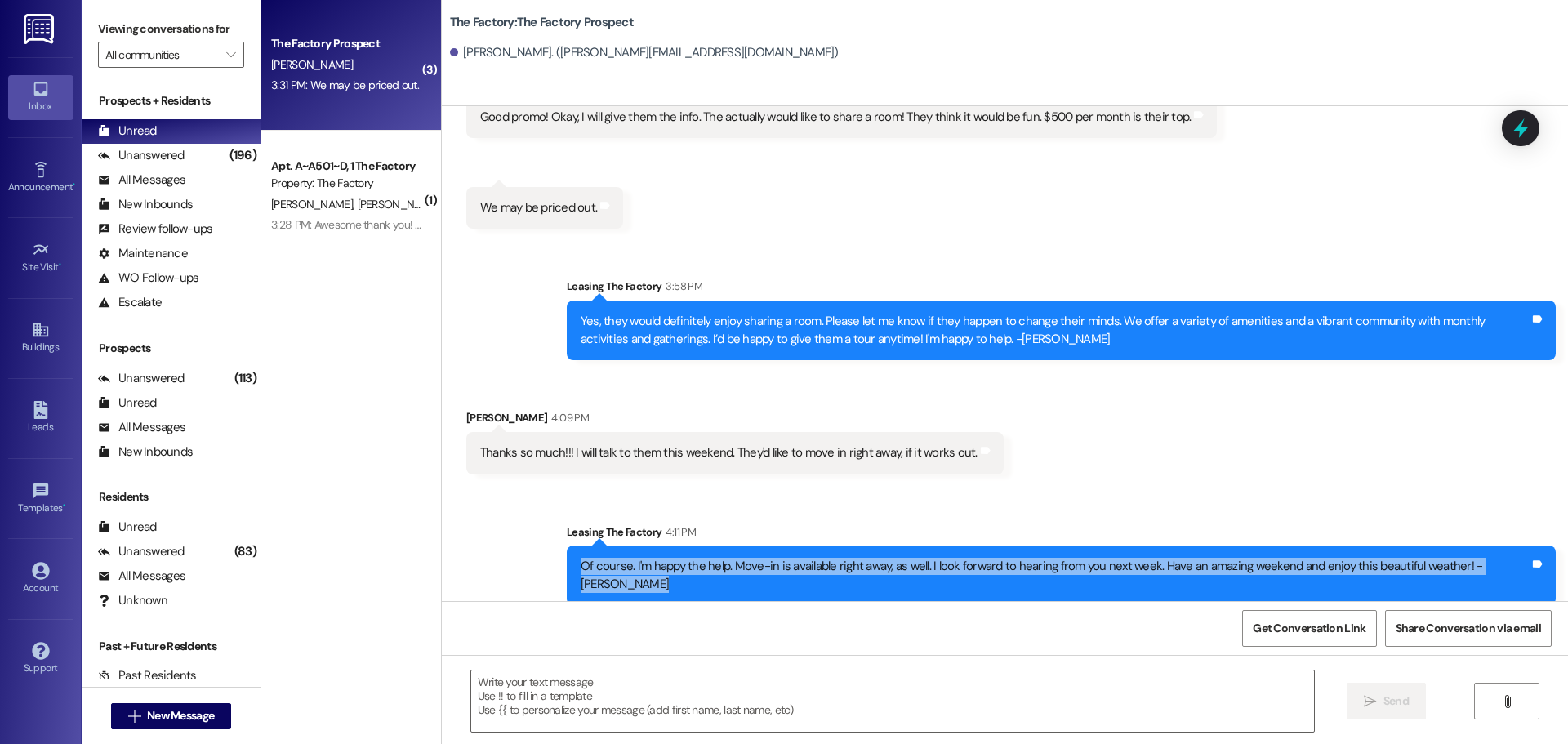
drag, startPoint x: 599, startPoint y: 566, endPoint x: 1538, endPoint y: 569, distance: 939.0
click at [1538, 569] on div "Of course. I'm happy the help. Move-in is available right away, as well. I look…" at bounding box center [1061, 576] width 989 height 59
copy div "Of course. I'm happy the help. Move-in is available right away, as well. I look…"
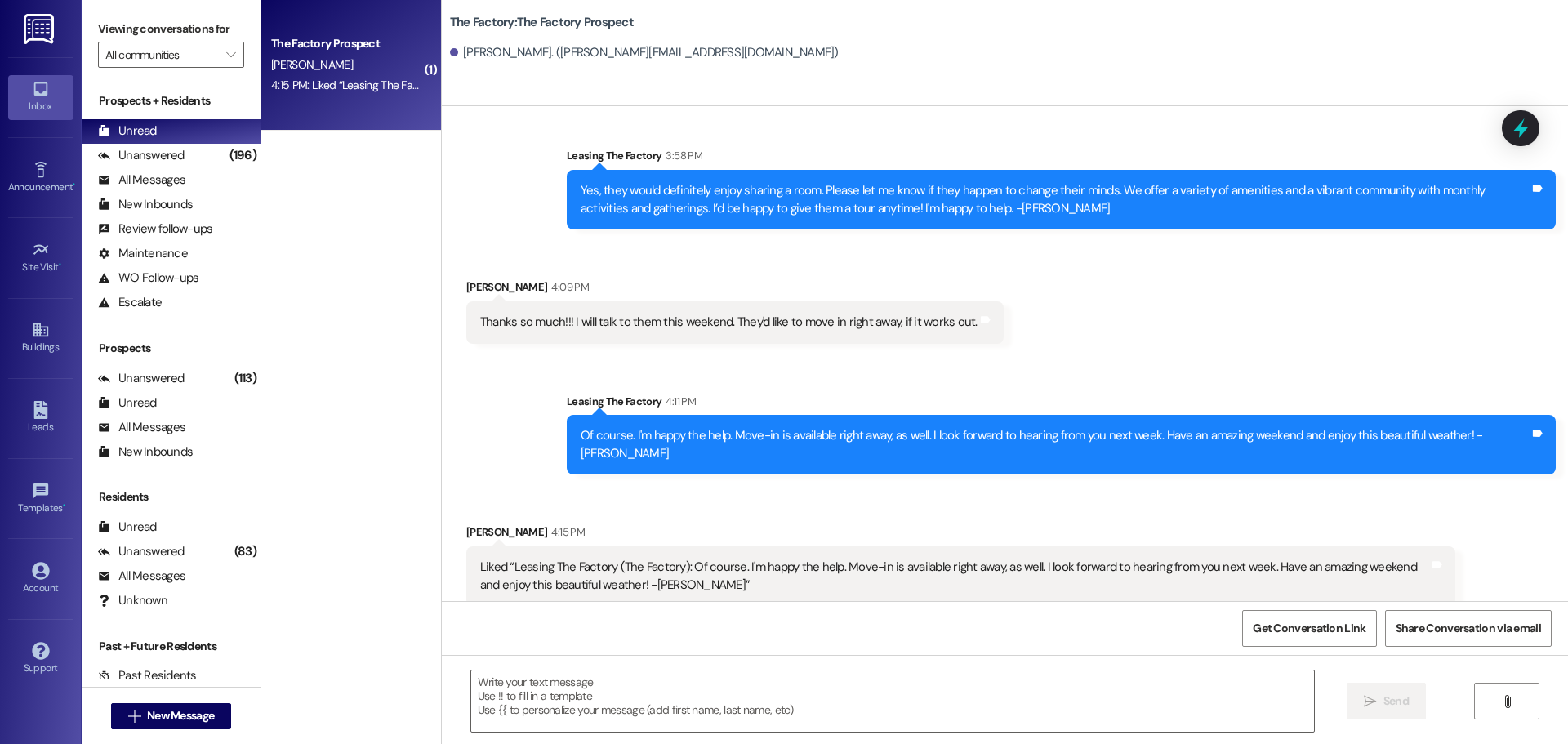
click at [349, 546] on div "( 1 ) The Factory Prospect [PERSON_NAME] 4:15 PM: Liked “Leasing The Factory (T…" at bounding box center [351, 314] width 179 height 628
